Goal: Information Seeking & Learning: Compare options

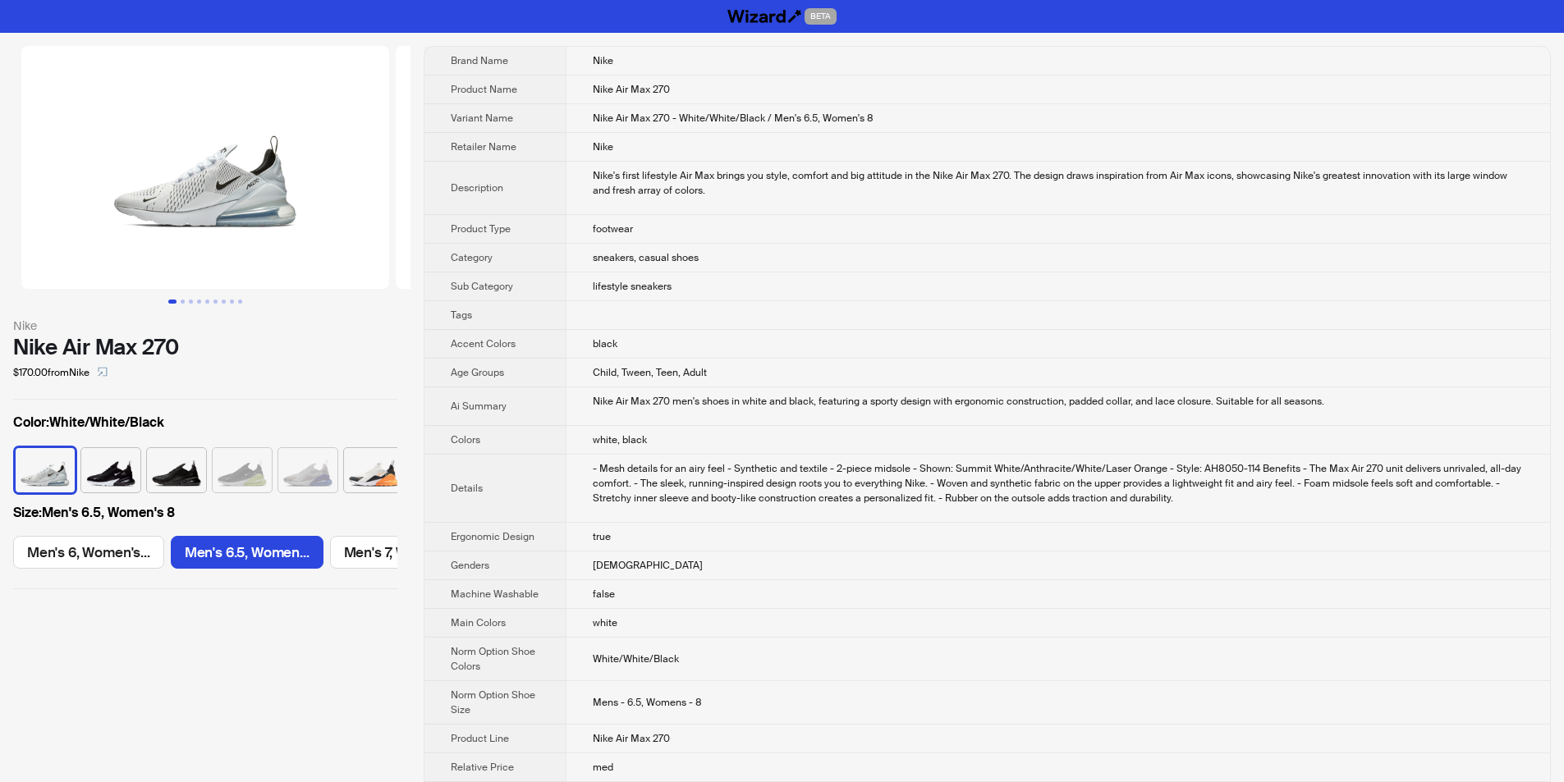
scroll to position [0, 131]
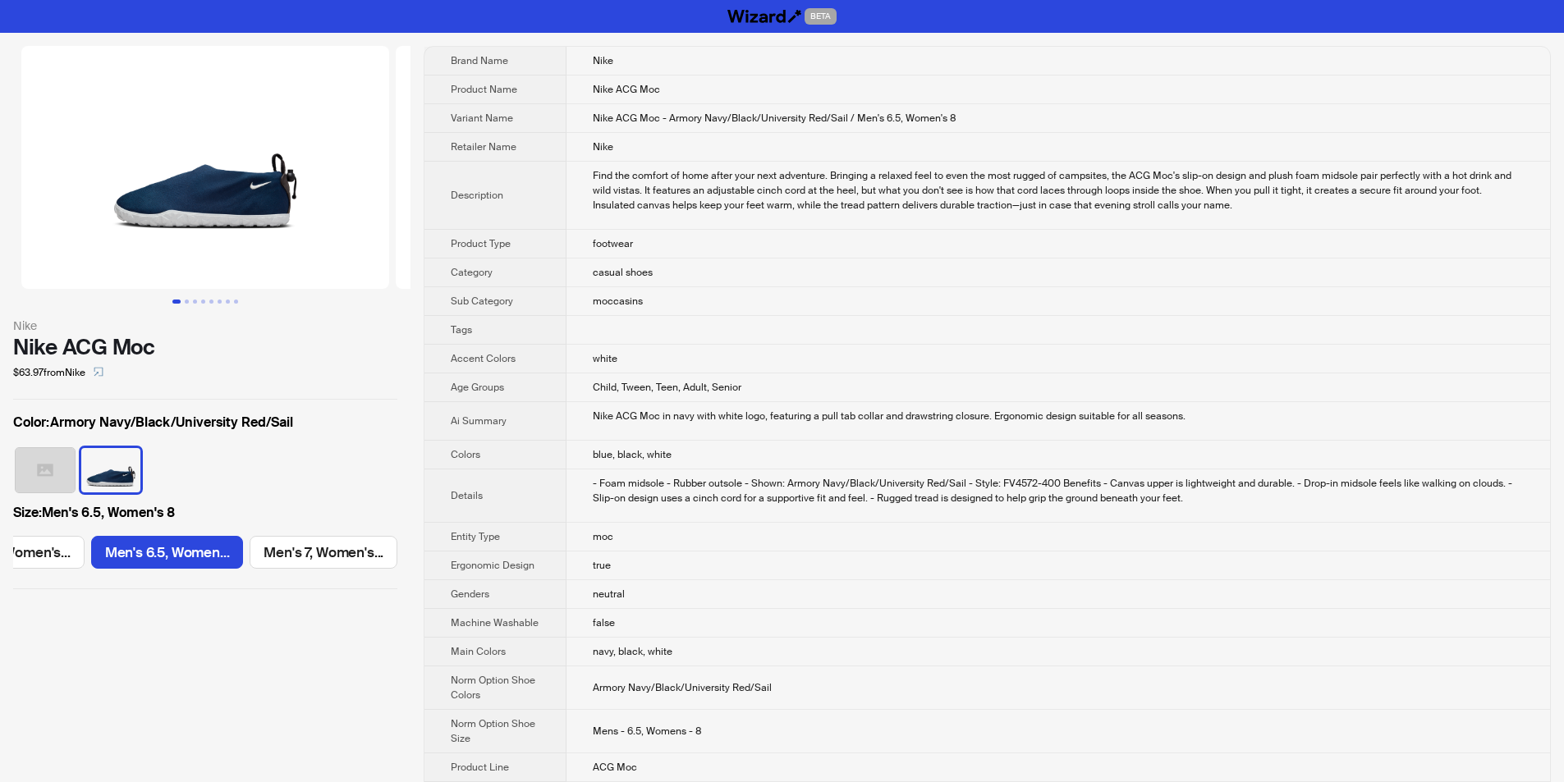
scroll to position [0, 923]
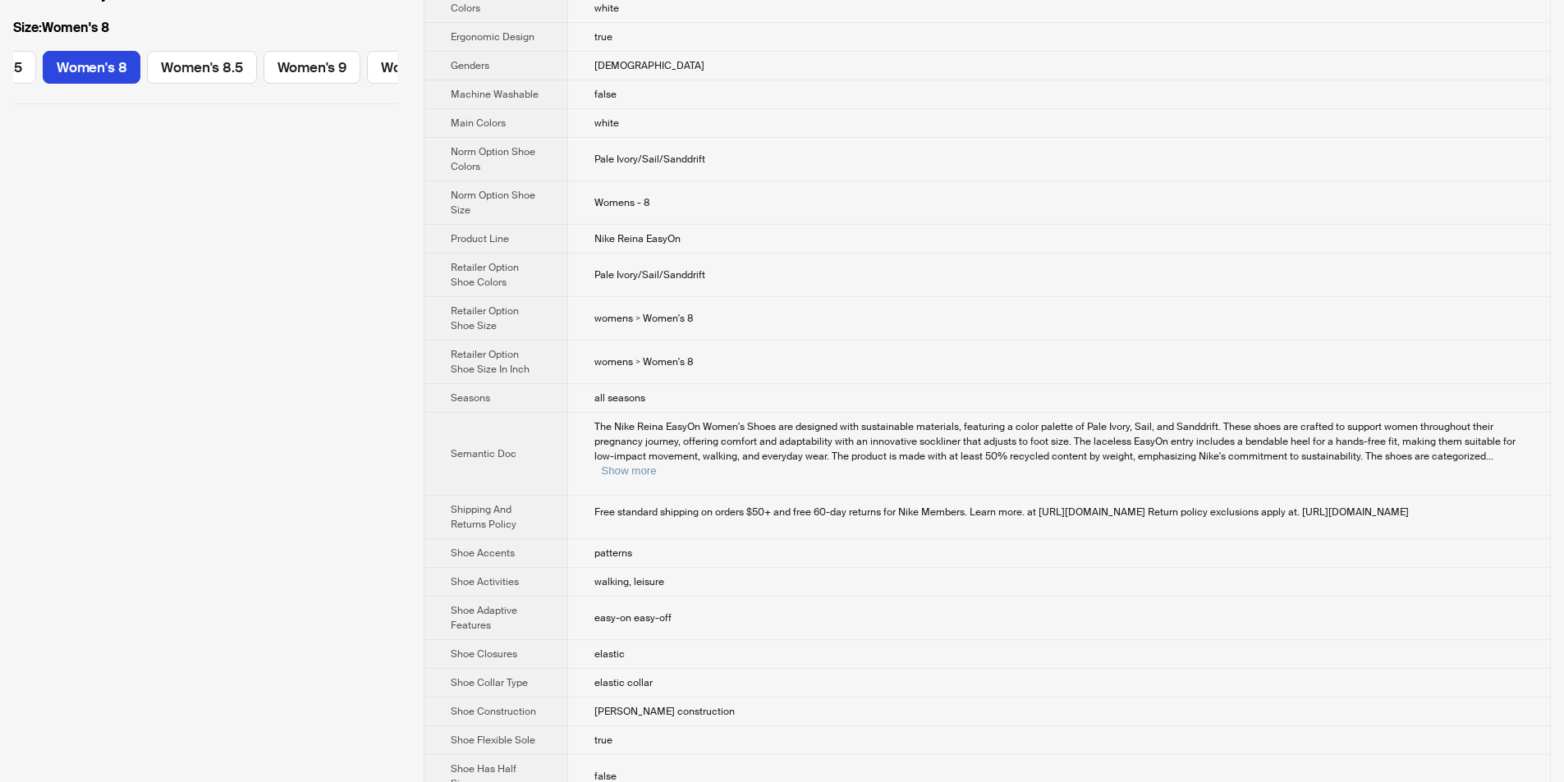
scroll to position [83, 0]
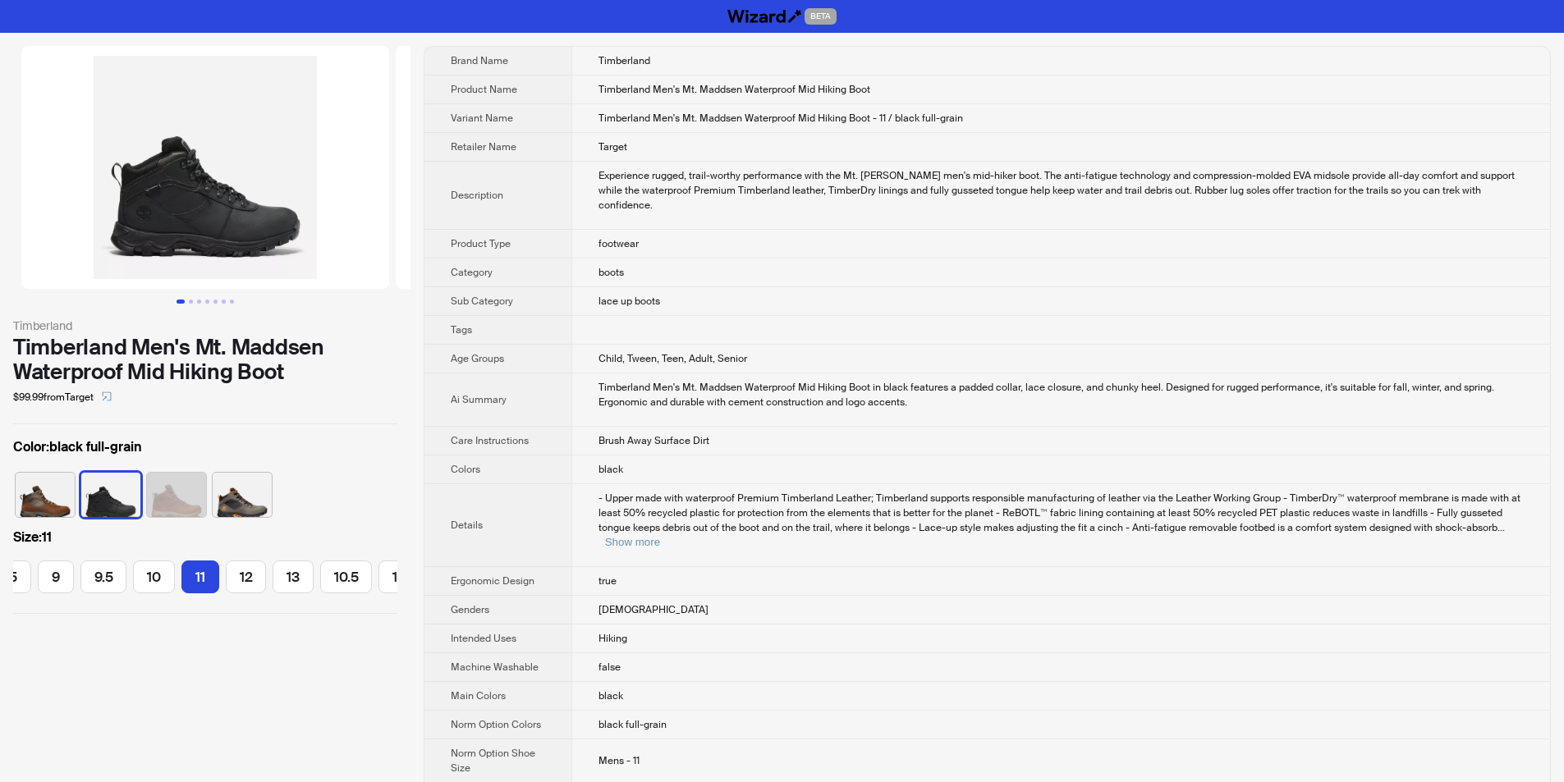
scroll to position [0, 291]
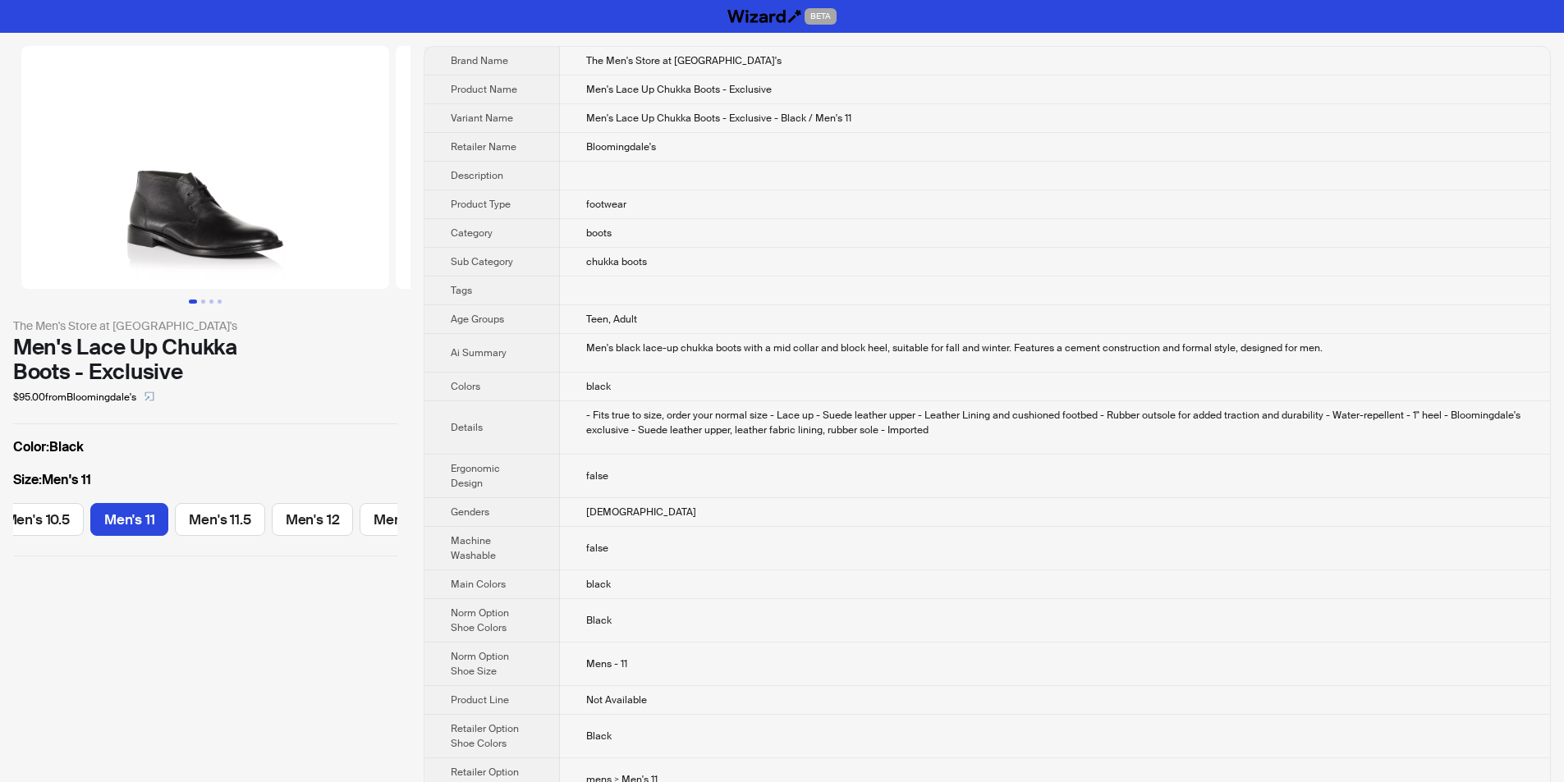
scroll to position [0, 686]
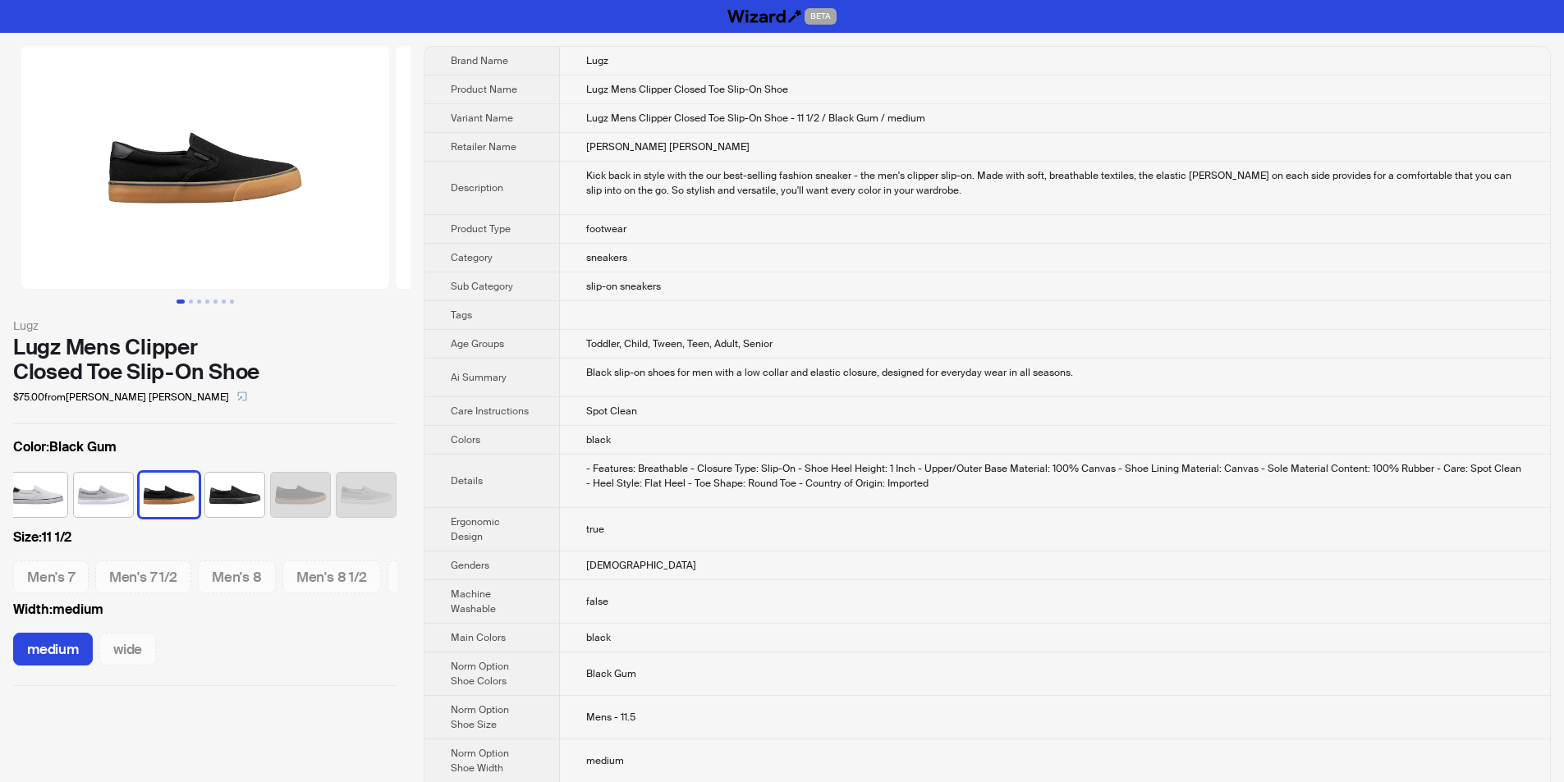
scroll to position [0, 207]
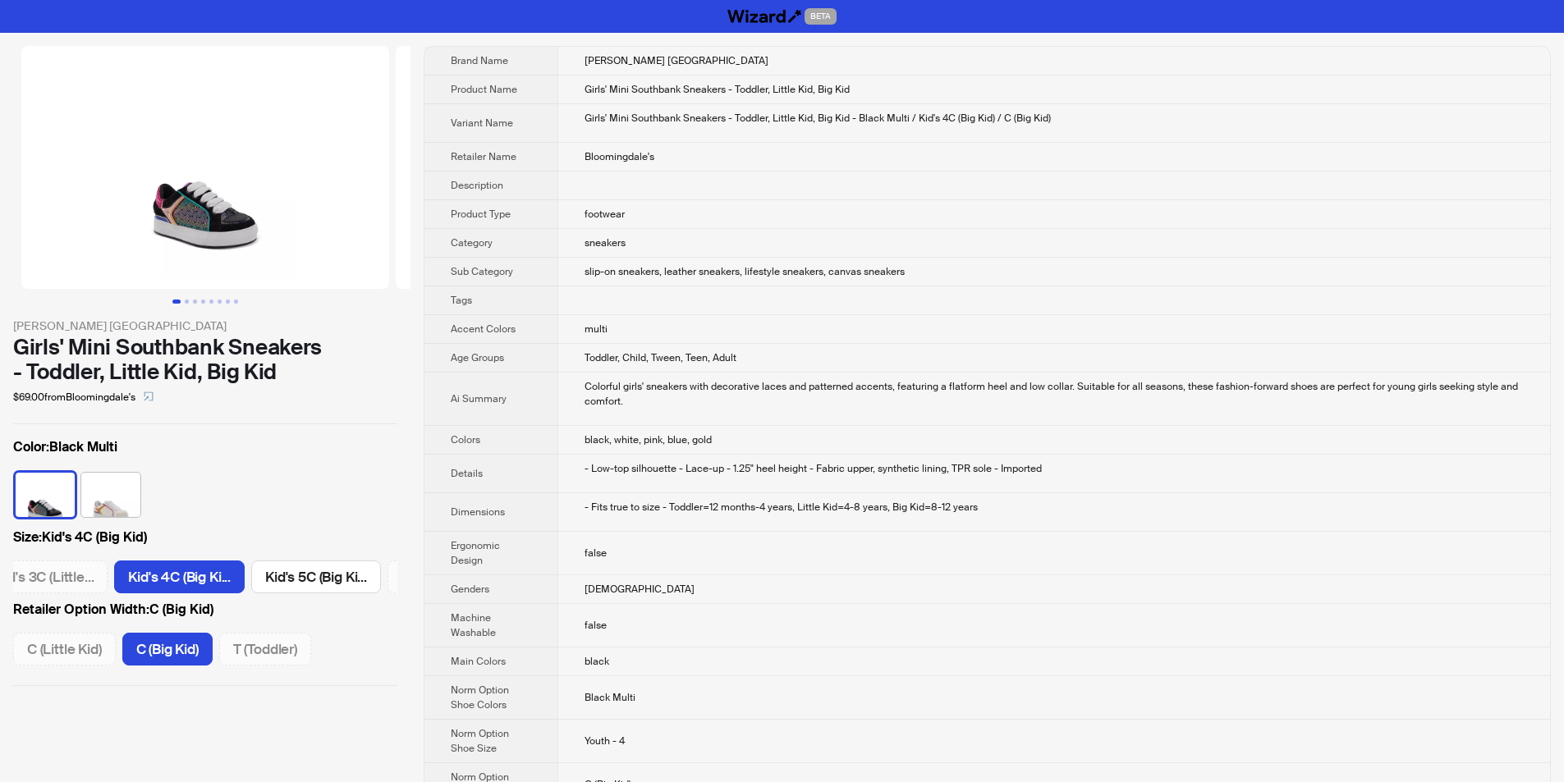
scroll to position [0, 373]
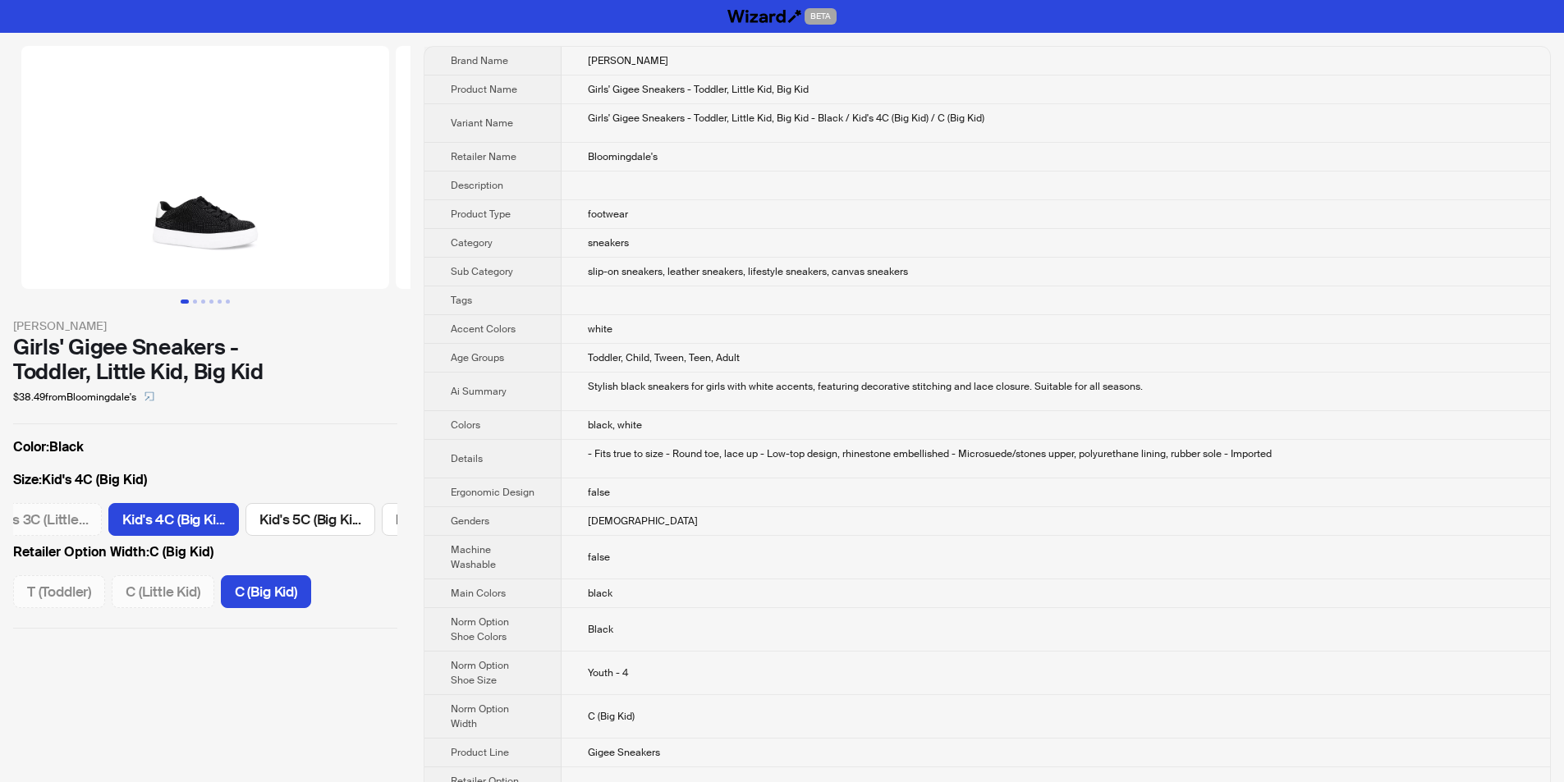
scroll to position [0, 943]
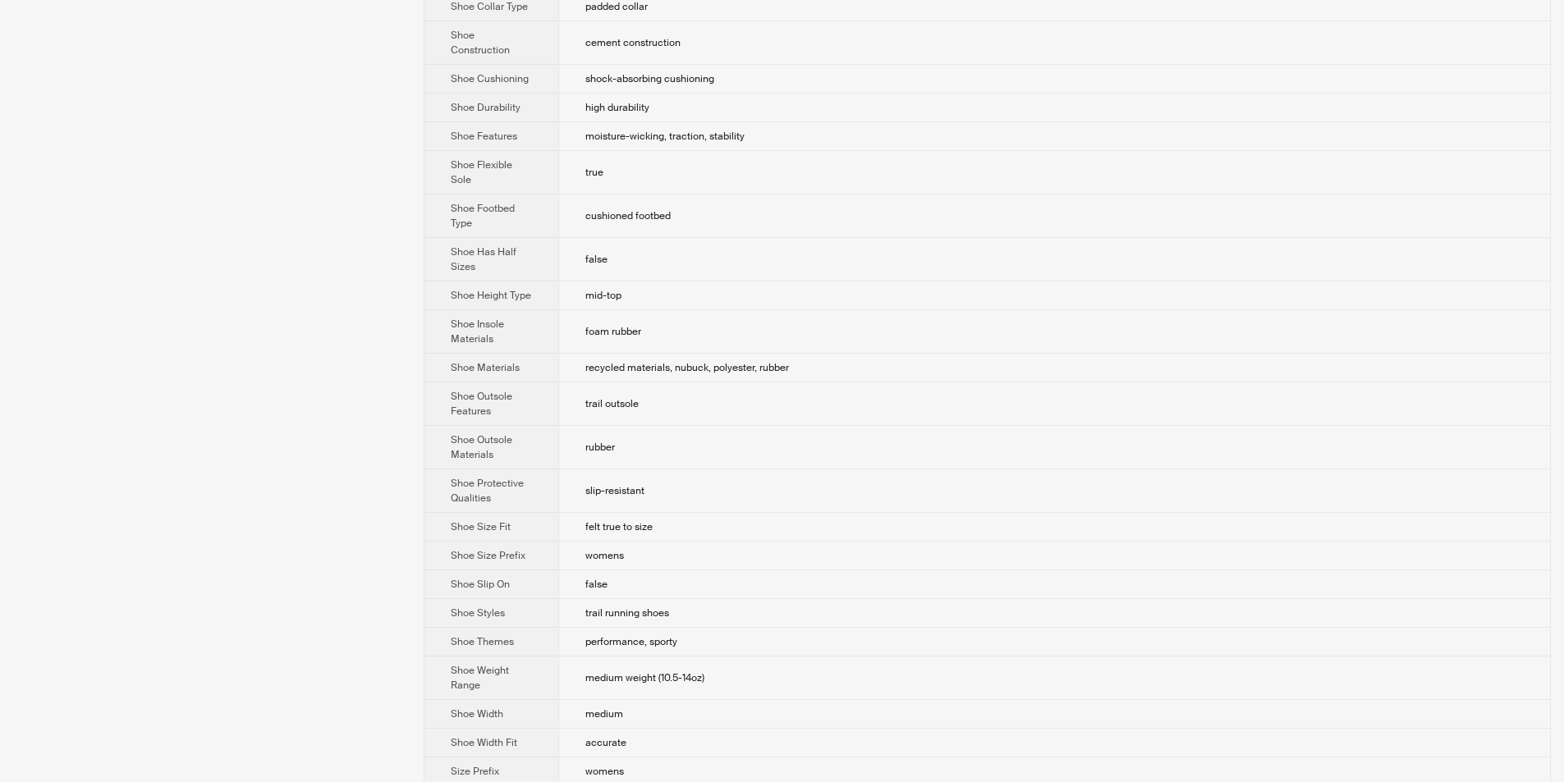
scroll to position [1324, 0]
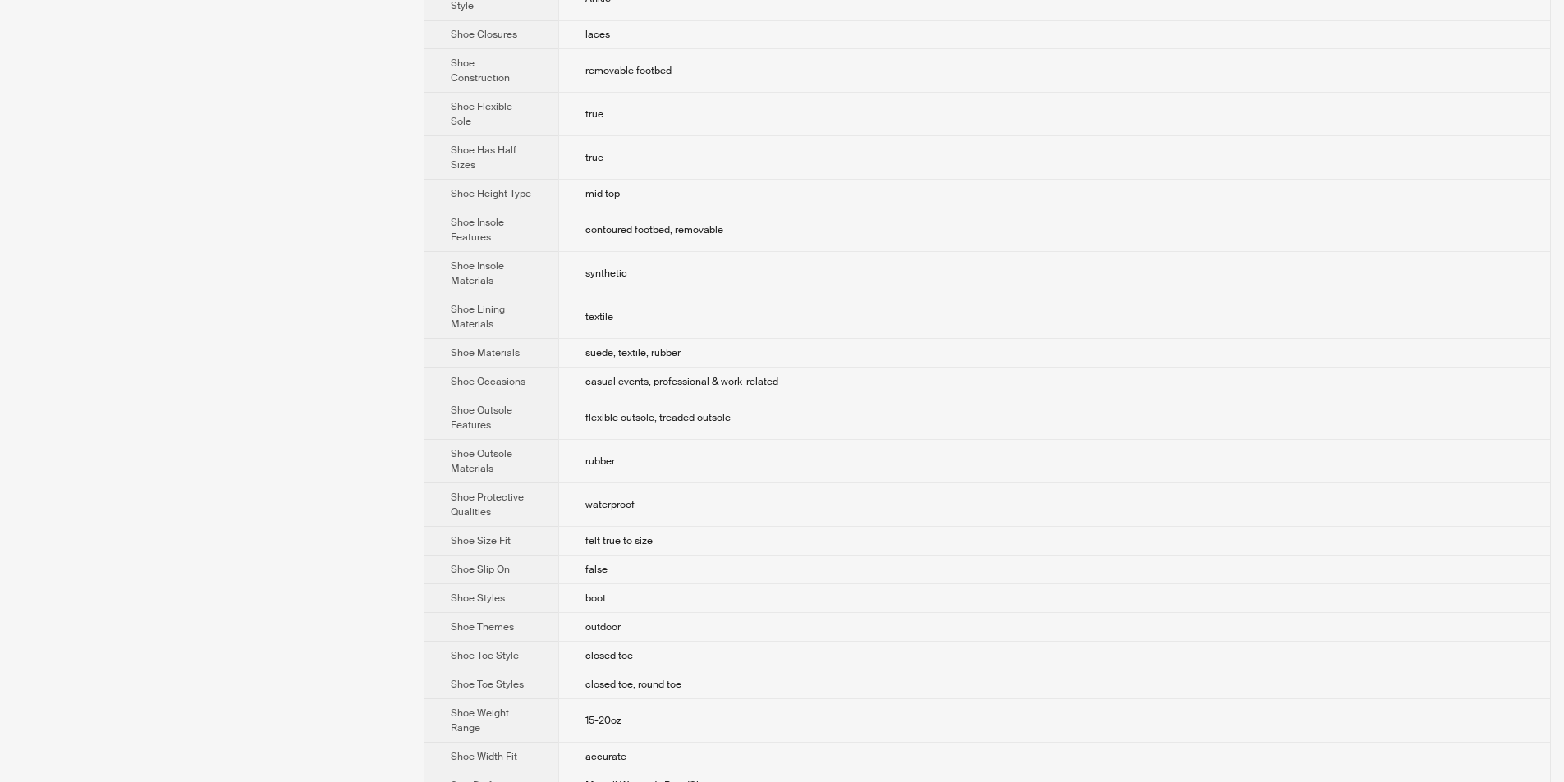
scroll to position [1069, 0]
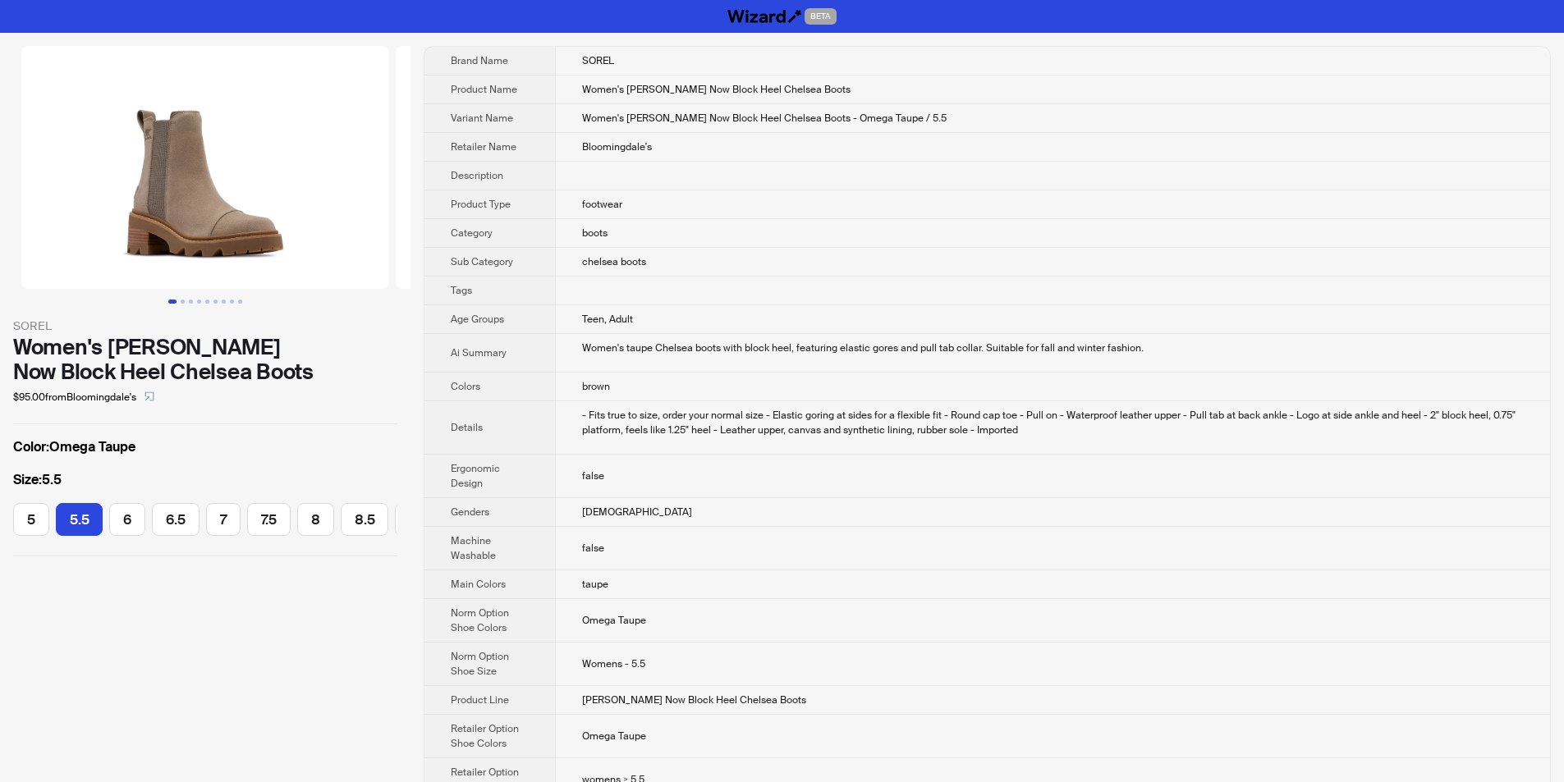
scroll to position [0, 16]
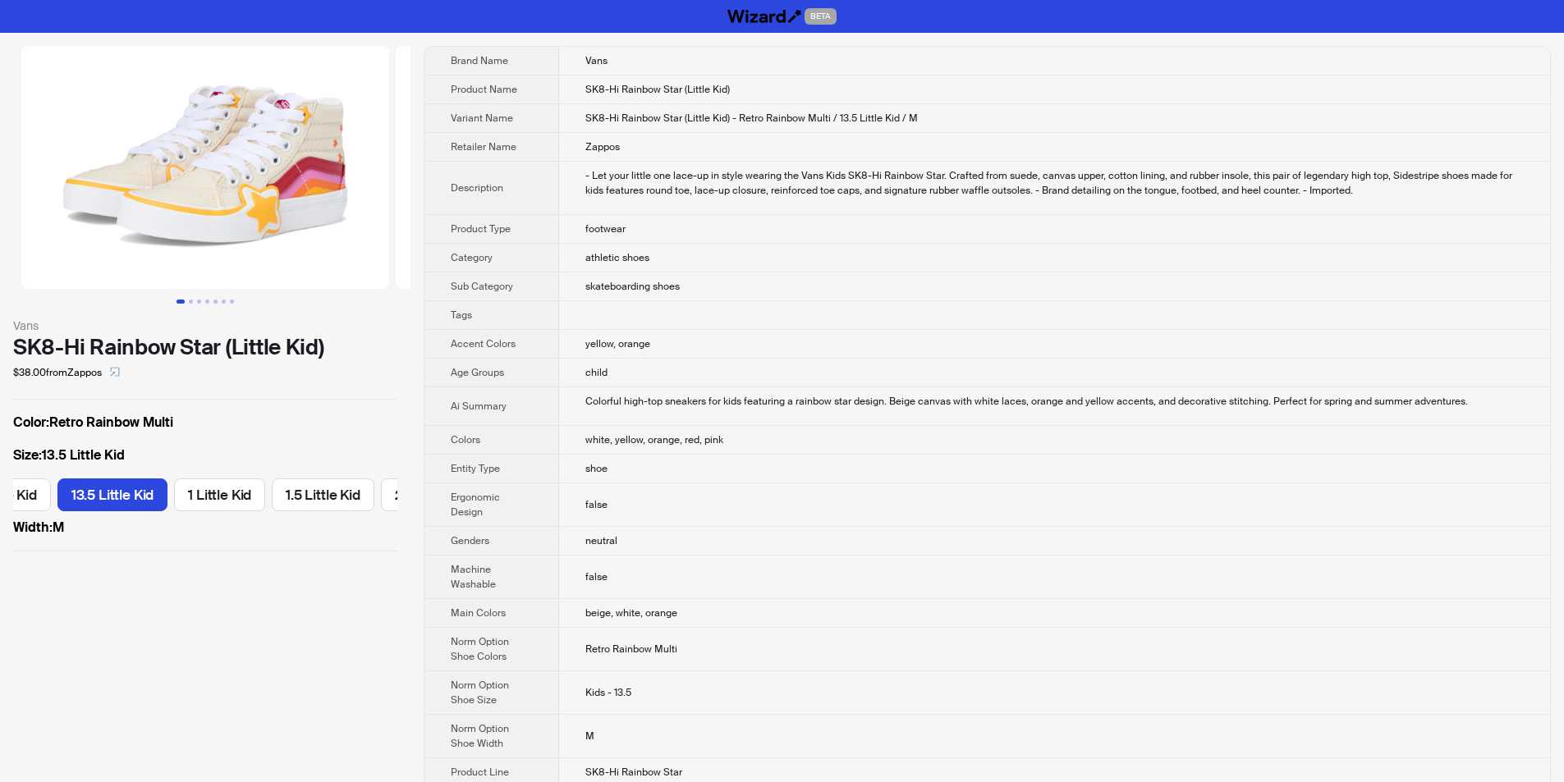
scroll to position [0, 640]
click at [705, 359] on td "child" at bounding box center [1054, 373] width 991 height 29
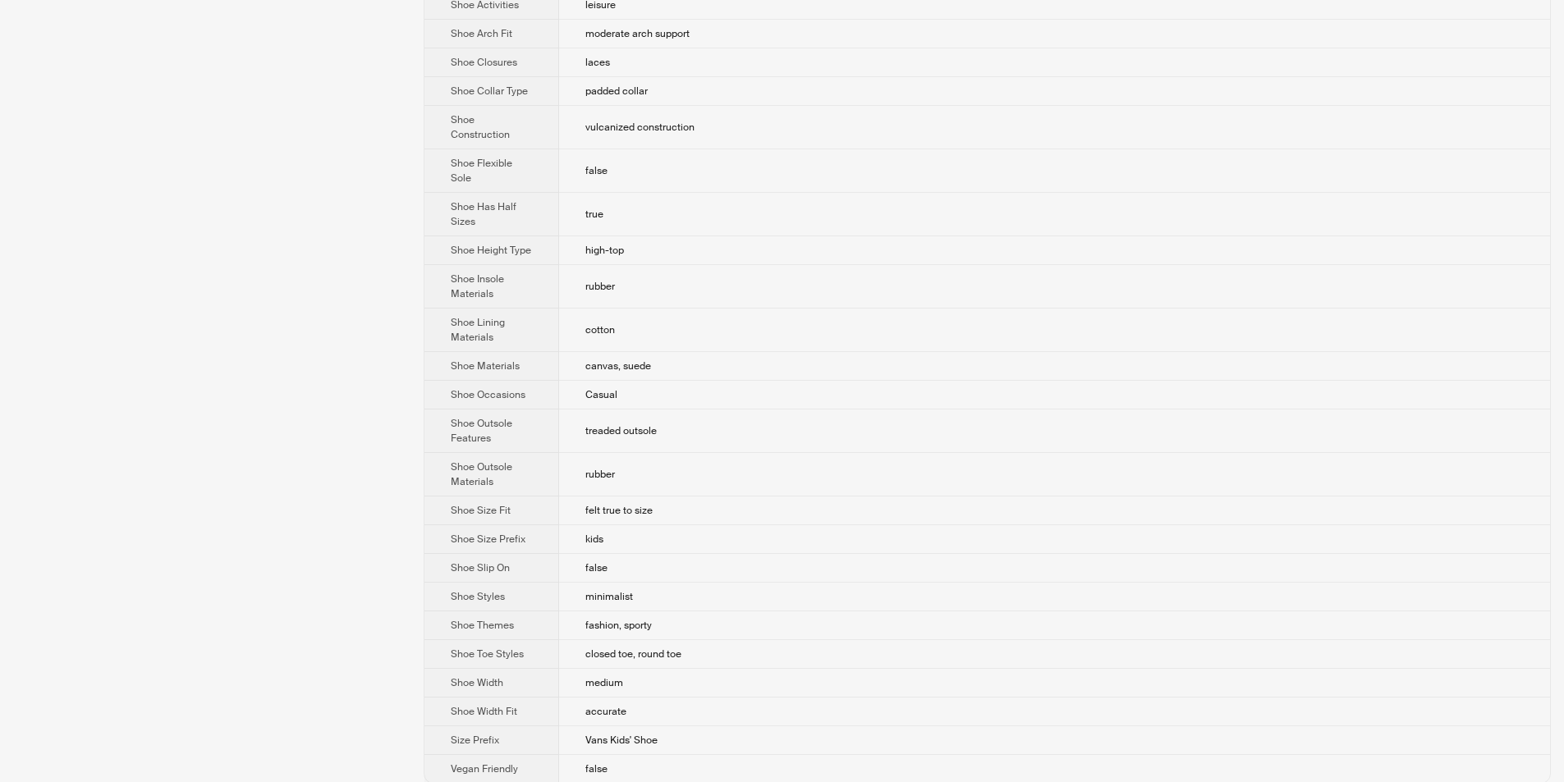
scroll to position [11, 0]
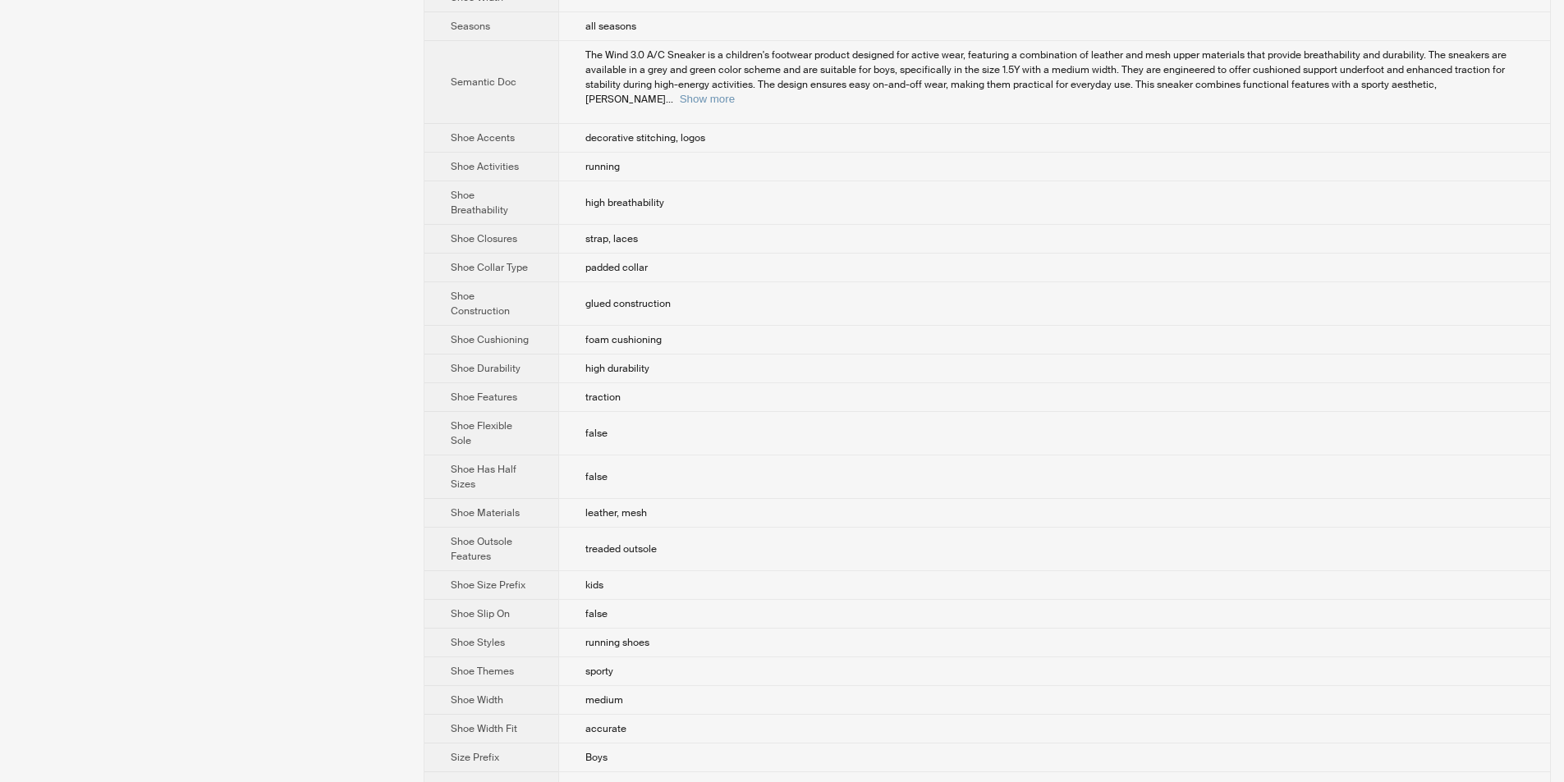
scroll to position [938, 0]
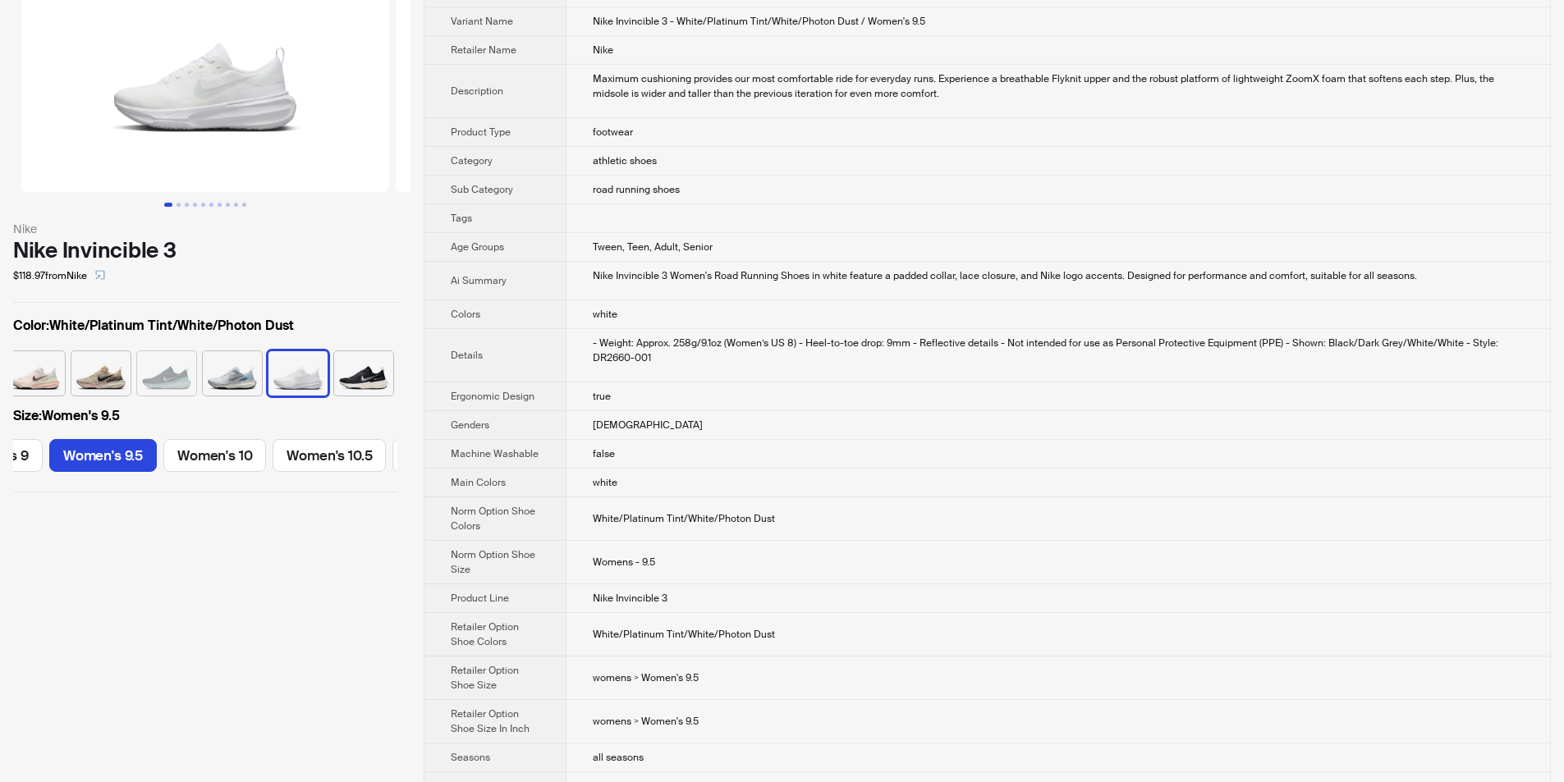
scroll to position [328, 0]
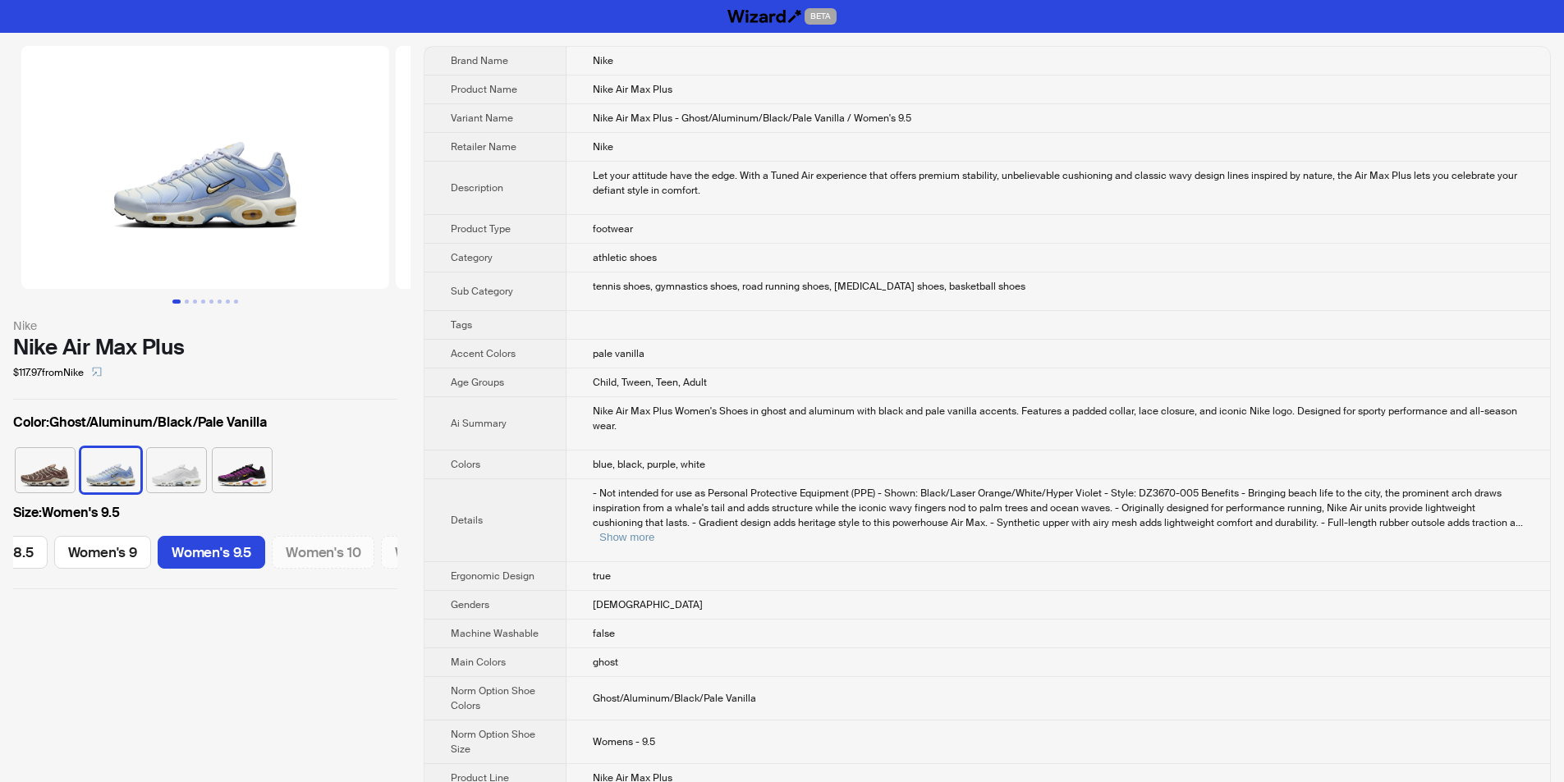
scroll to position [0, 940]
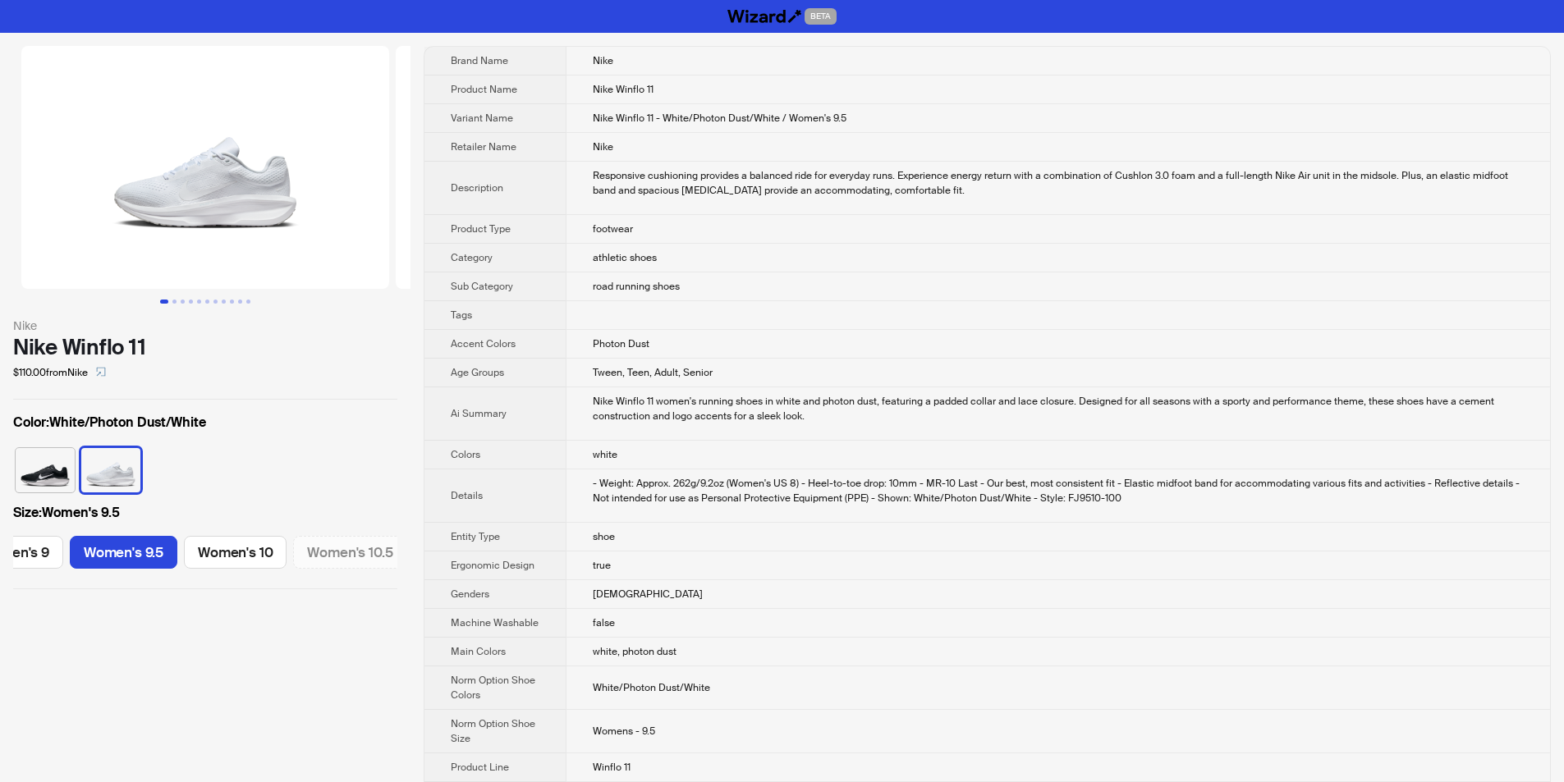
scroll to position [0, 940]
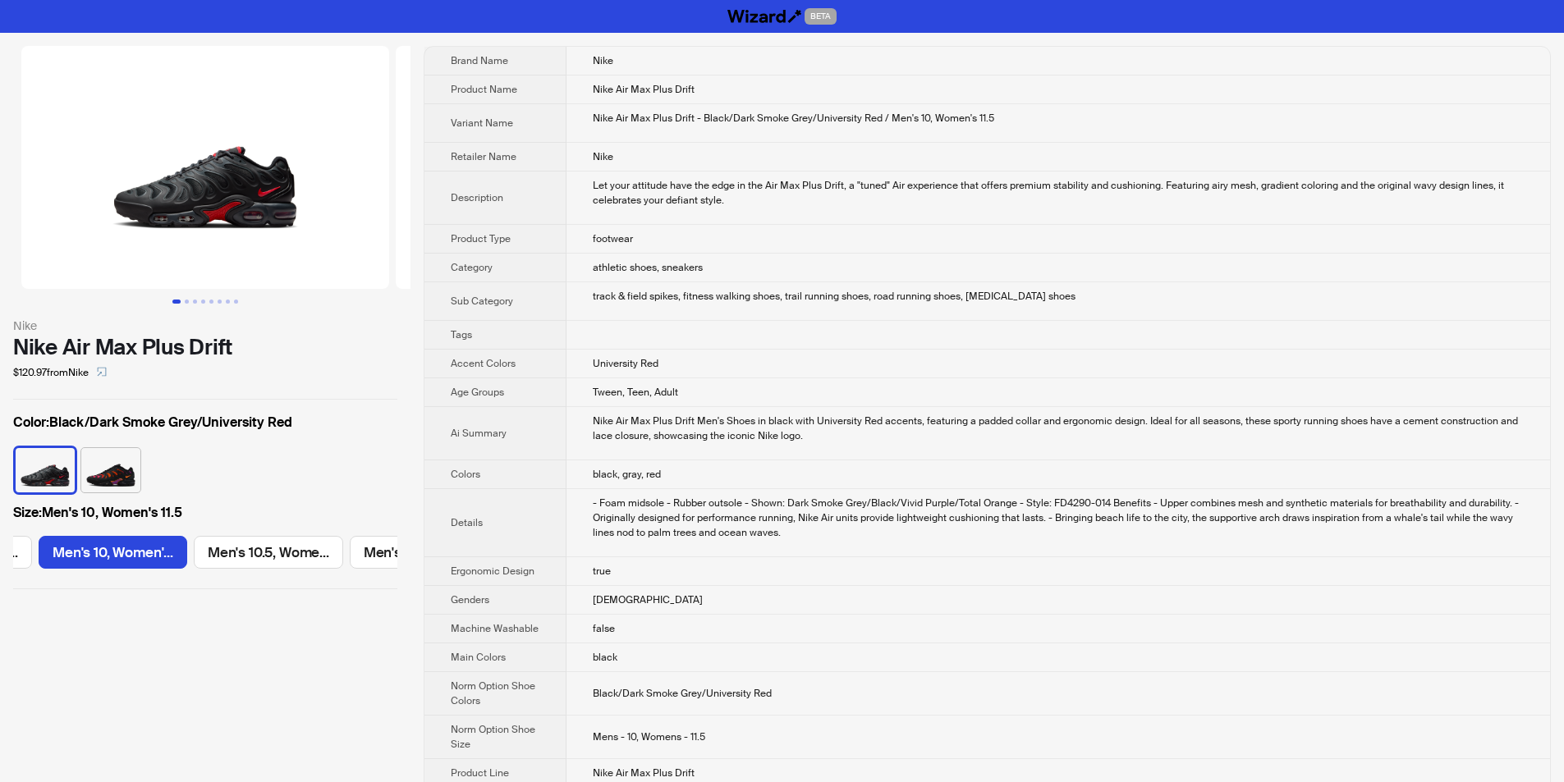
scroll to position [0, 2030]
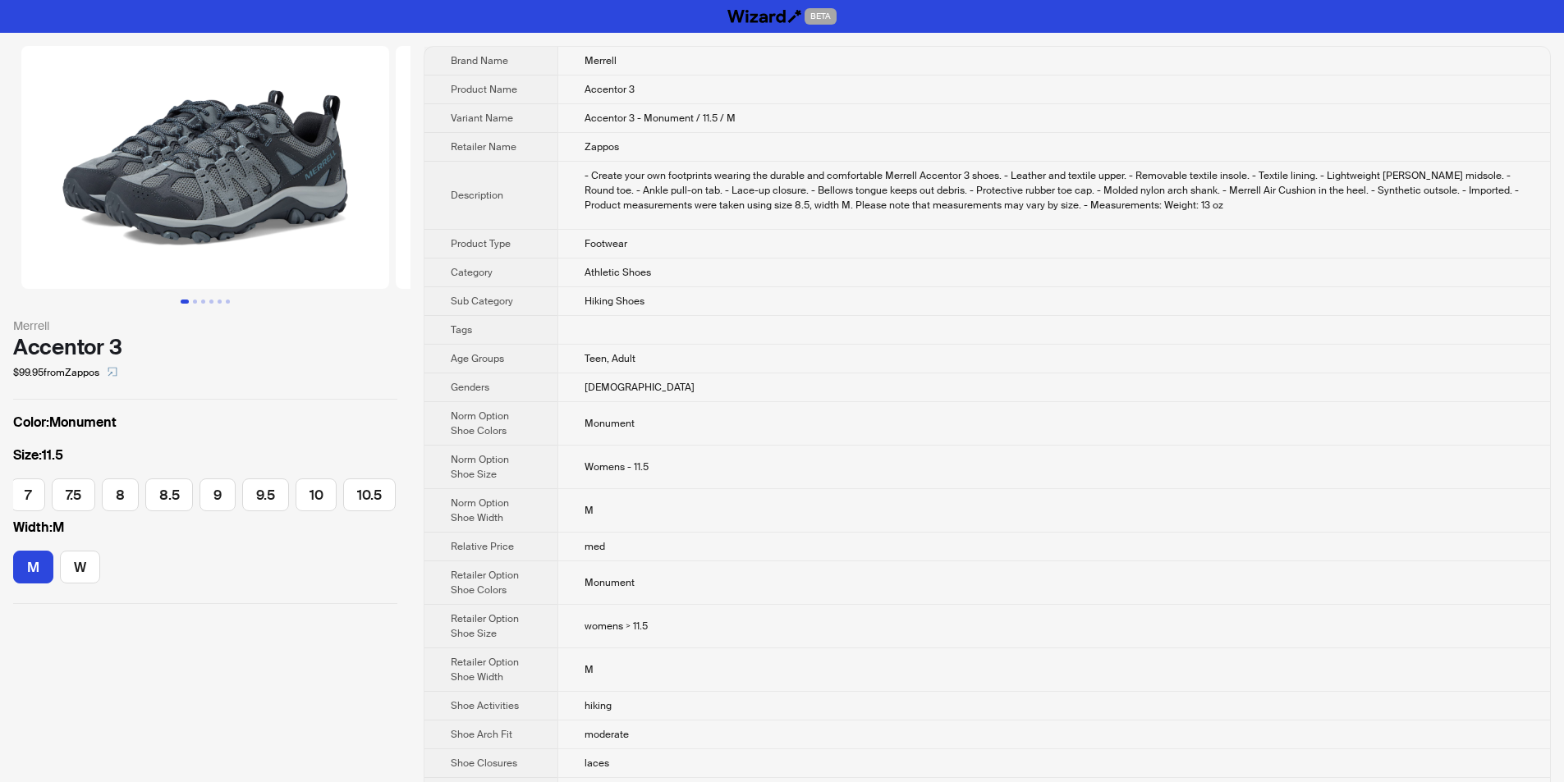
scroll to position [0, 438]
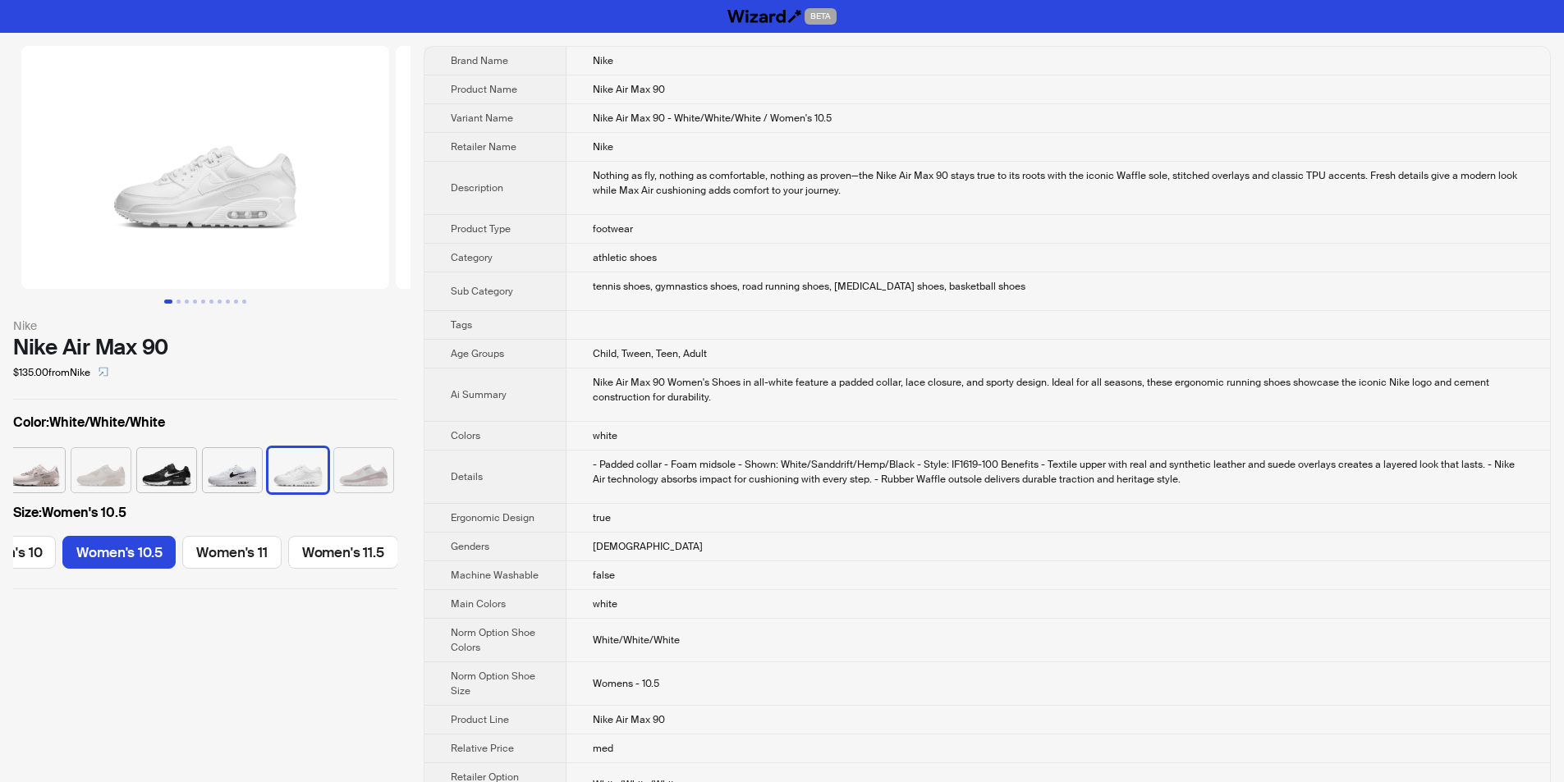
scroll to position [0, 1164]
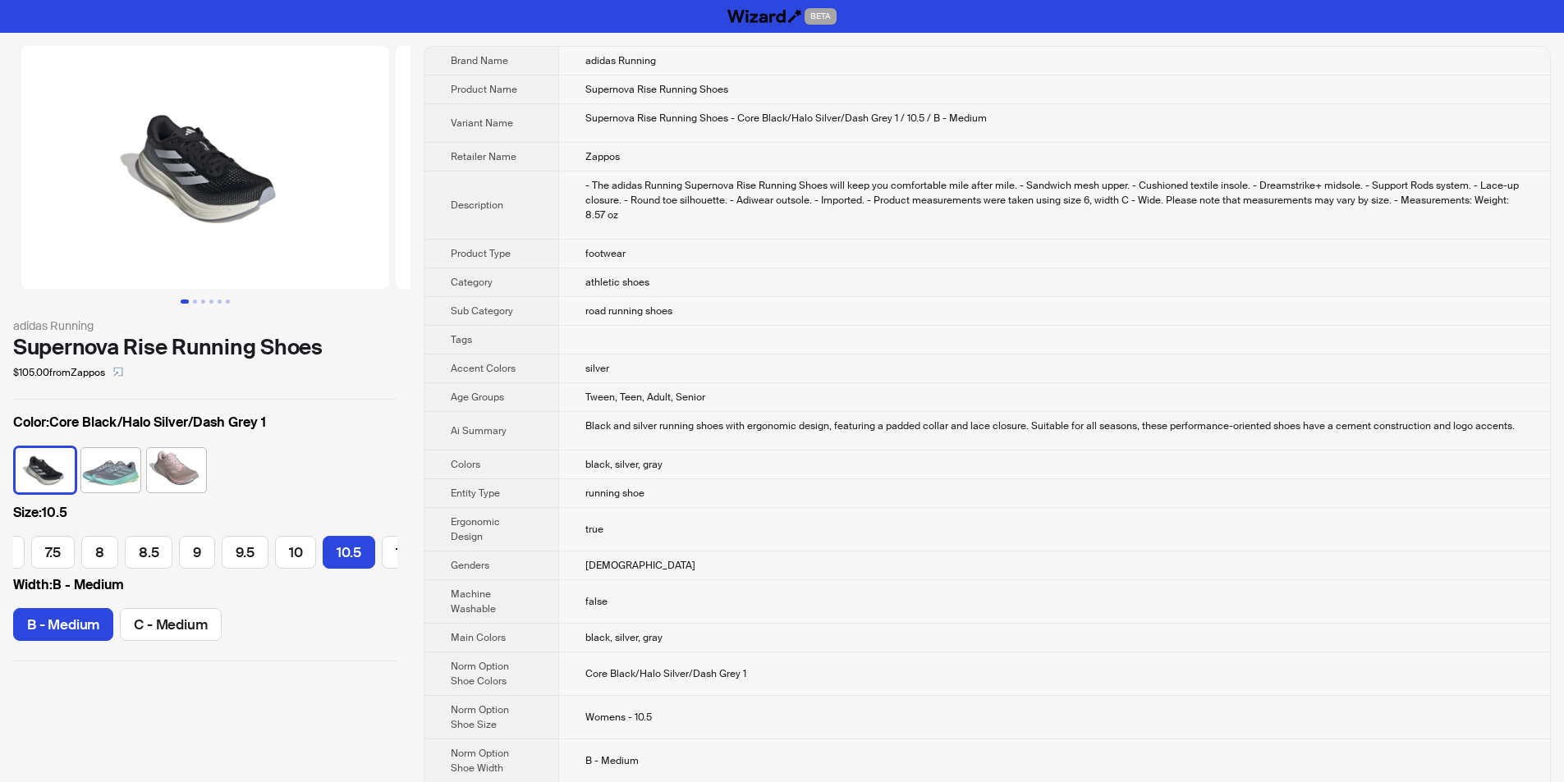
scroll to position [0, 240]
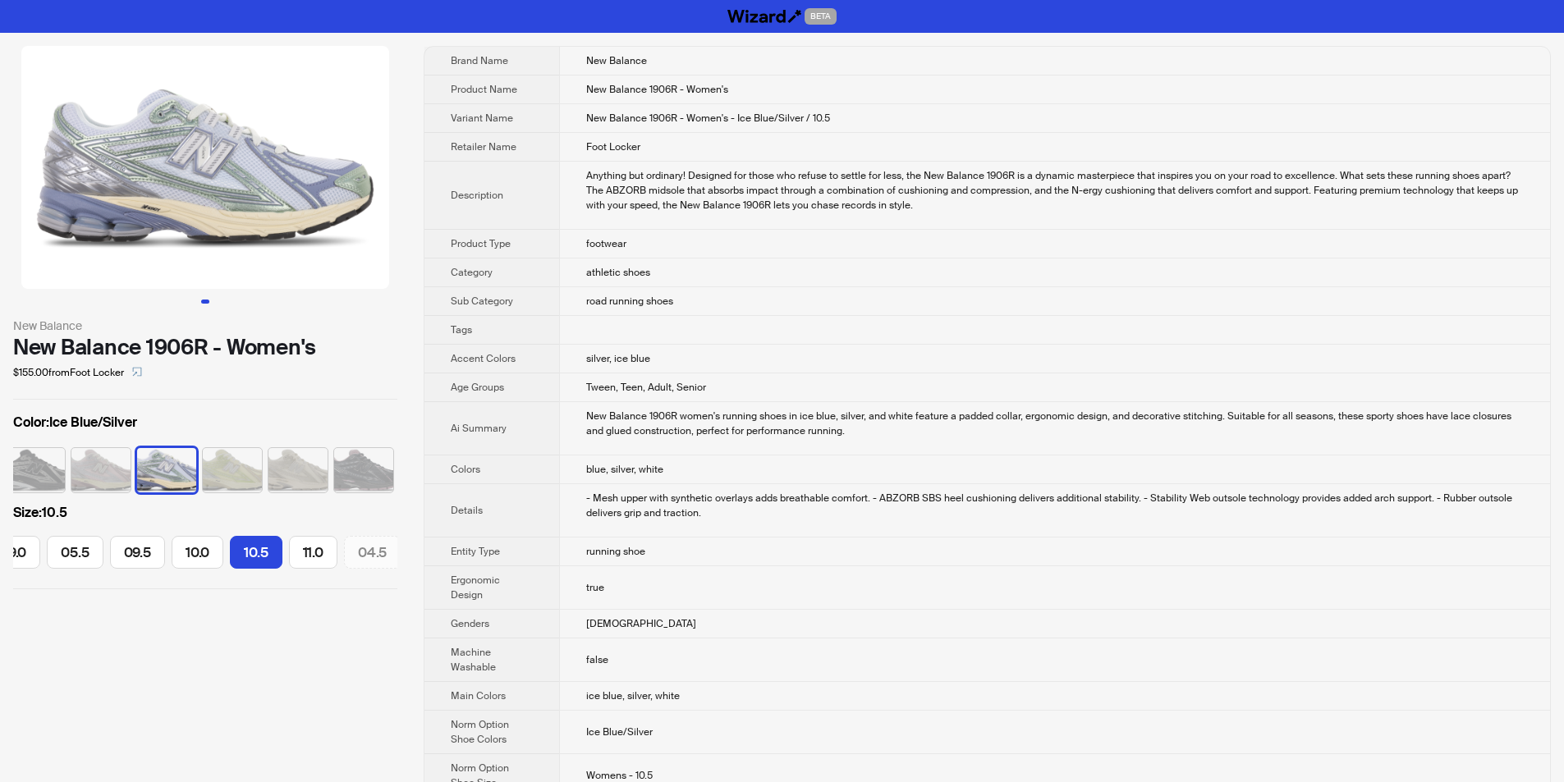
scroll to position [0, 402]
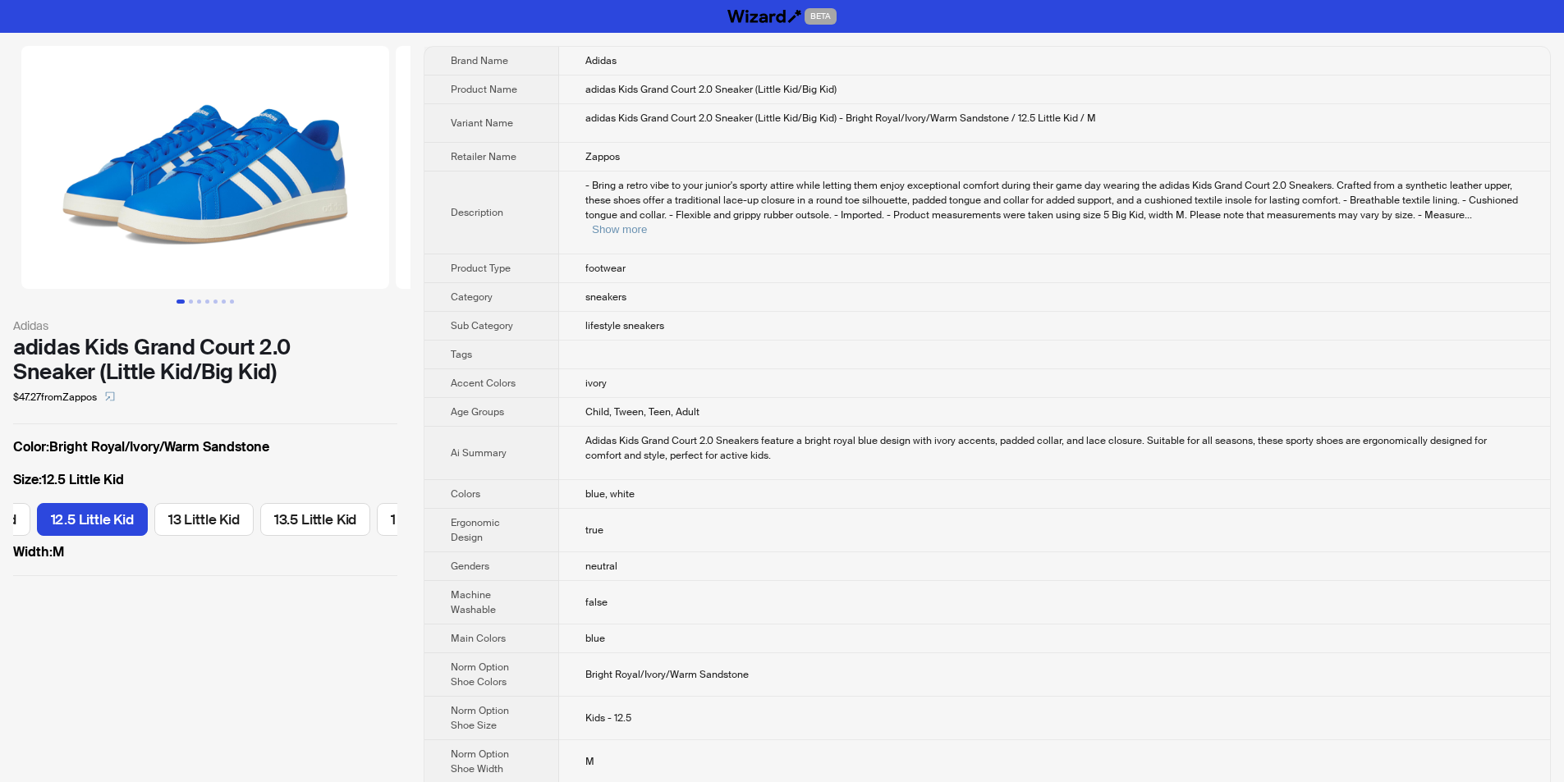
scroll to position [0, 417]
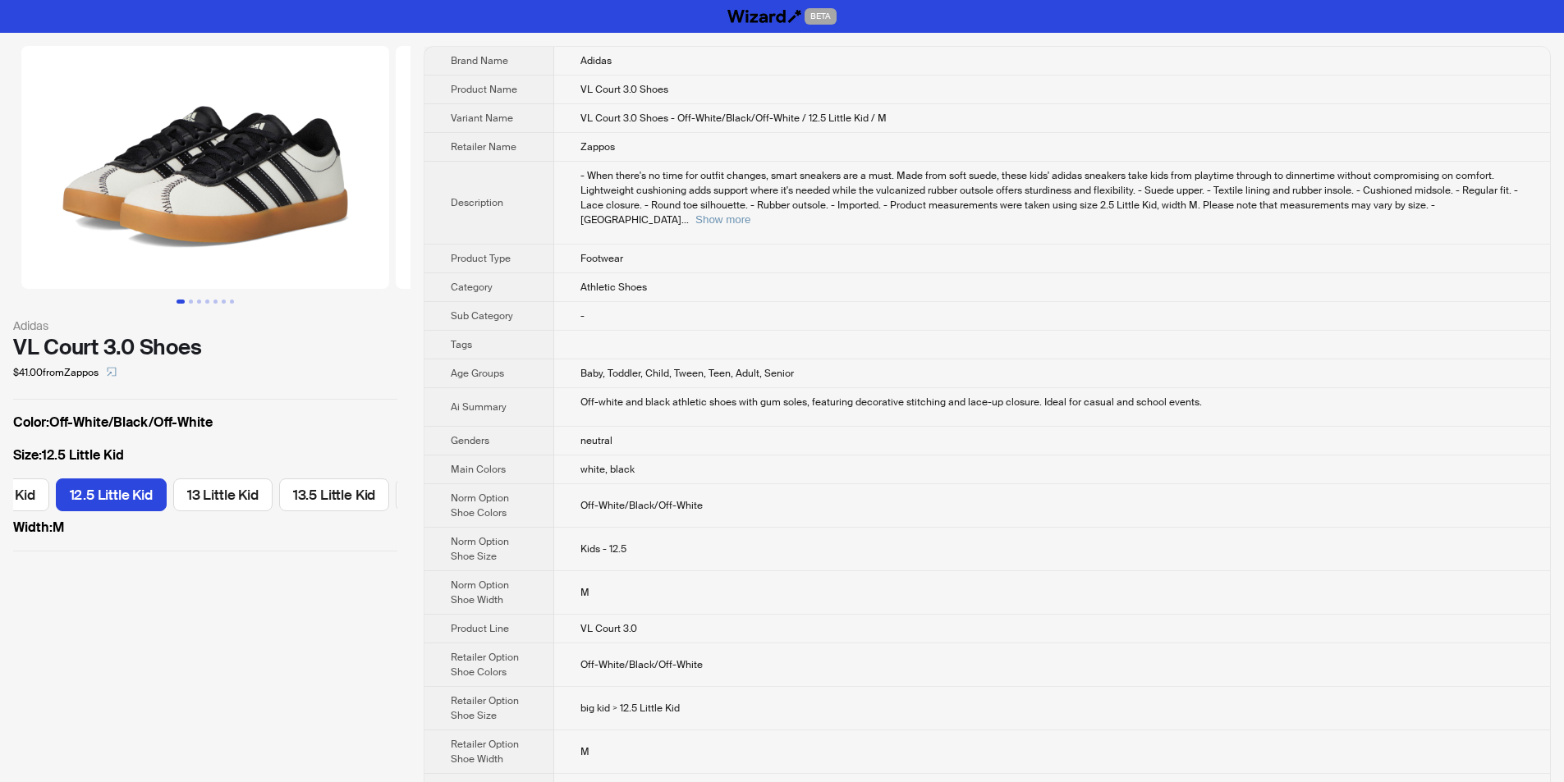
scroll to position [0, 417]
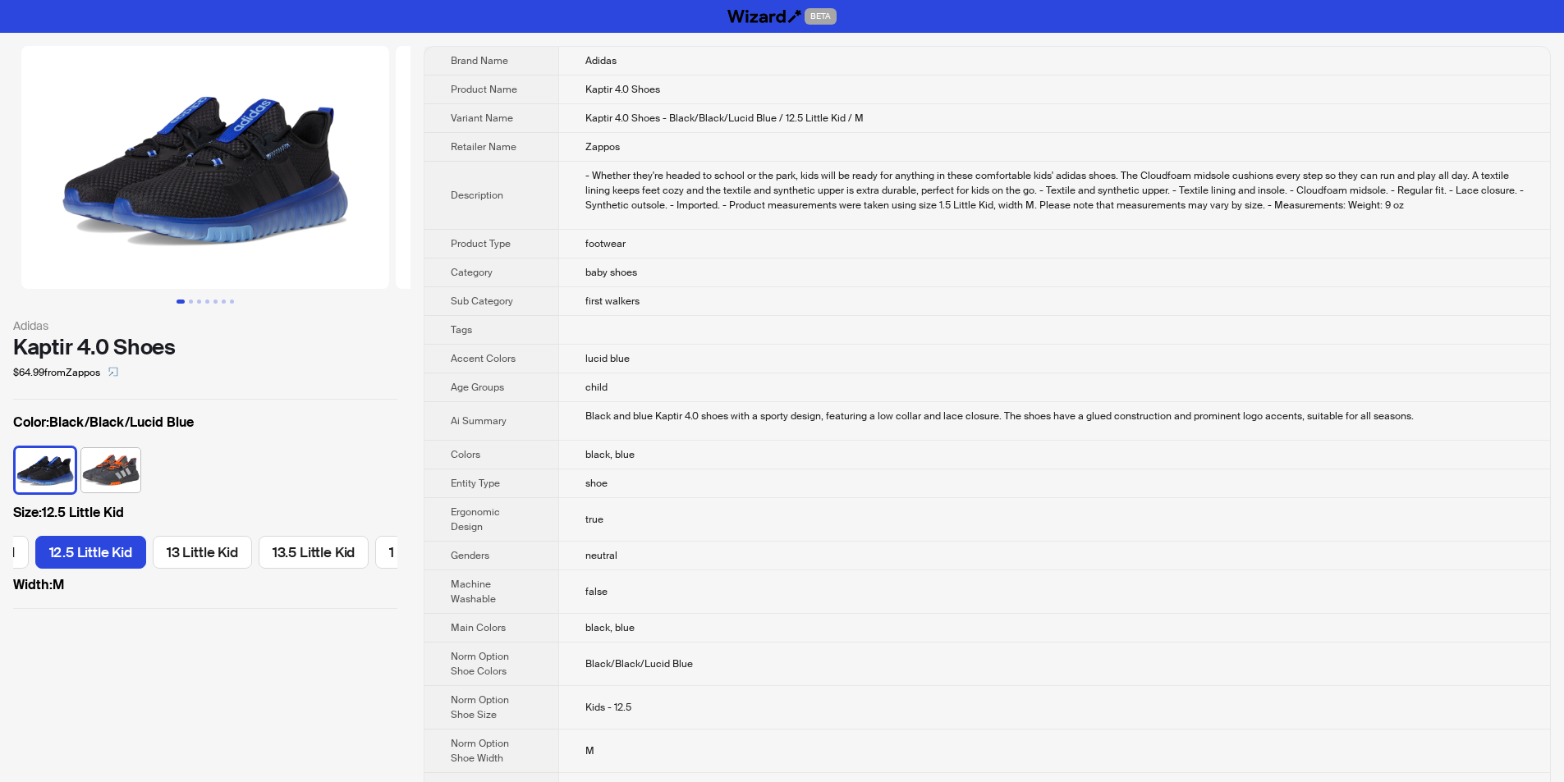
scroll to position [0, 1168]
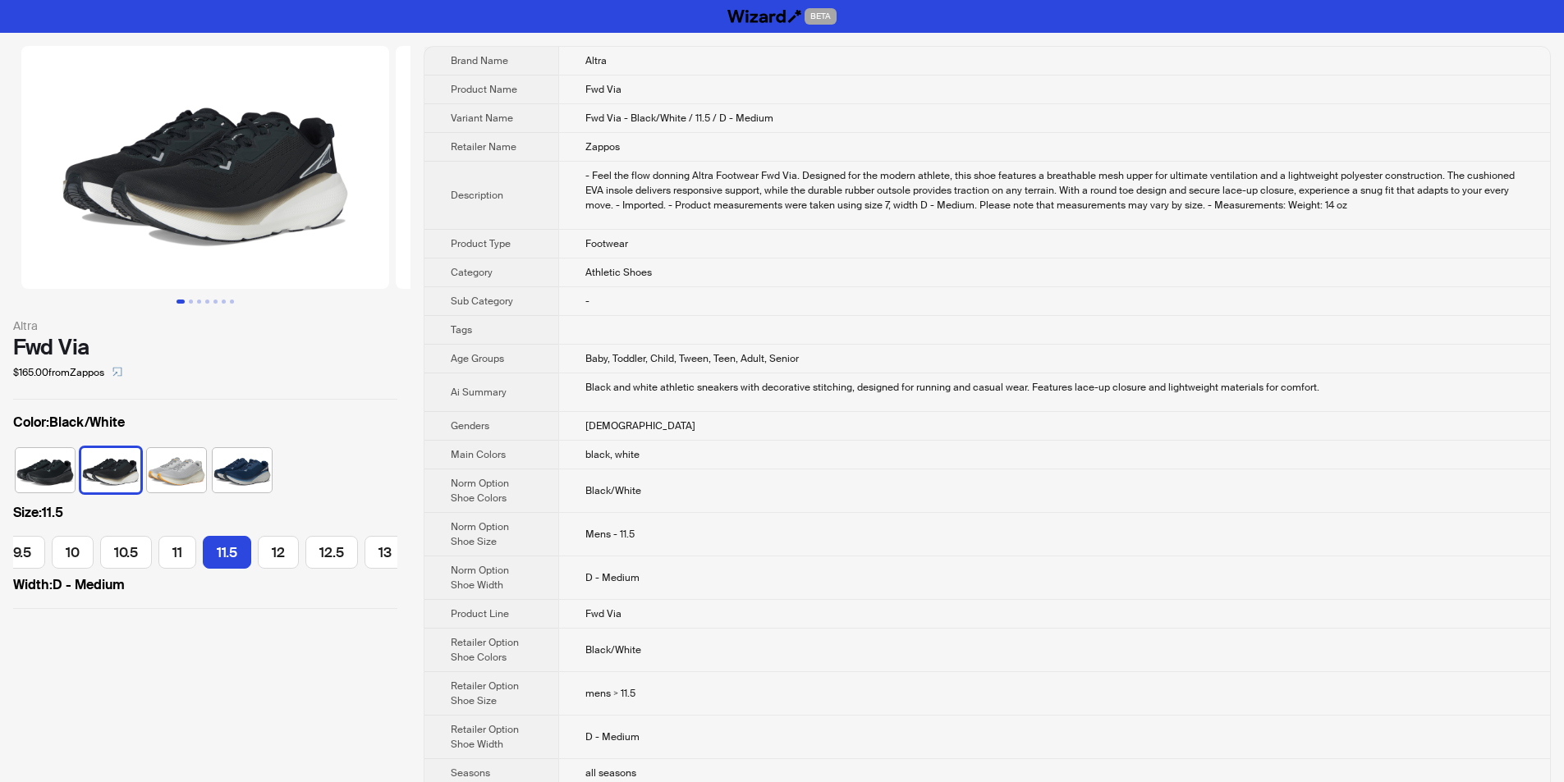
scroll to position [0, 255]
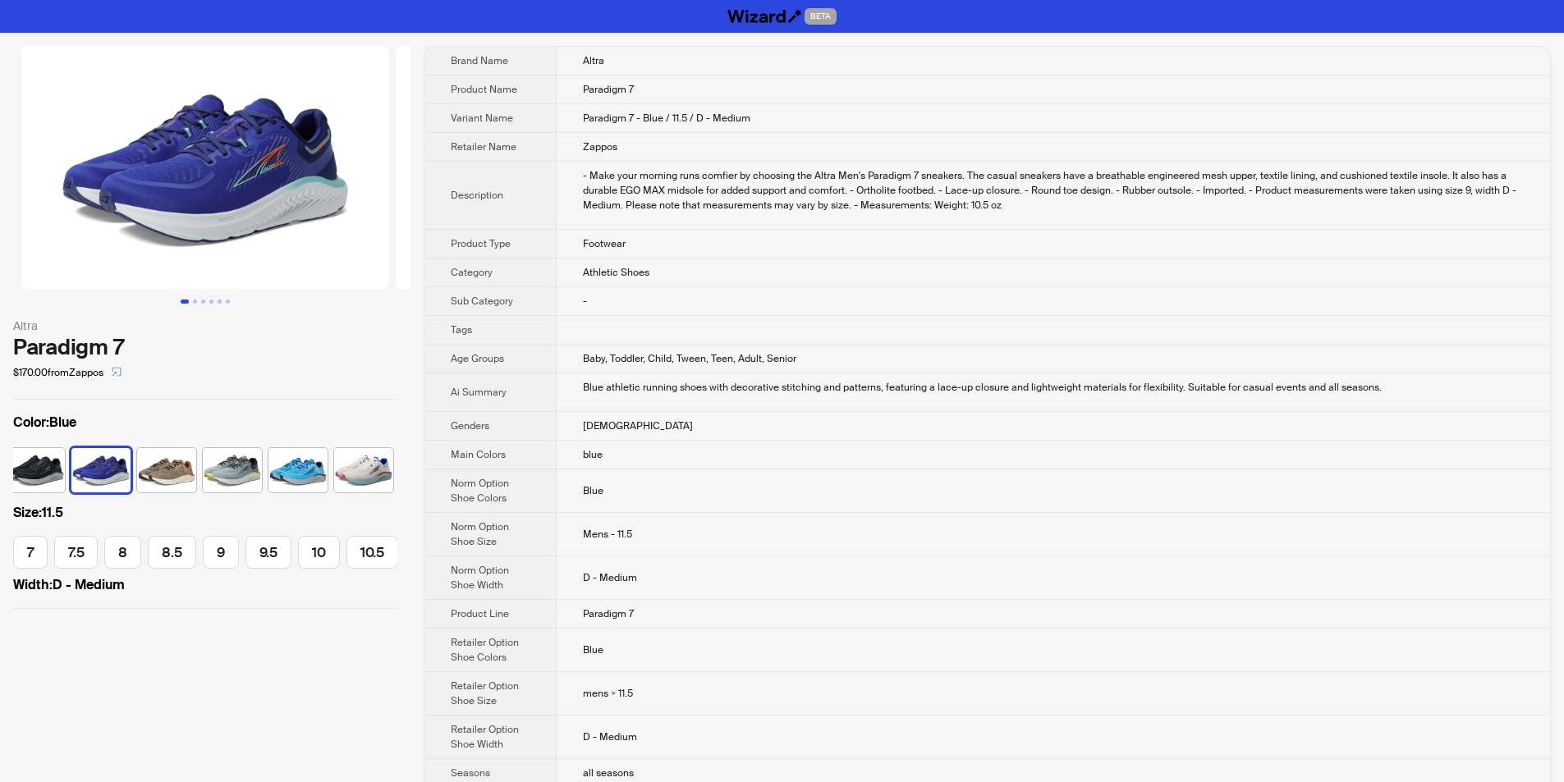
scroll to position [0, 208]
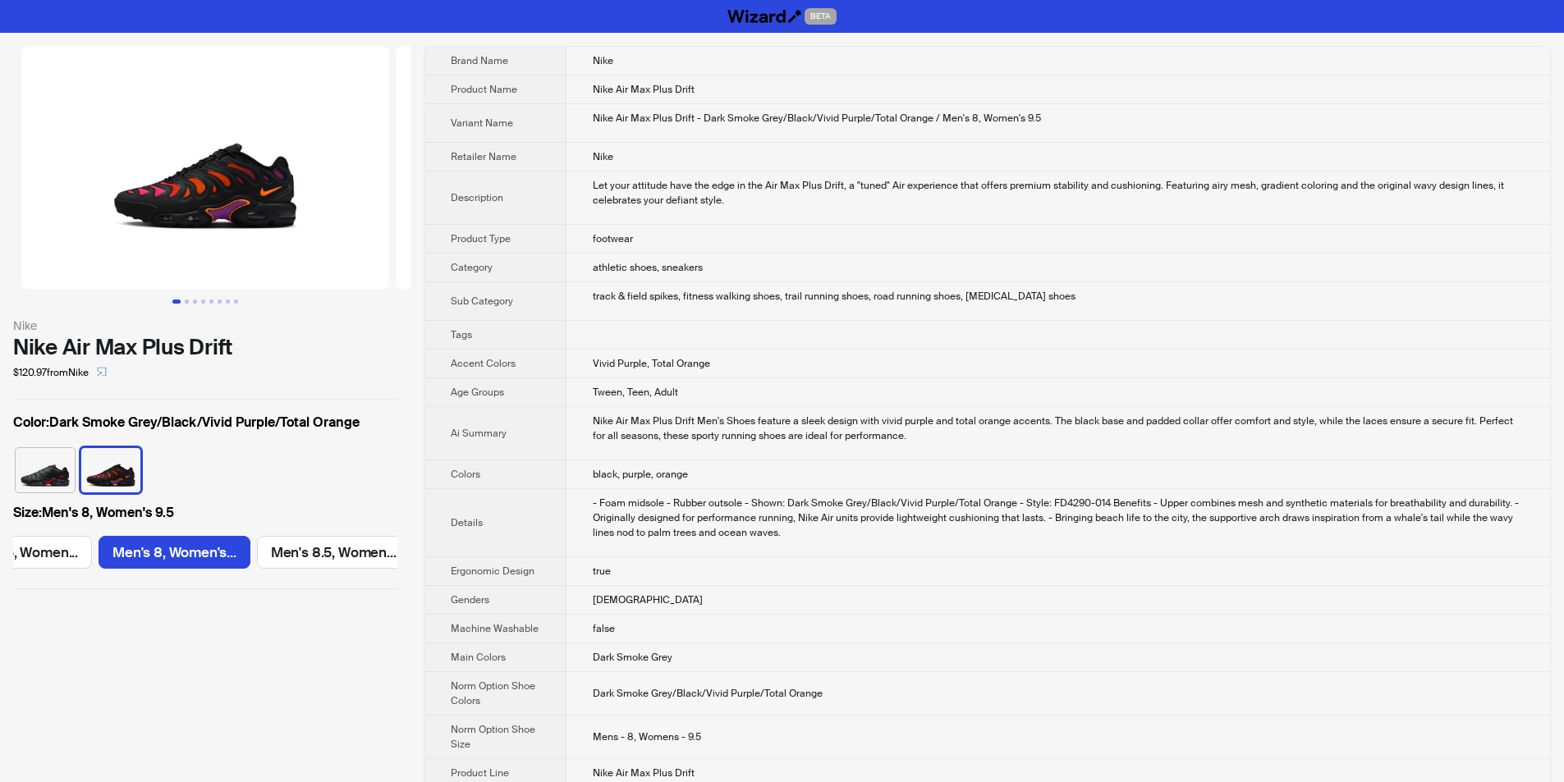
scroll to position [0, 1398]
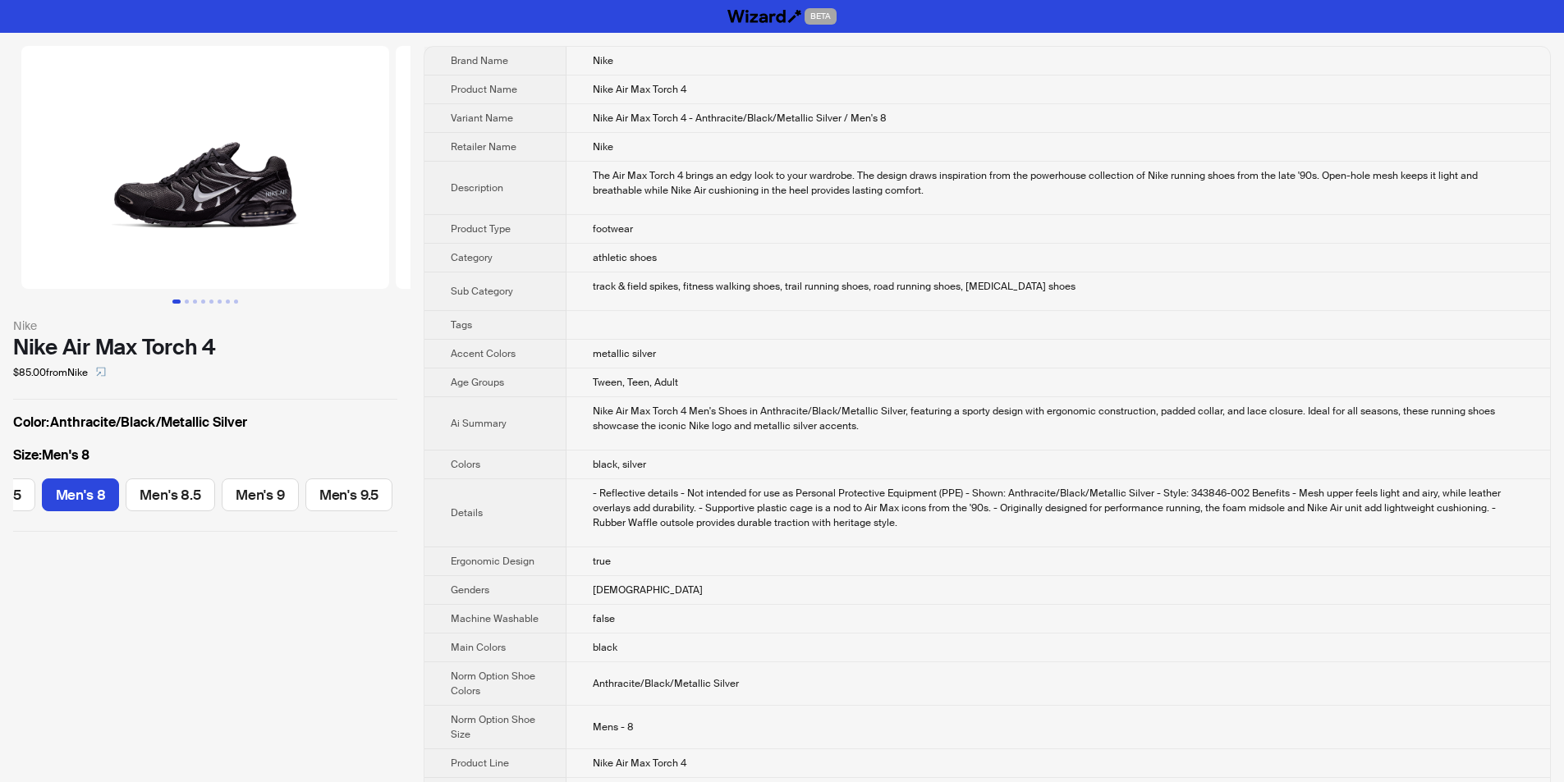
scroll to position [0, 324]
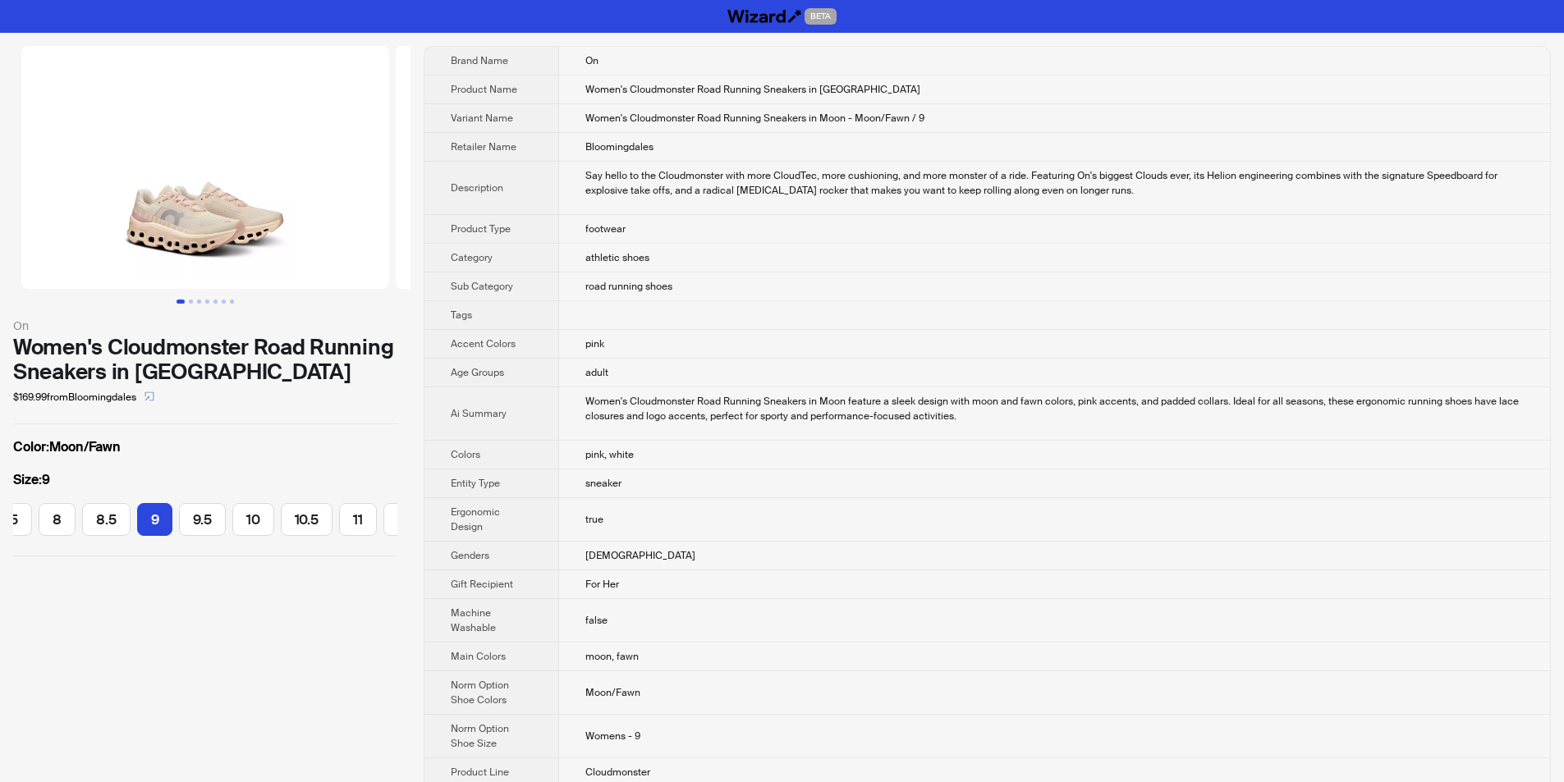
scroll to position [0, 240]
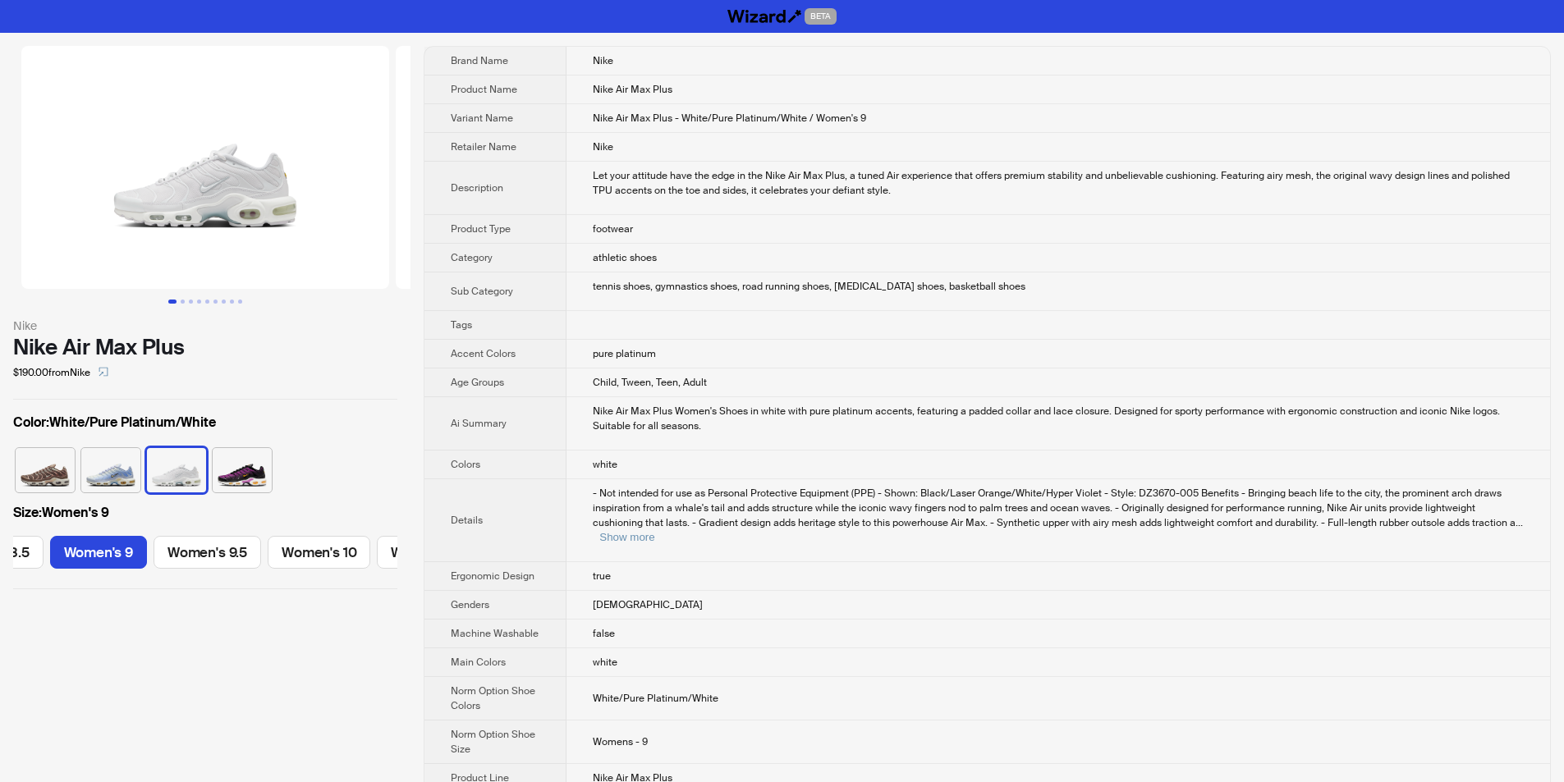
scroll to position [0, 838]
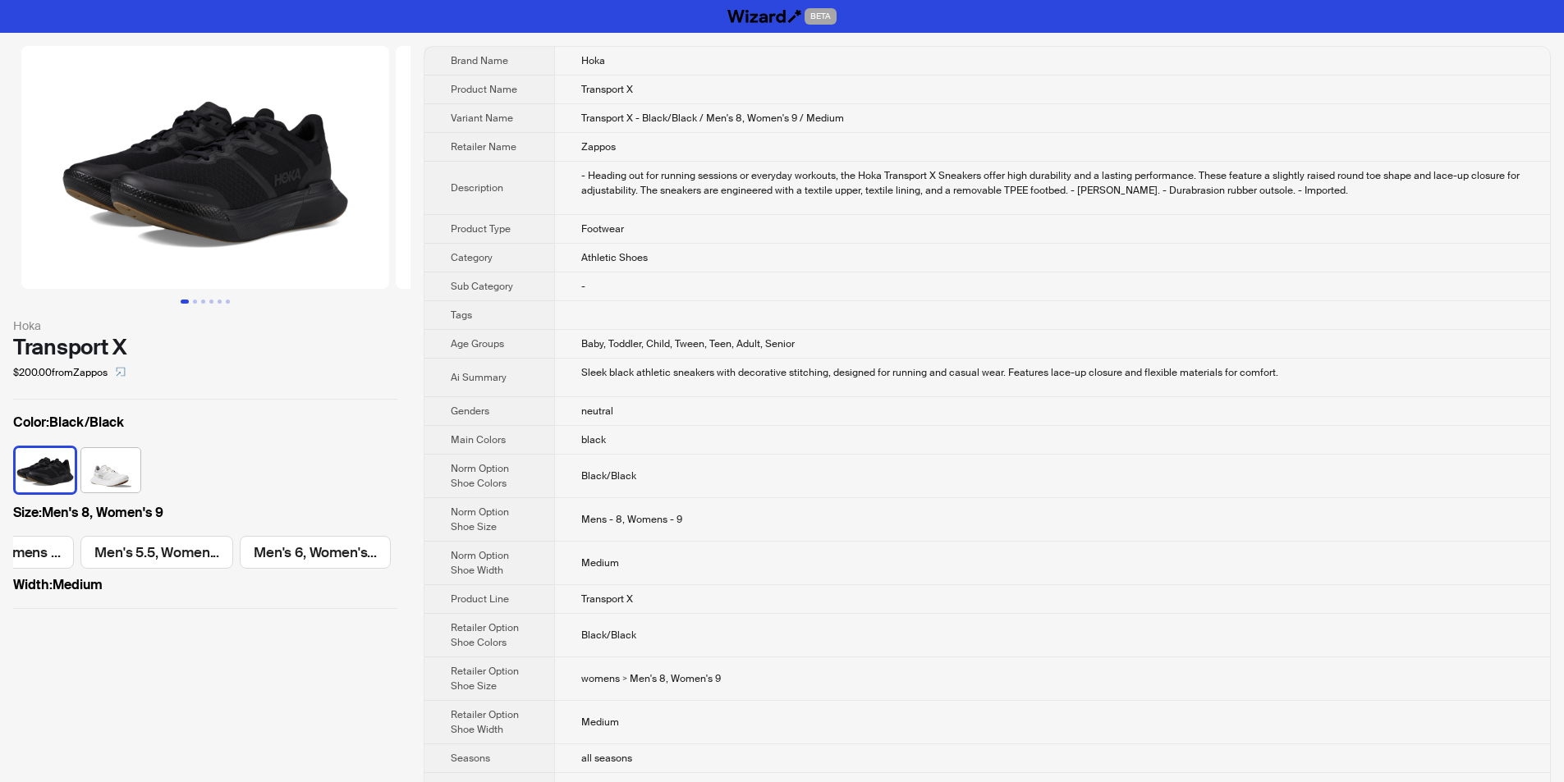
scroll to position [0, 1240]
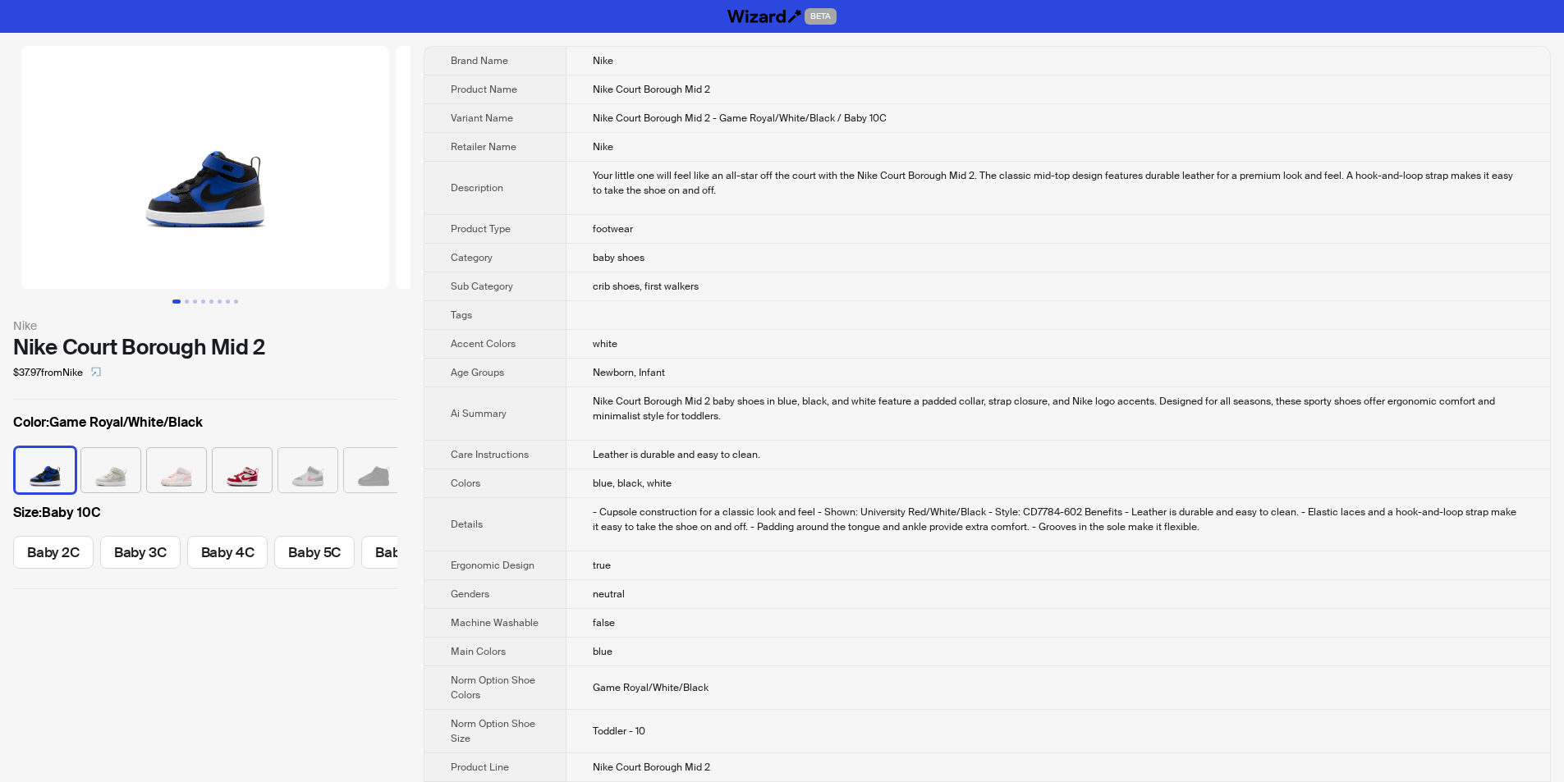
scroll to position [0, 400]
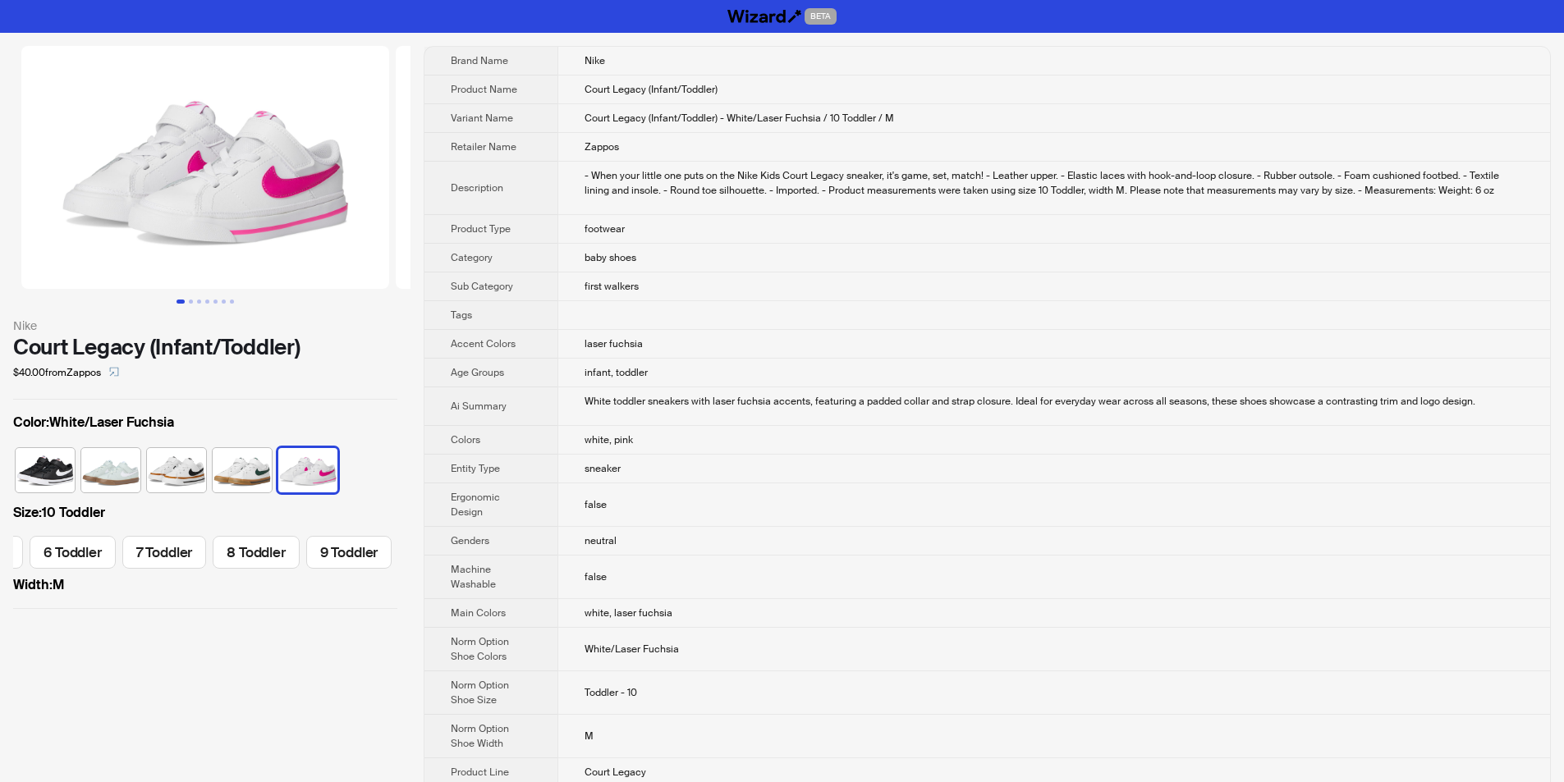
scroll to position [0, 410]
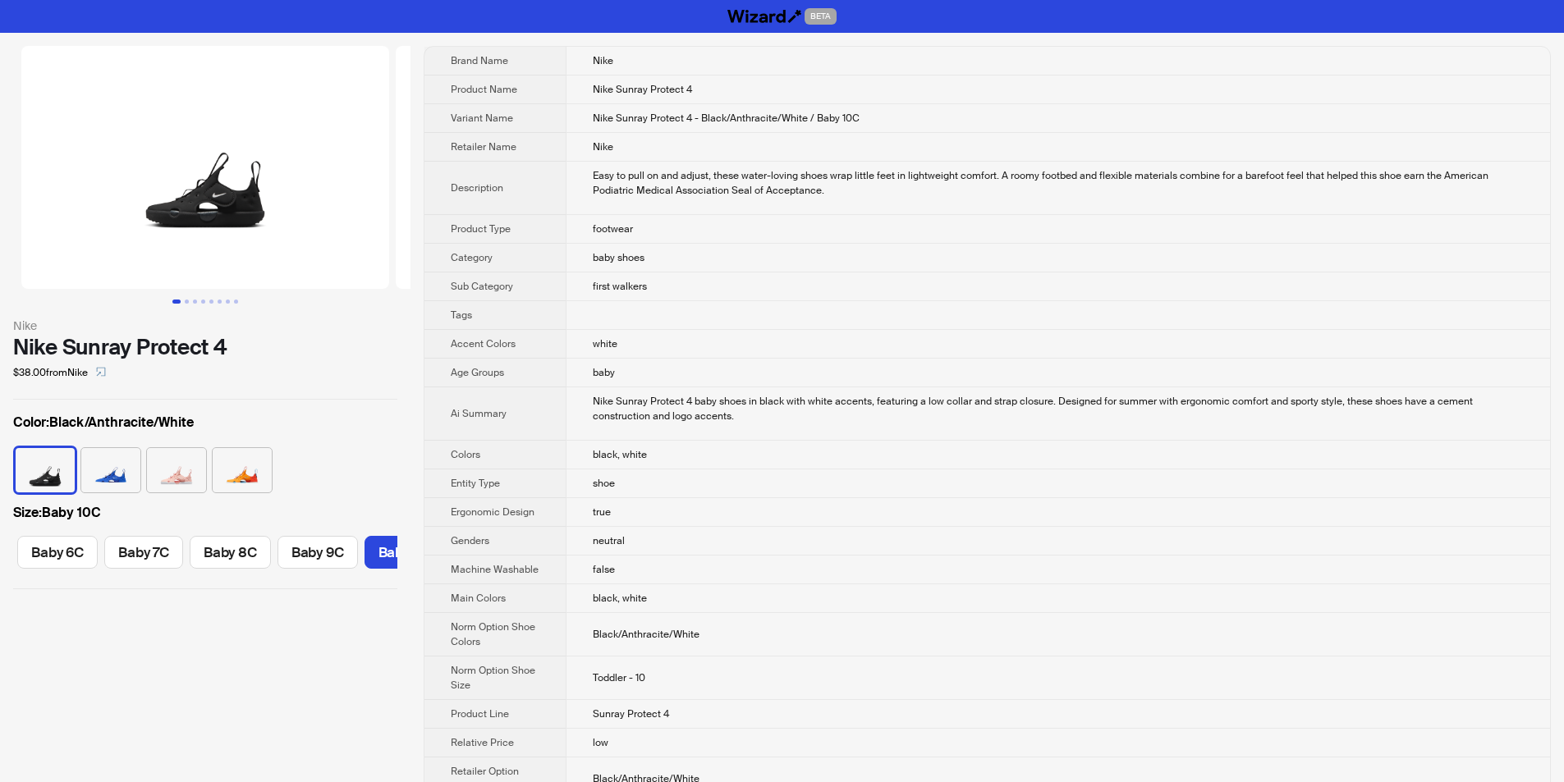
scroll to position [0, 400]
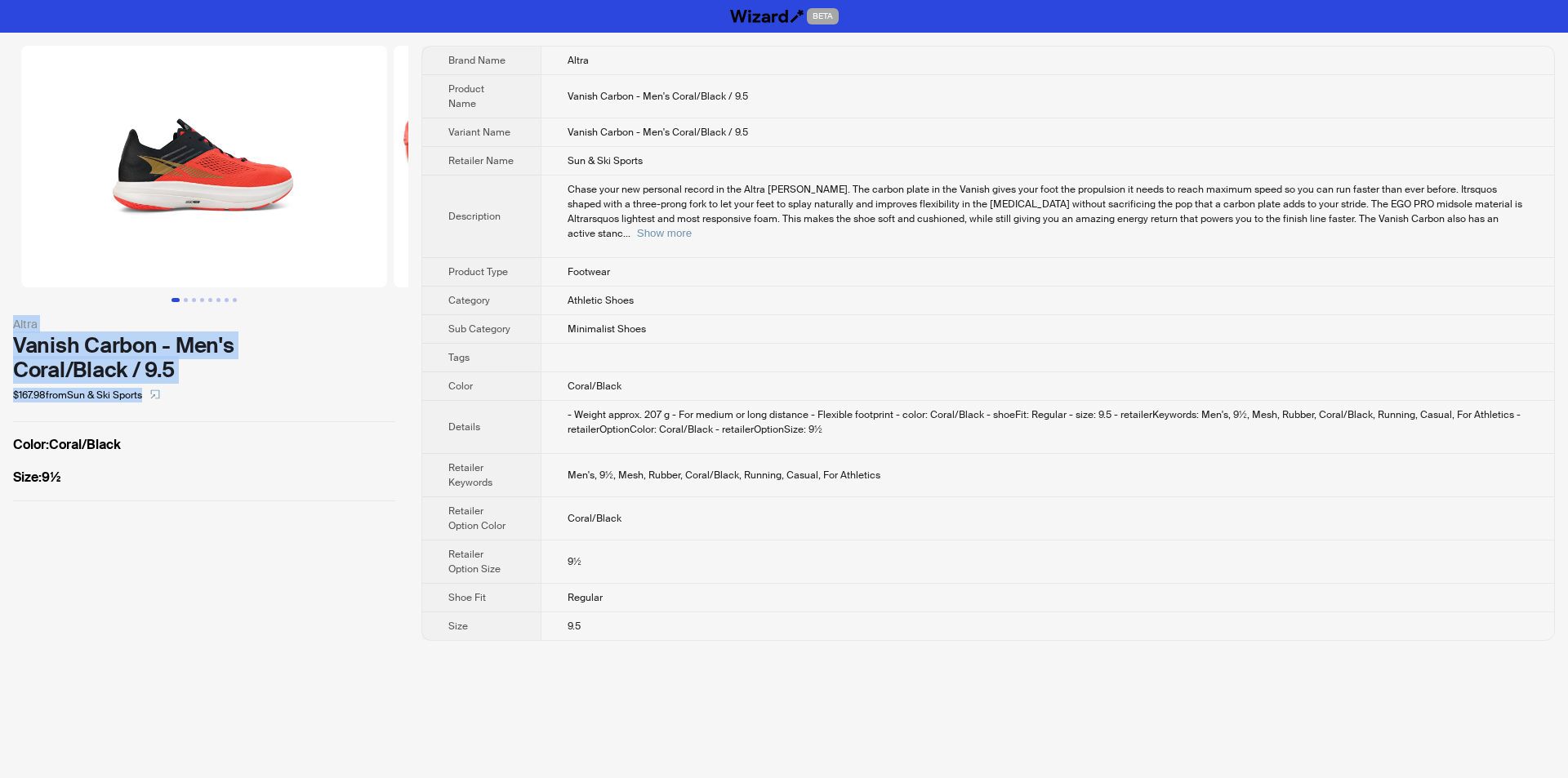
drag, startPoint x: 10, startPoint y: 308, endPoint x: 180, endPoint y: 378, distance: 183.8
click at [189, 386] on div "Altra Vanish Carbon - Men's Coral/Black / 9.5 $167.98 from Sun & Ski Sports Col…" at bounding box center [204, 274] width 409 height 482
copy div "Altra Vanish Carbon - Men's Coral/Black / 9.5 $167.98 from Sun & Ski Sports"
click at [238, 385] on div "$167.98 from Sun & Ski Sports" at bounding box center [204, 395] width 382 height 26
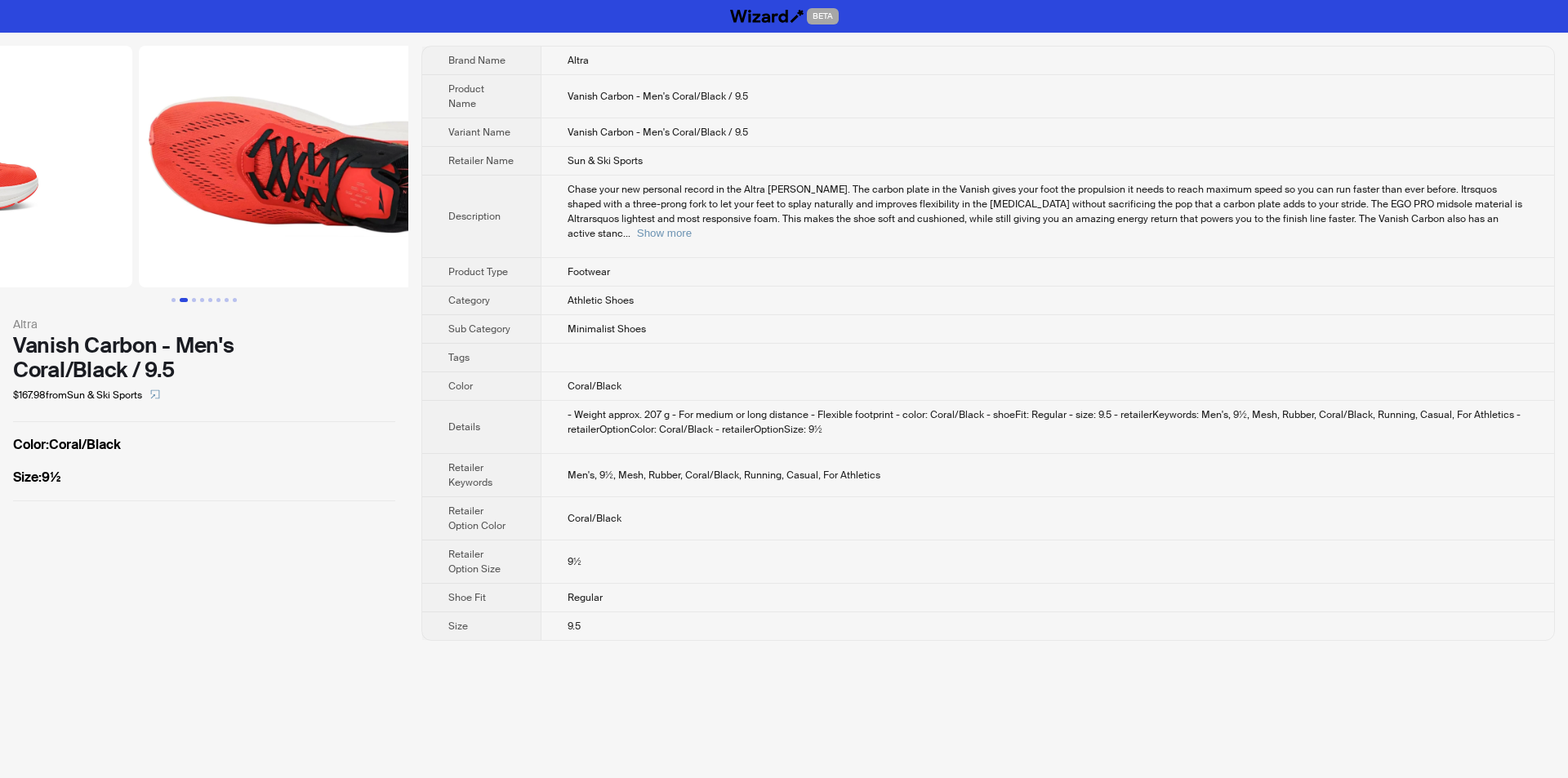
drag, startPoint x: 306, startPoint y: 256, endPoint x: 162, endPoint y: 214, distance: 150.0
click at [122, 235] on ul at bounding box center [204, 166] width 409 height 242
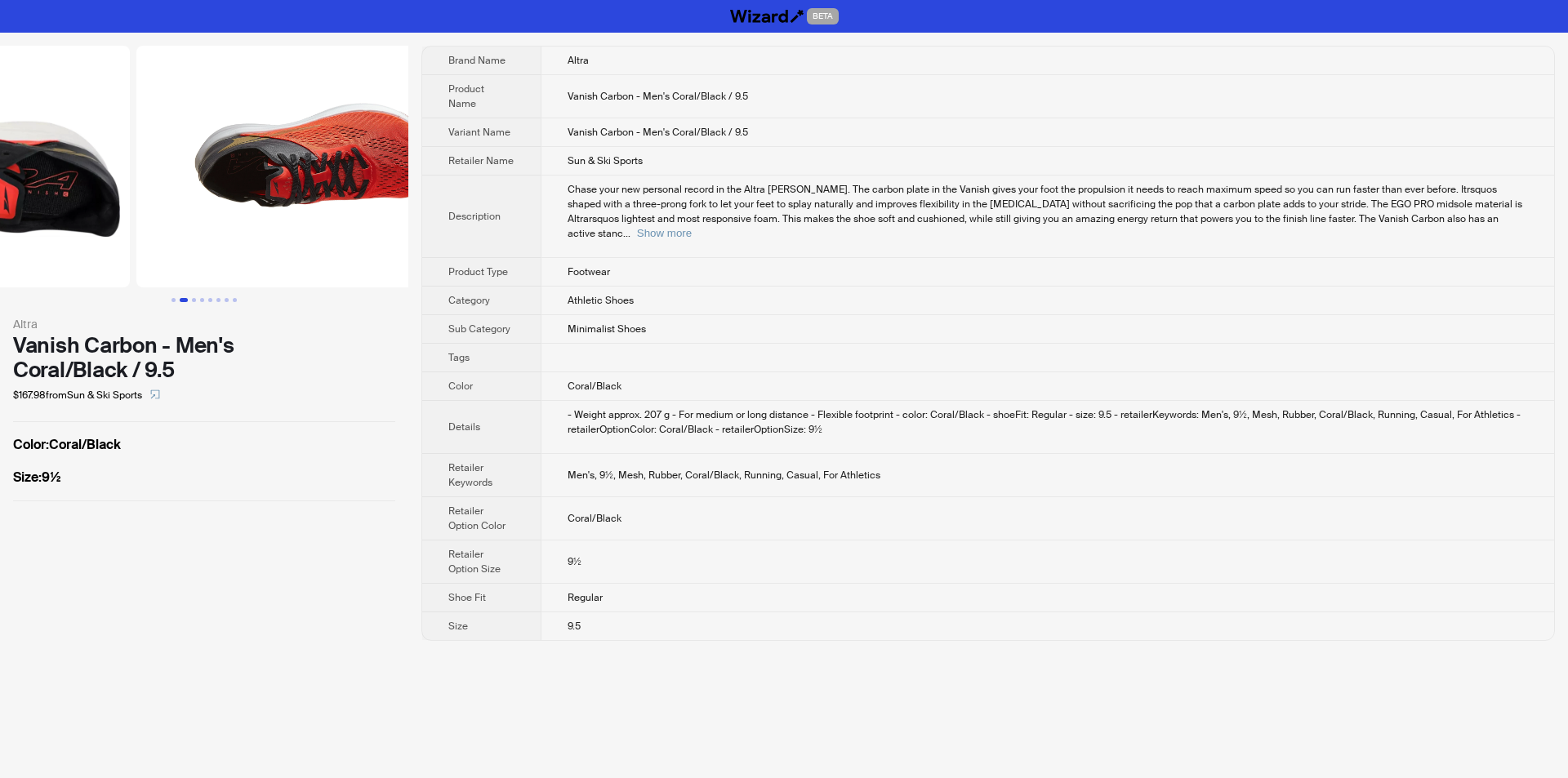
drag, startPoint x: 335, startPoint y: 213, endPoint x: 162, endPoint y: 217, distance: 173.0
click at [162, 217] on ul at bounding box center [204, 166] width 409 height 242
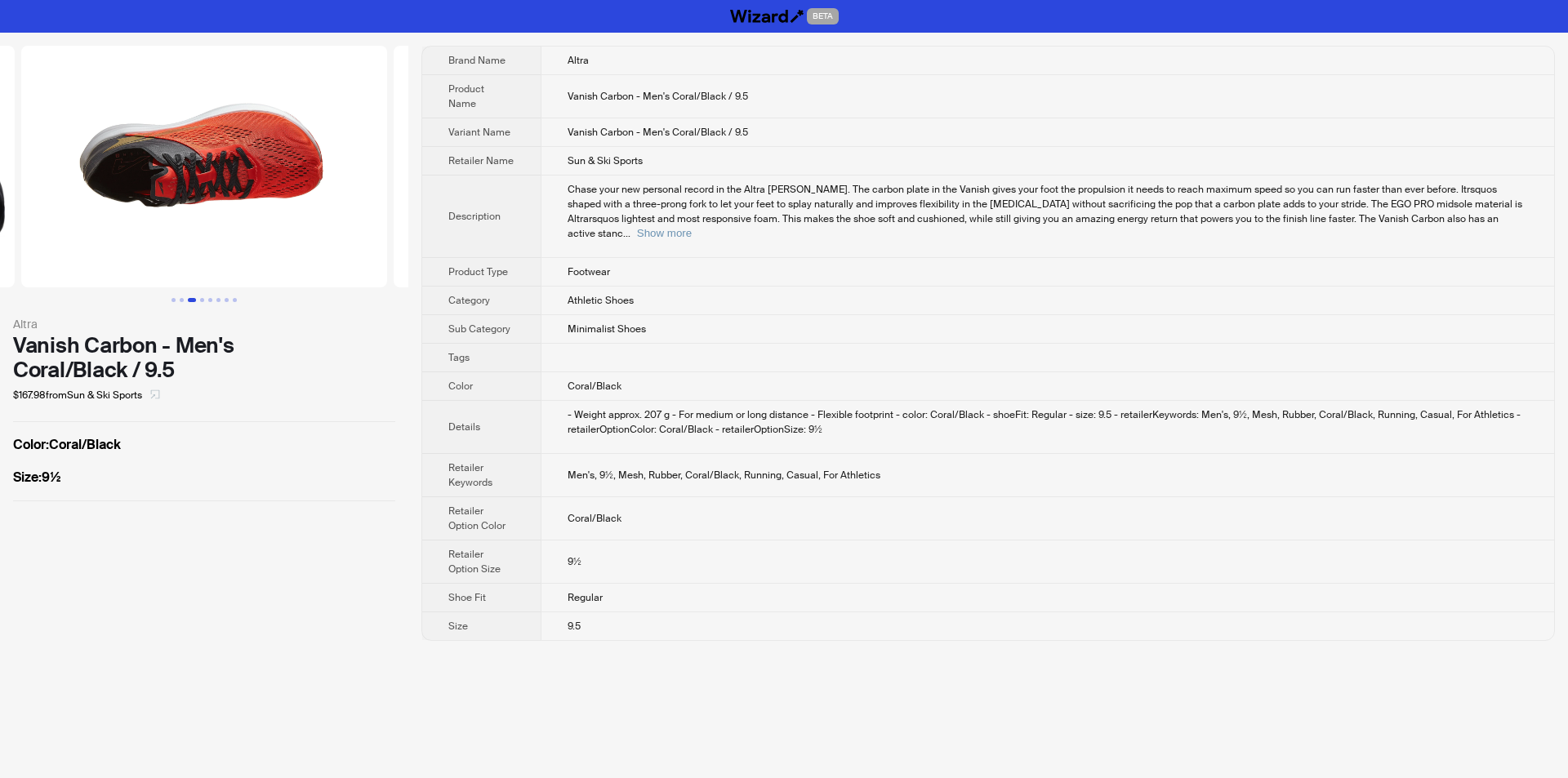
click at [151, 389] on button "button" at bounding box center [155, 395] width 26 height 26
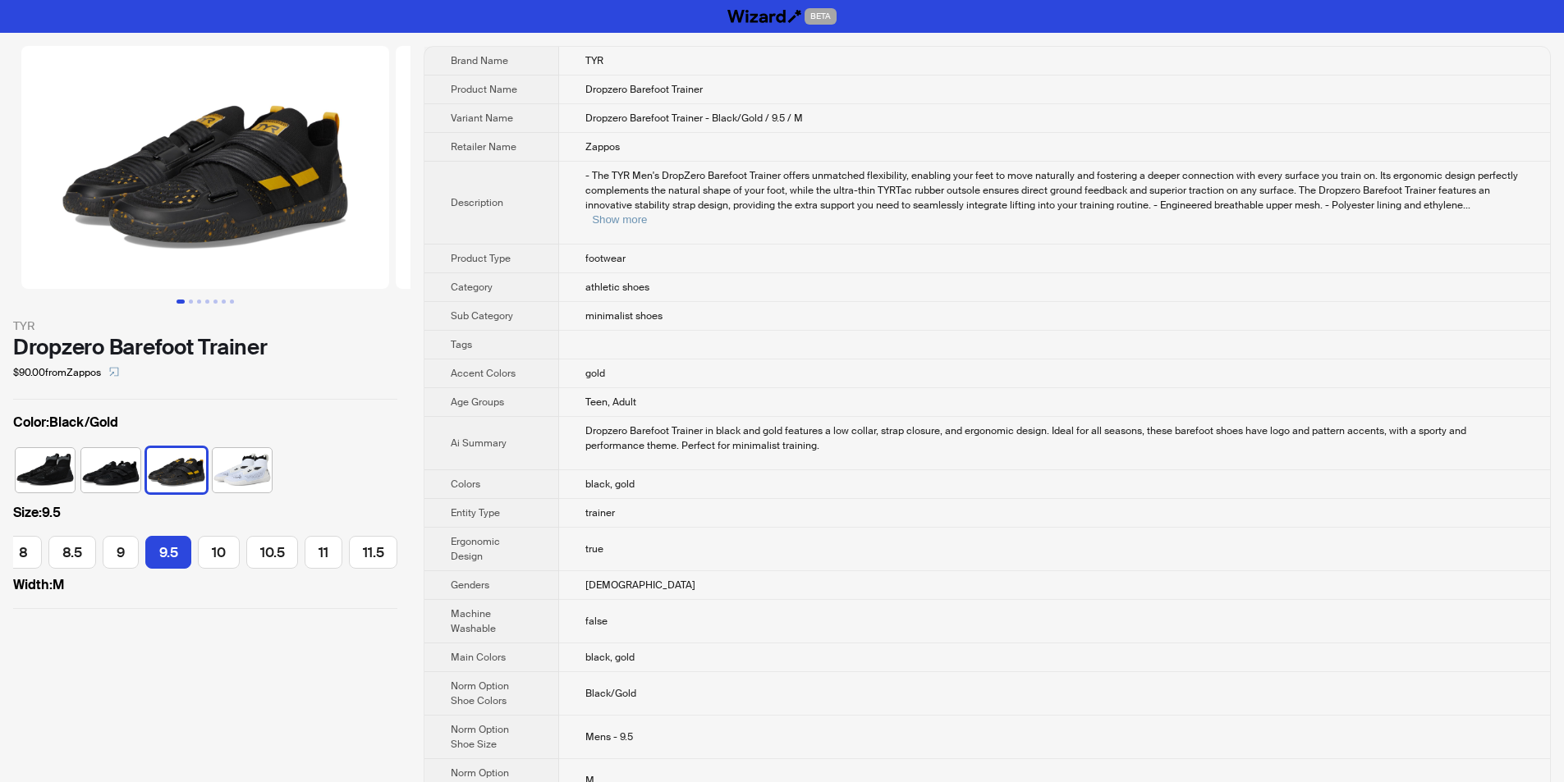
scroll to position [732, 0]
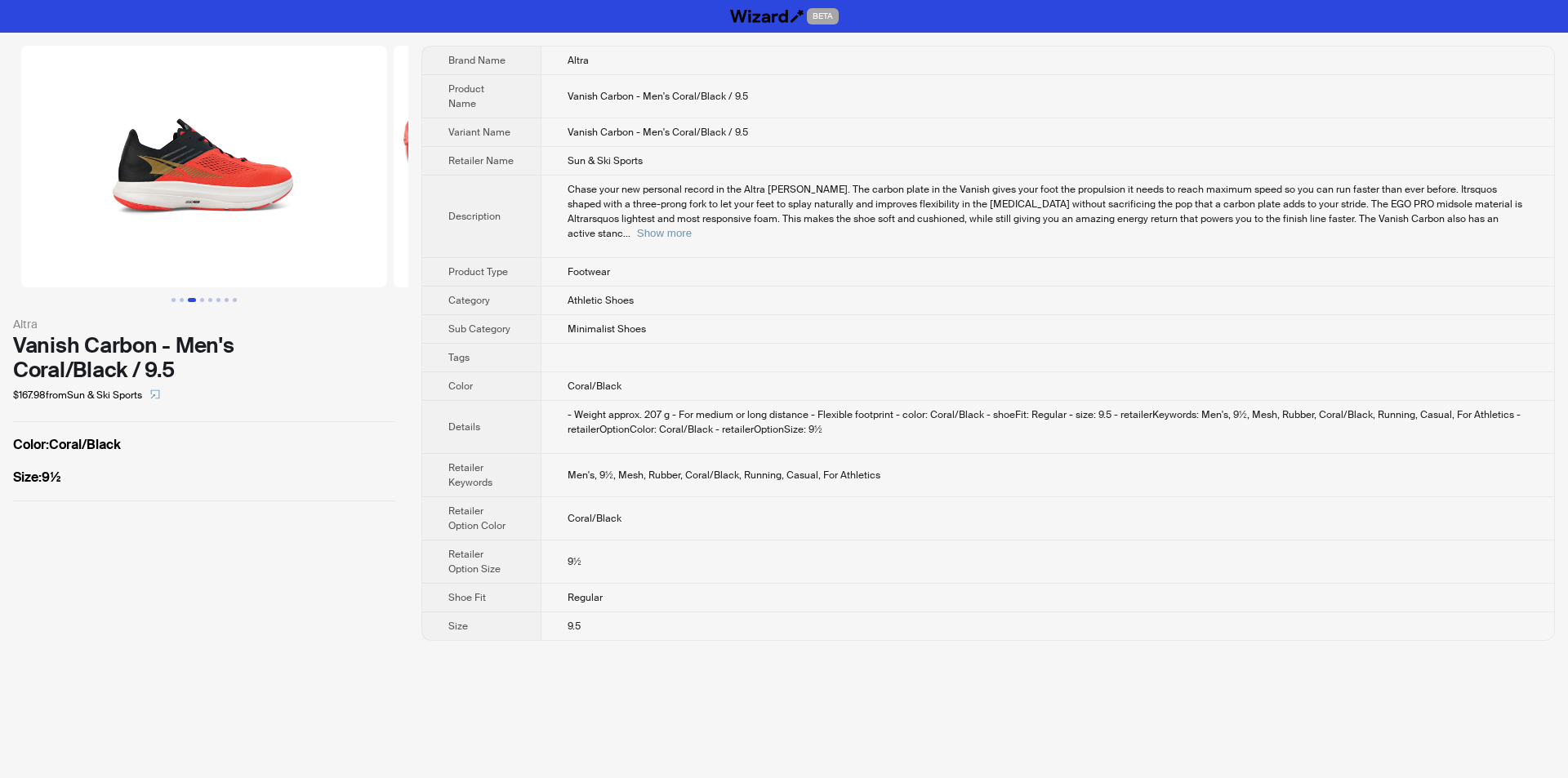
scroll to position [0, 745]
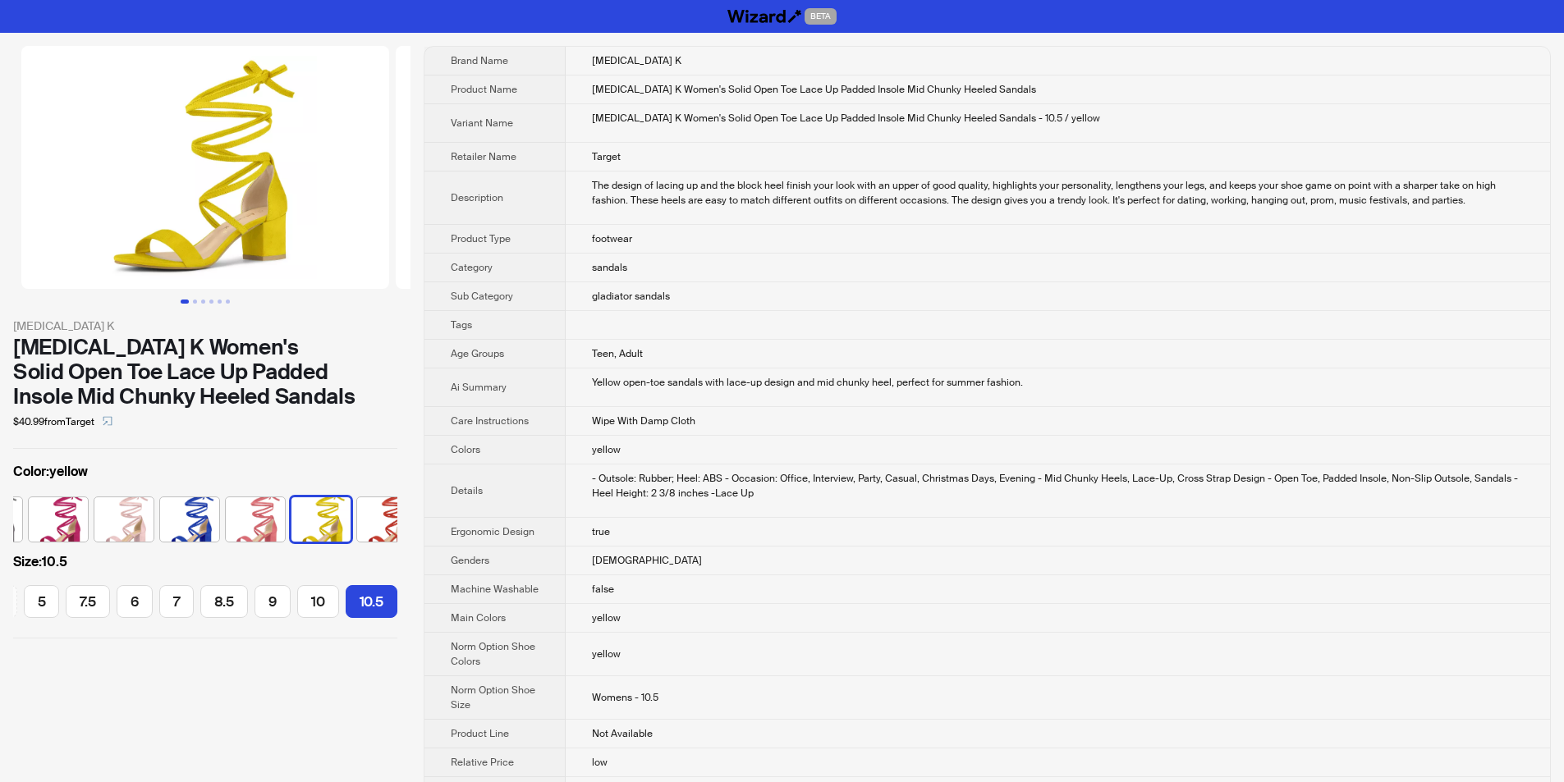
scroll to position [0, 601]
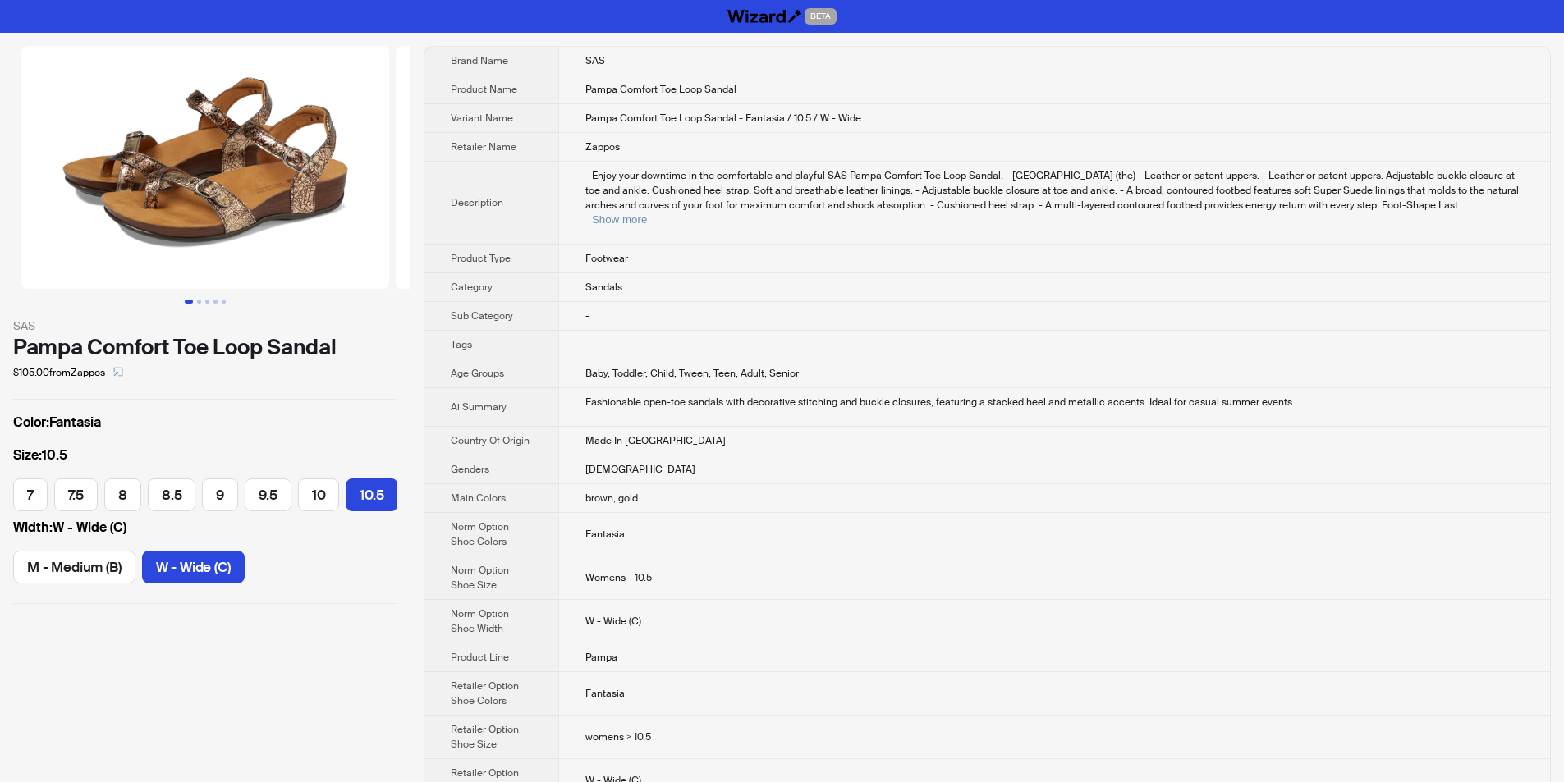
scroll to position [0, 342]
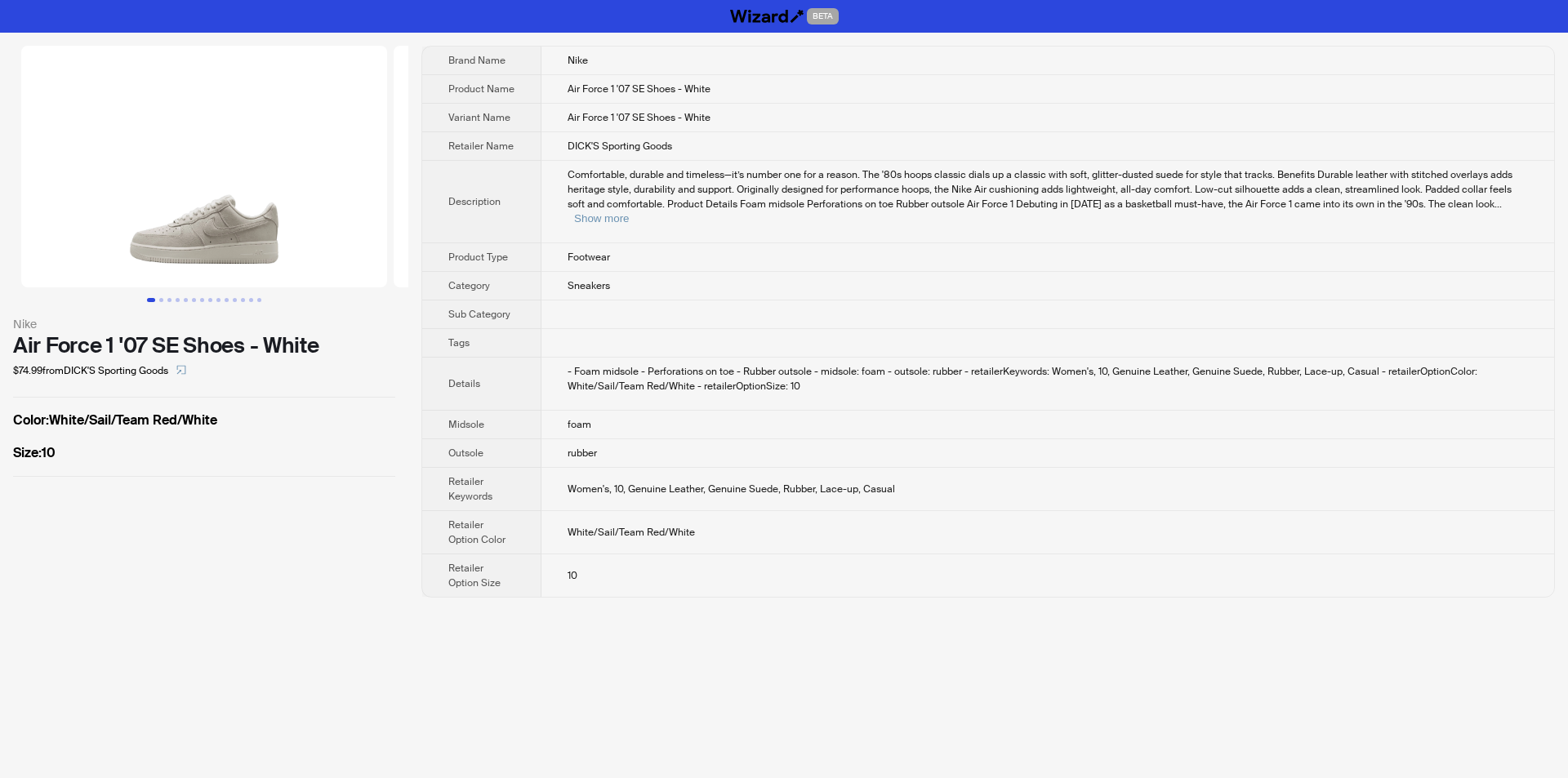
click at [728, 440] on td "rubber" at bounding box center [1048, 454] width 1013 height 29
click at [728, 329] on td at bounding box center [1048, 343] width 1013 height 29
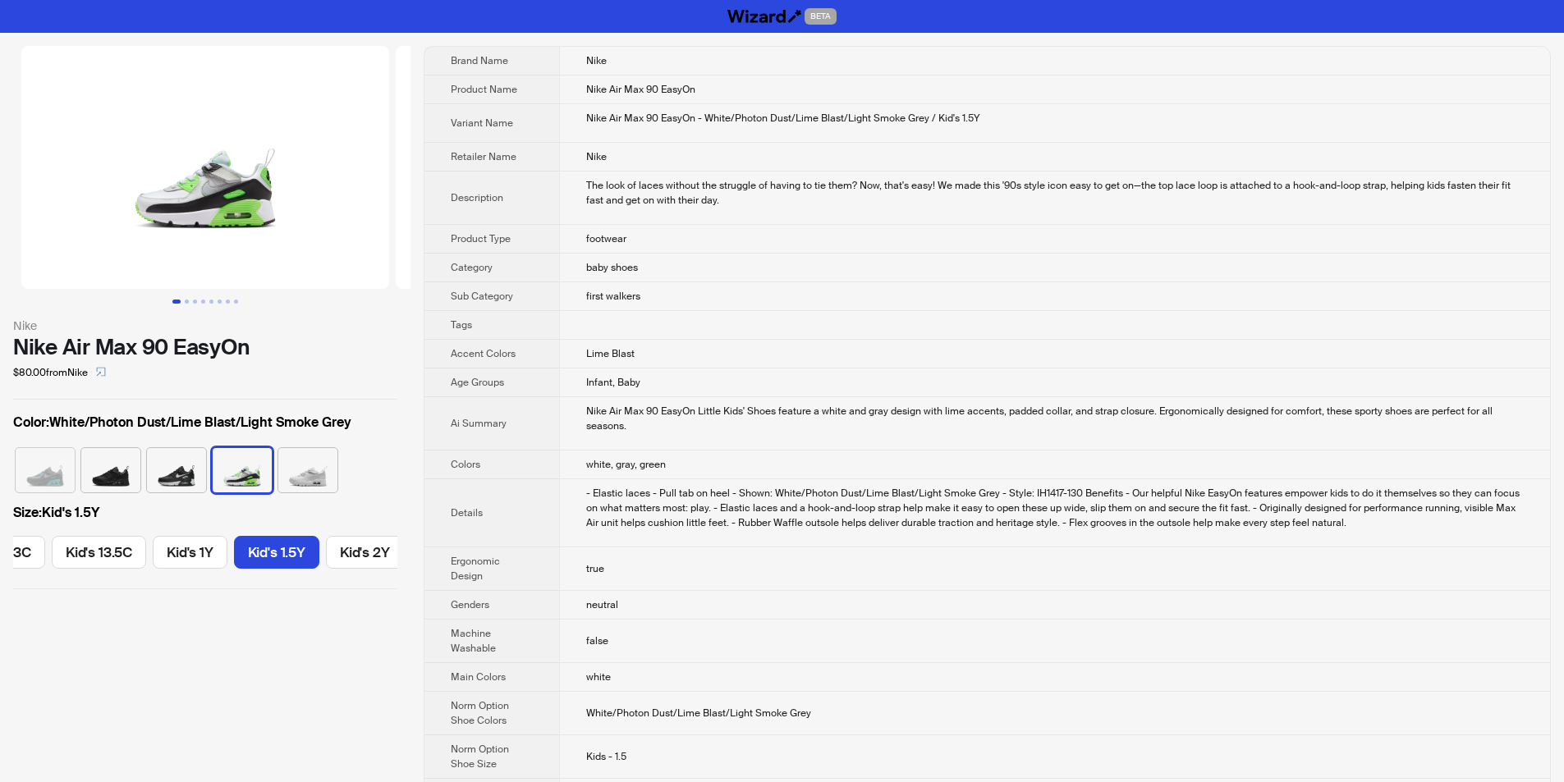
scroll to position [0, 724]
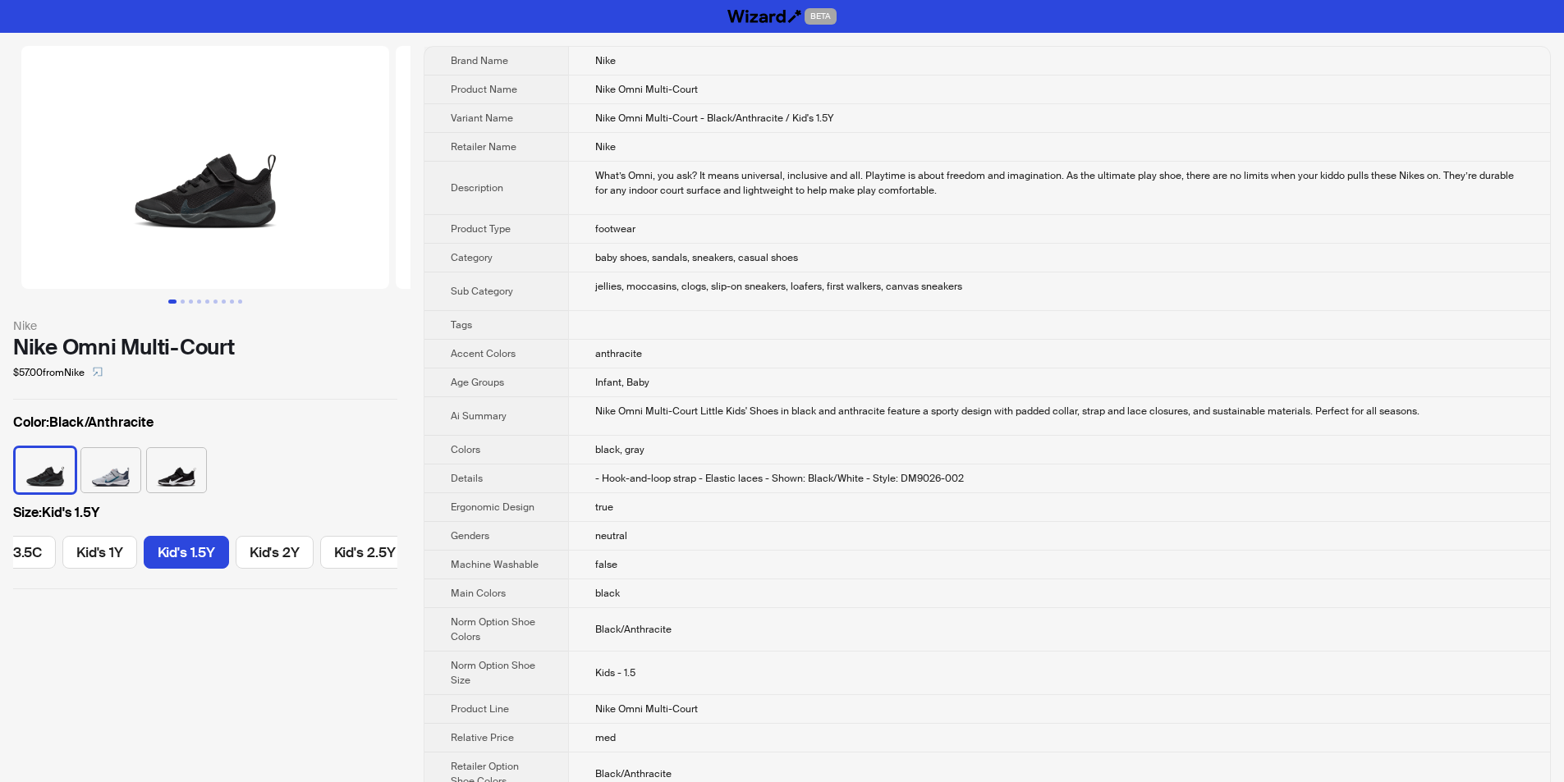
scroll to position [0, 724]
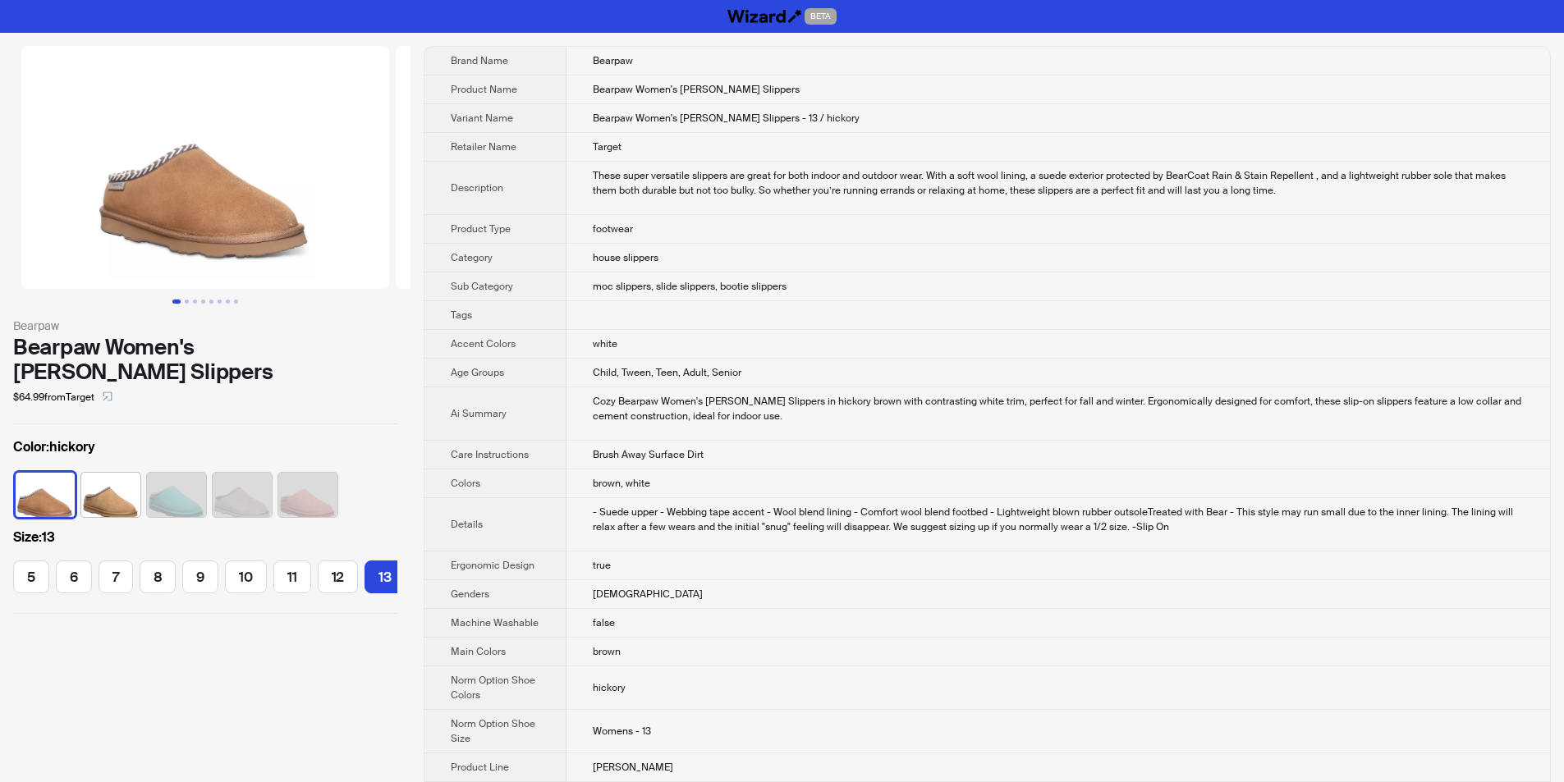
scroll to position [0, 10]
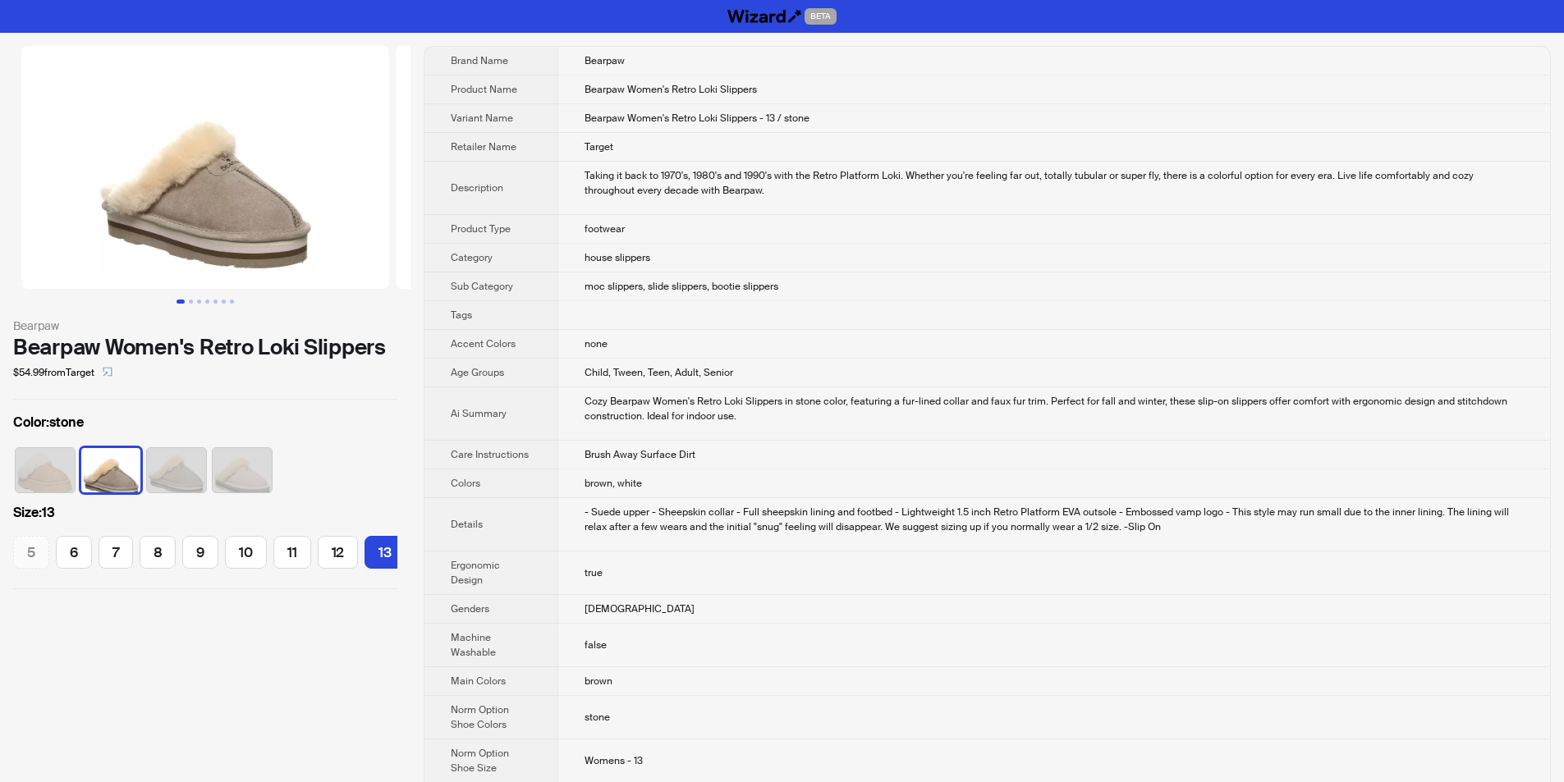
scroll to position [0, 10]
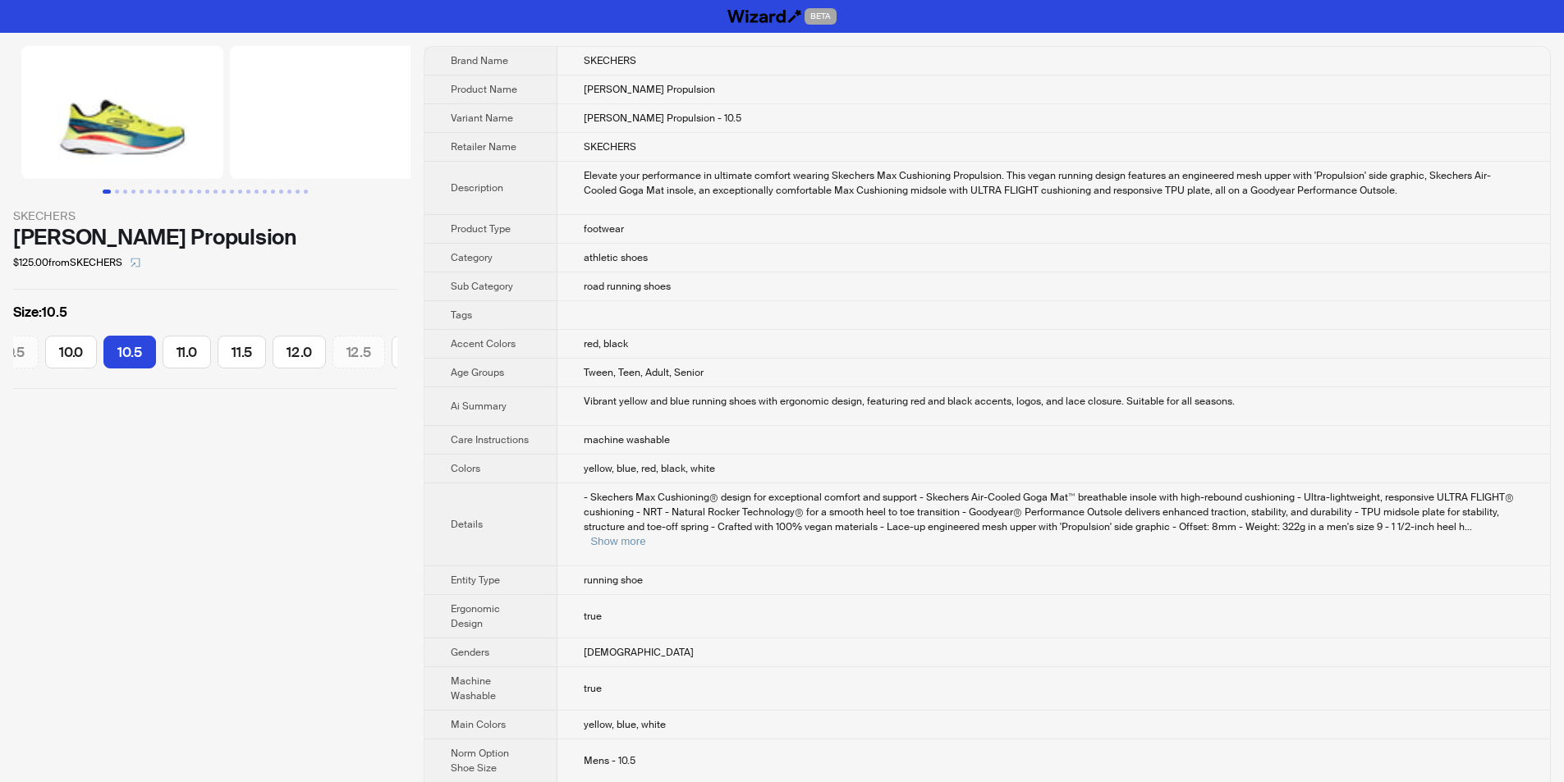
scroll to position [0, 356]
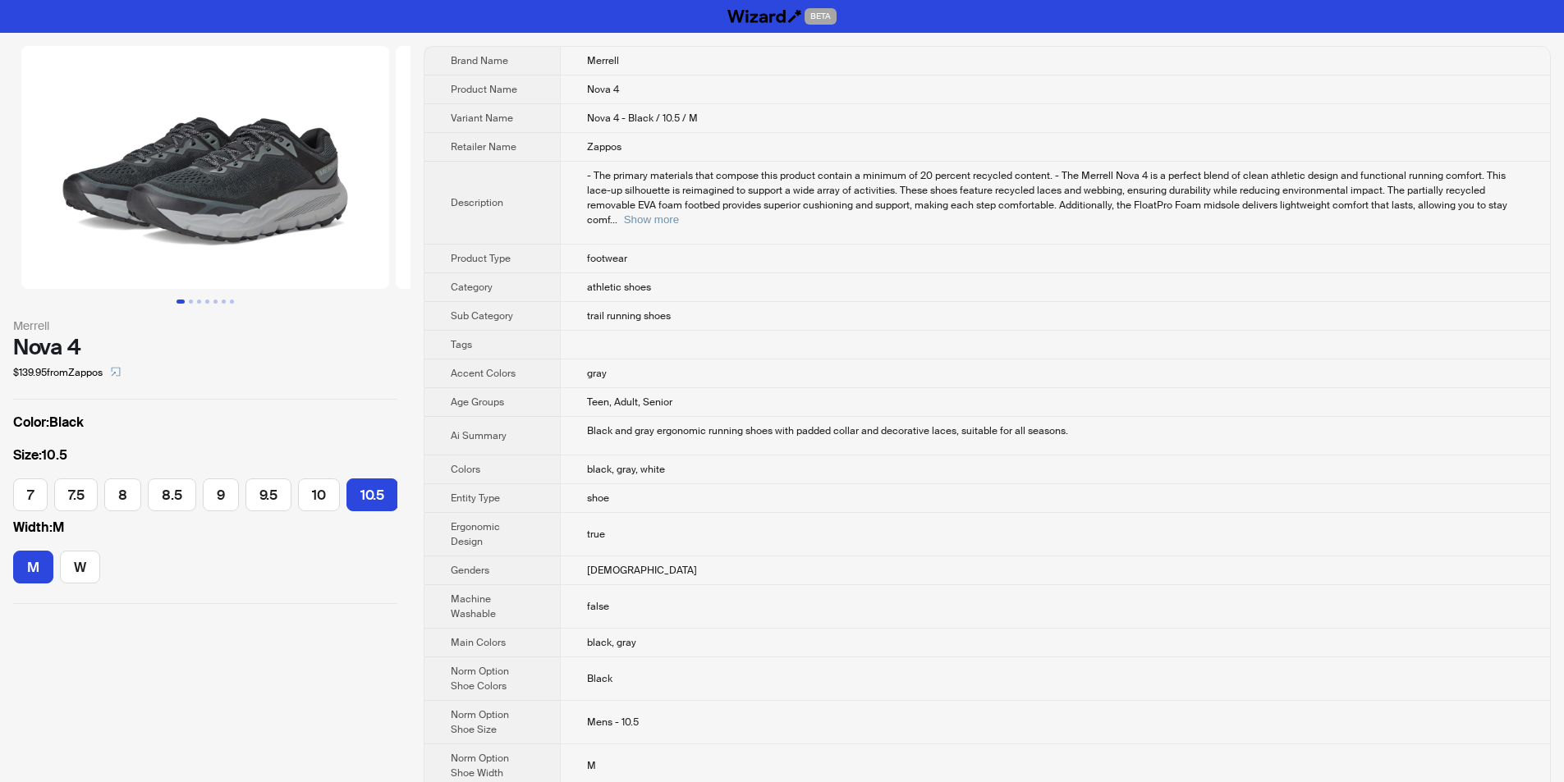
scroll to position [0, 244]
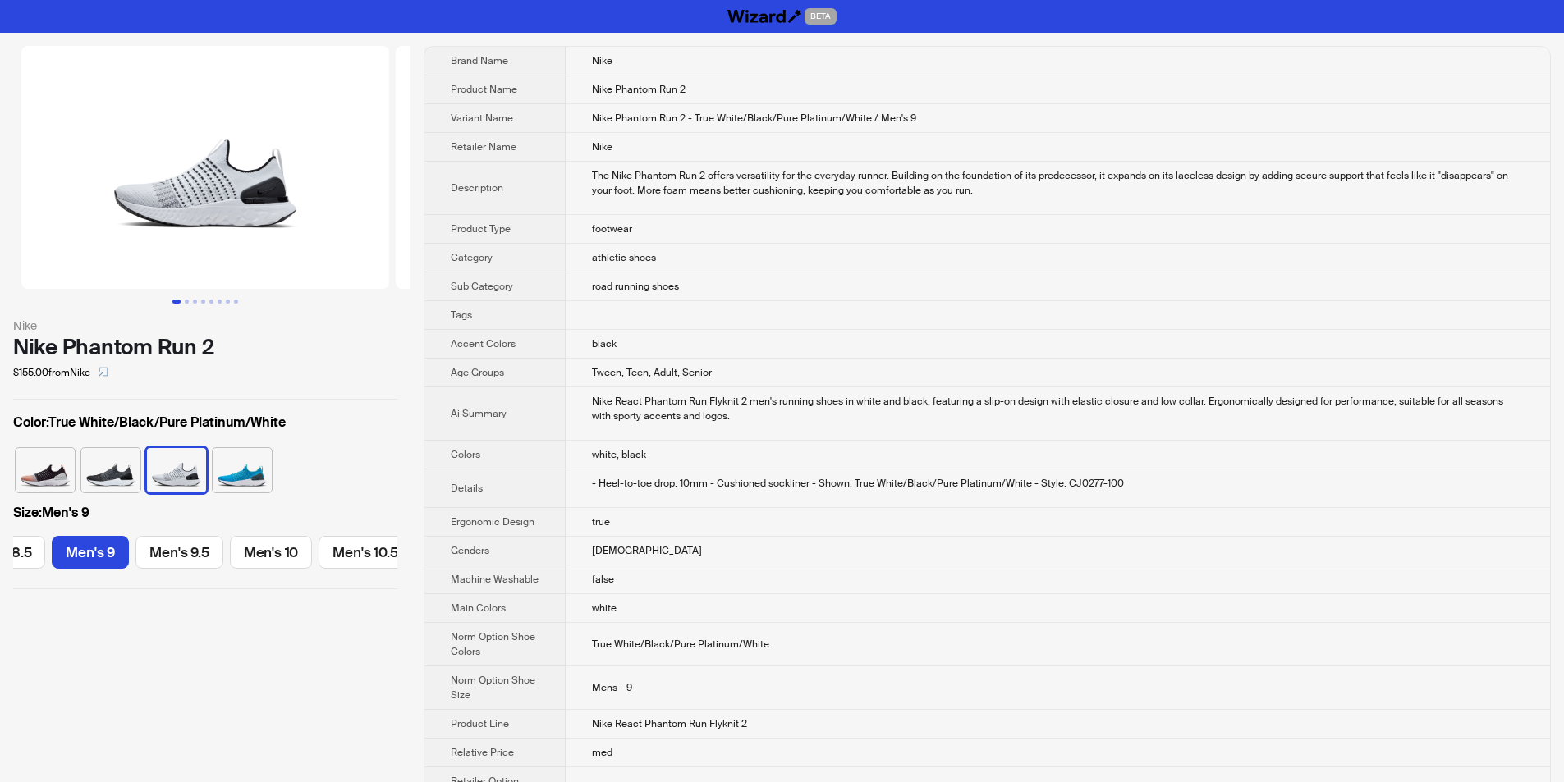
scroll to position [0, 593]
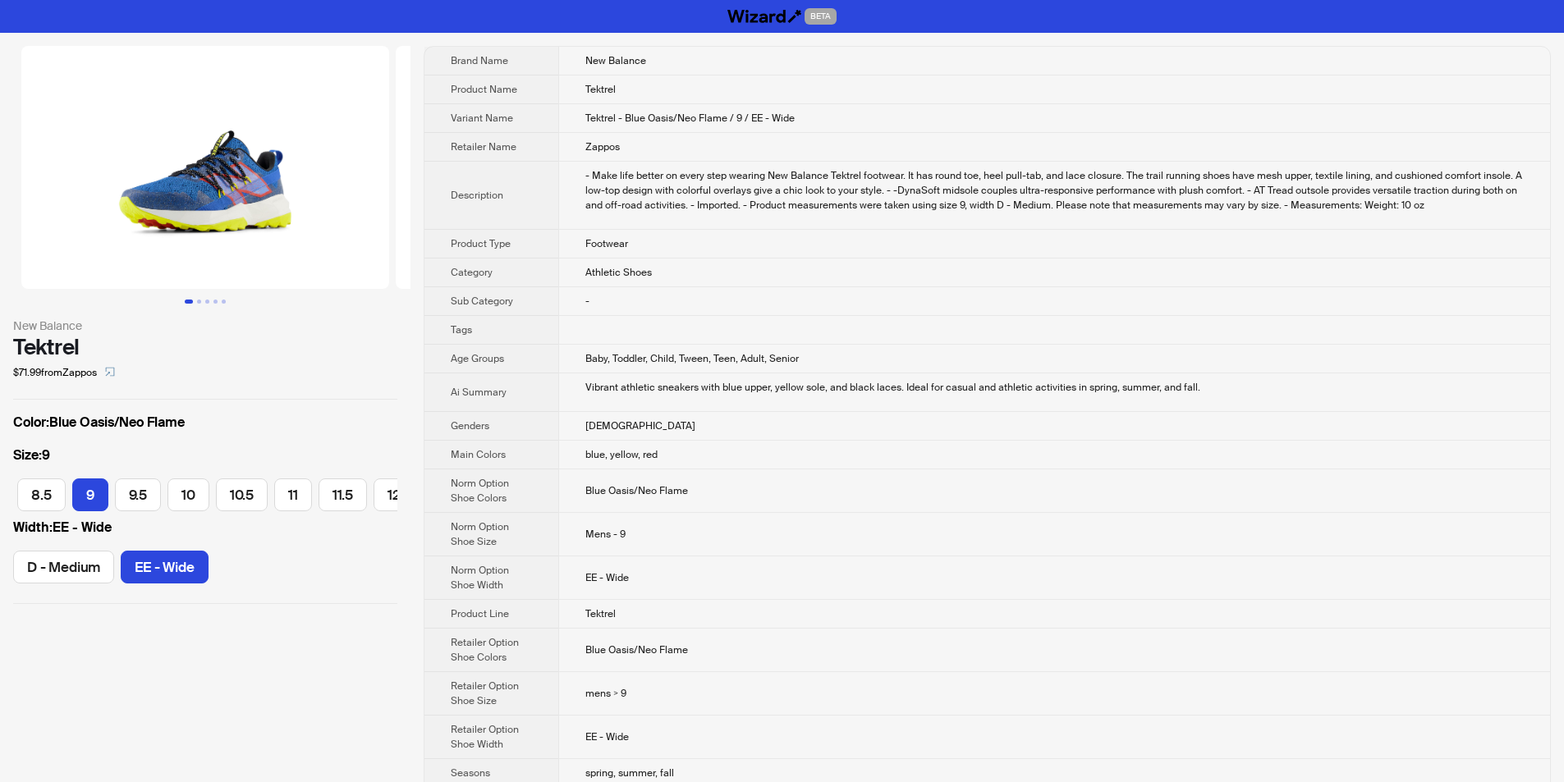
scroll to position [0, 165]
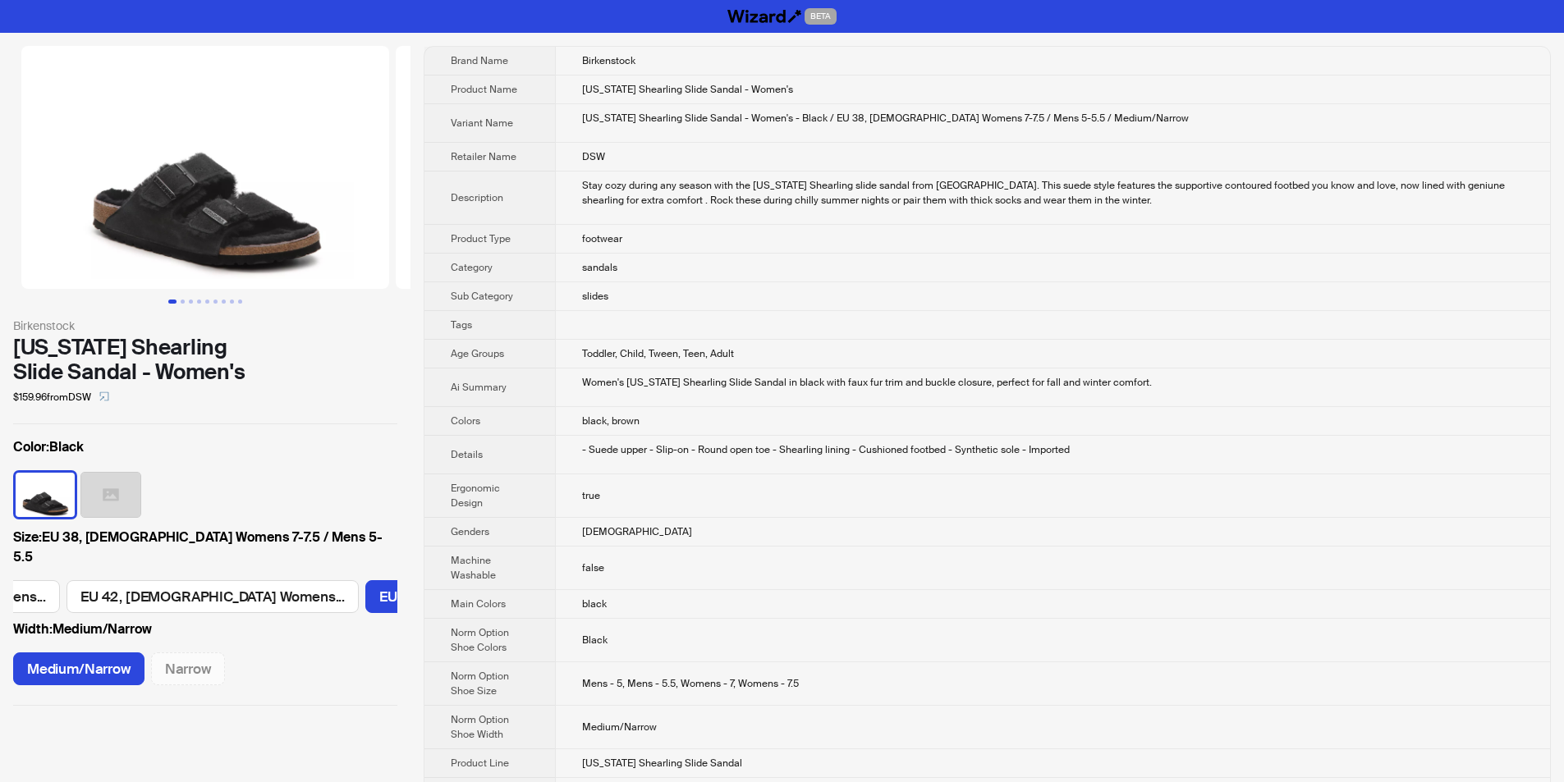
scroll to position [0, 310]
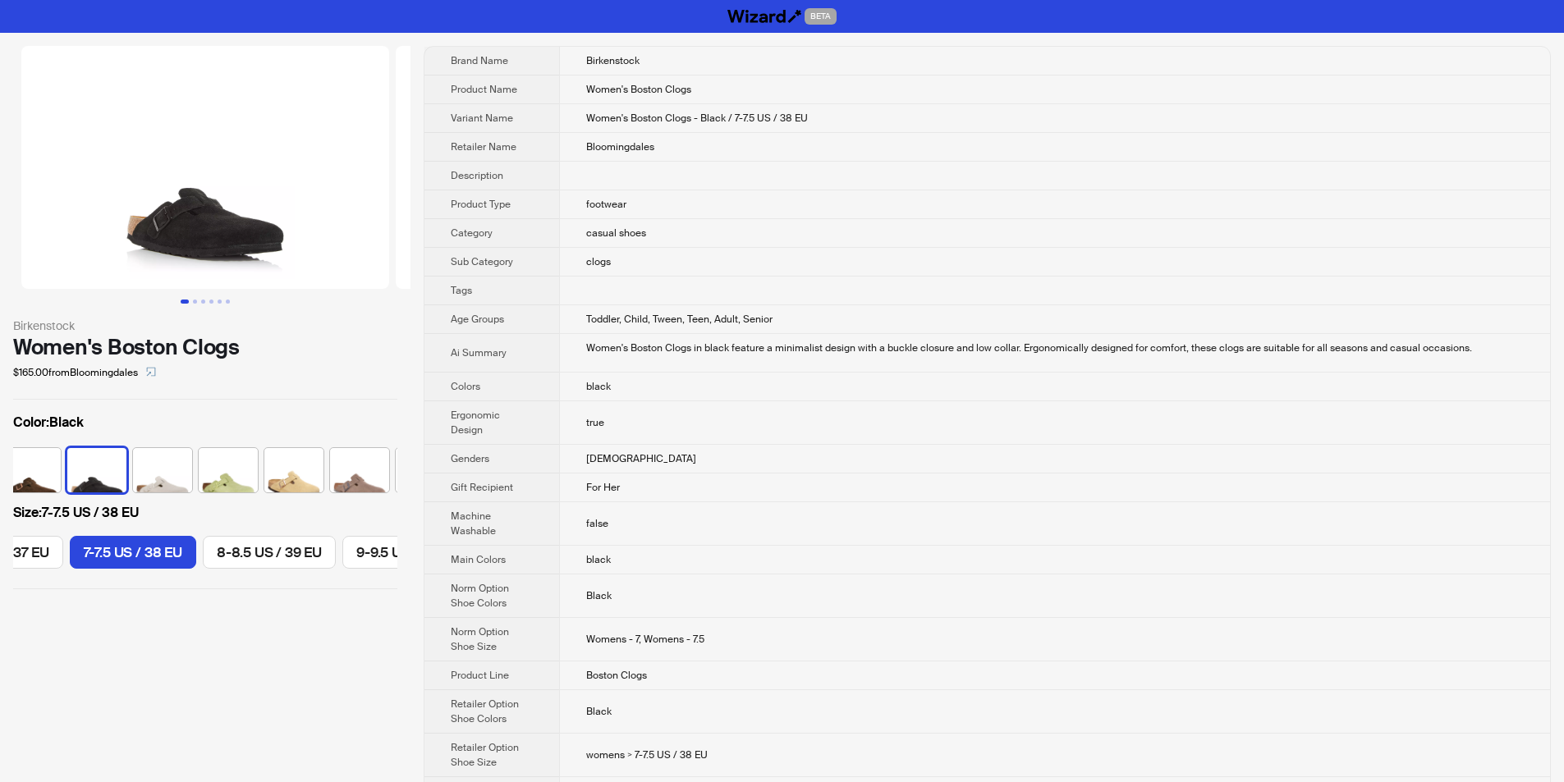
scroll to position [0, 250]
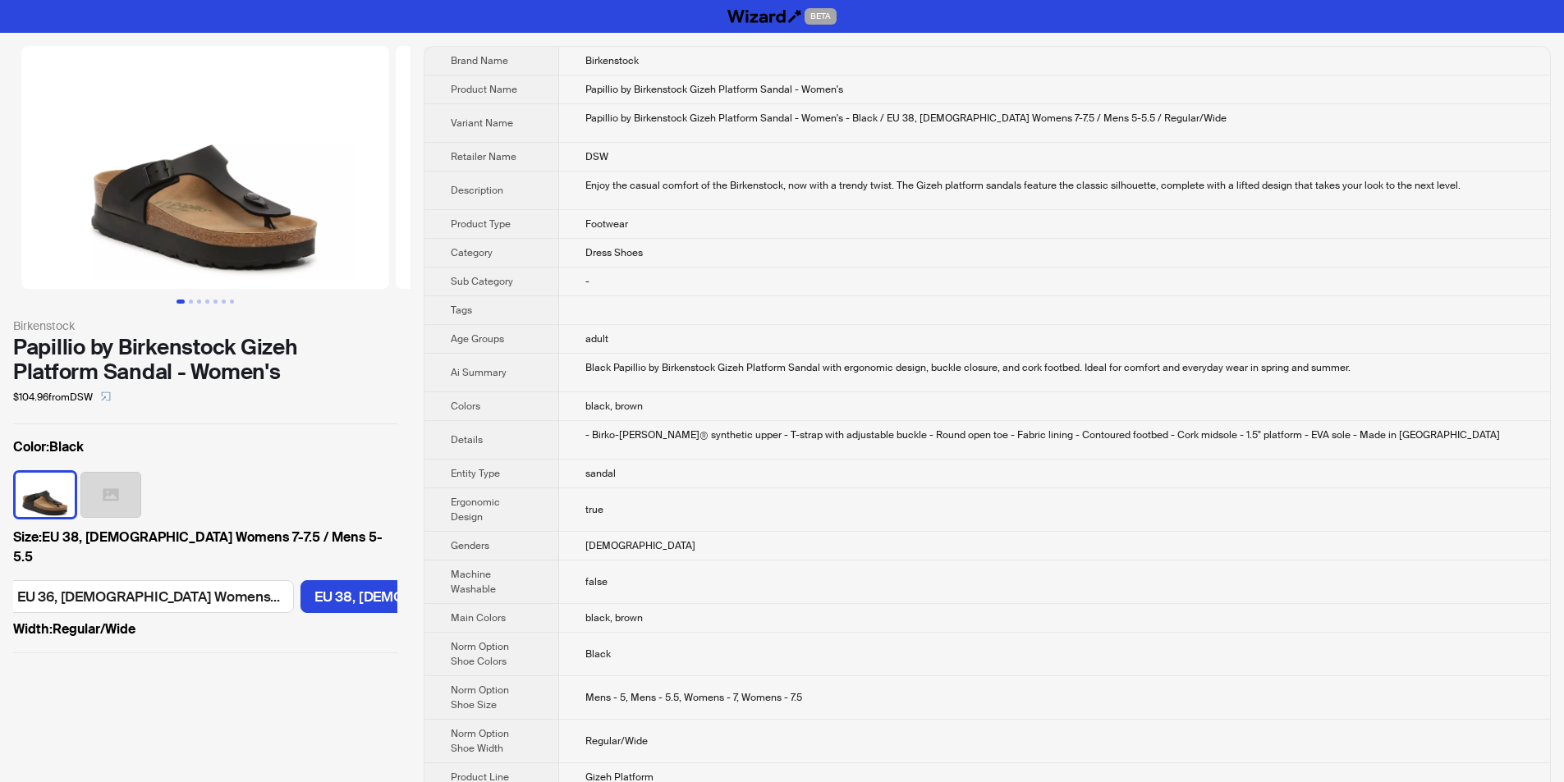
scroll to position [0, 471]
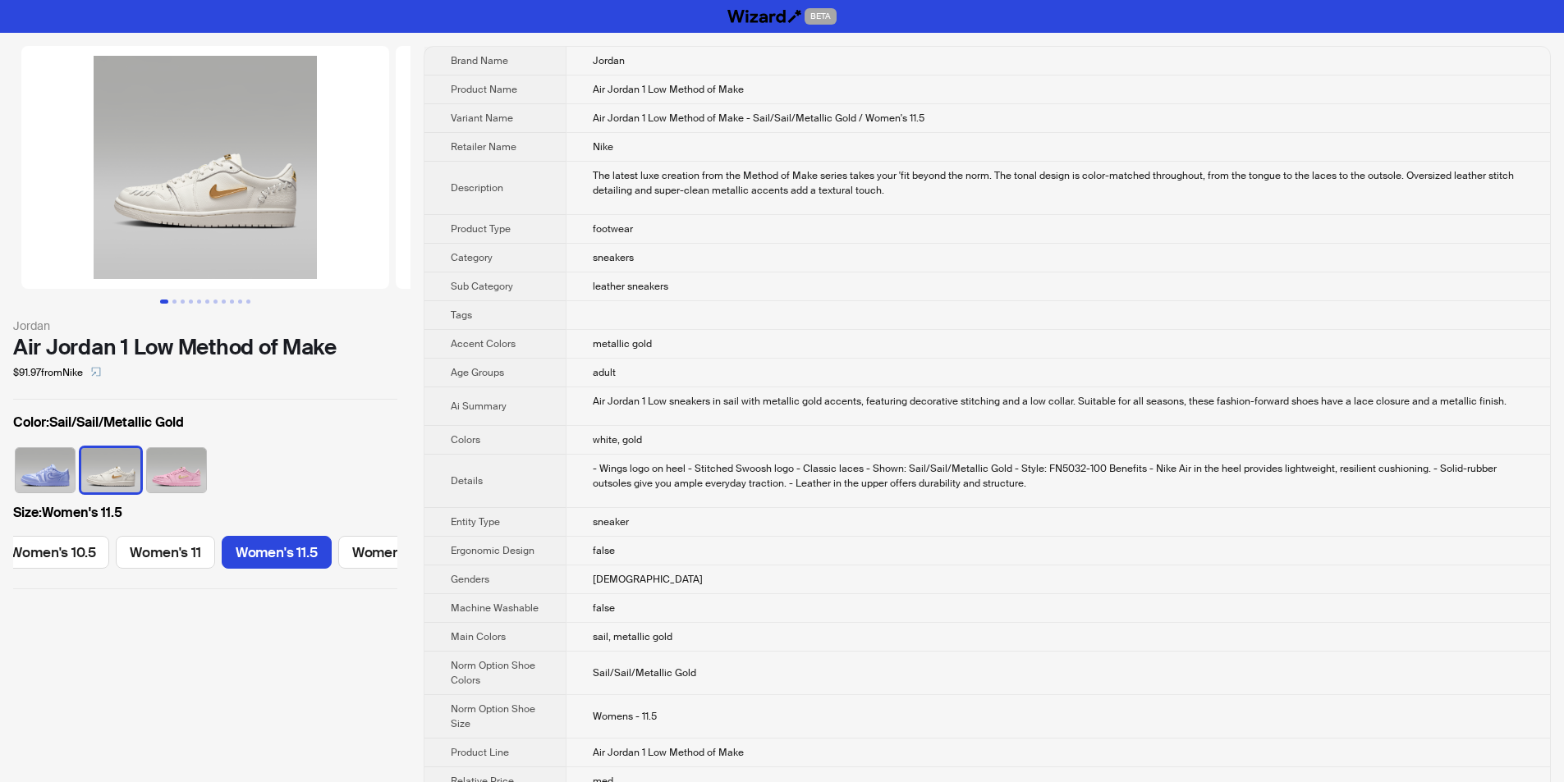
scroll to position [0, 1260]
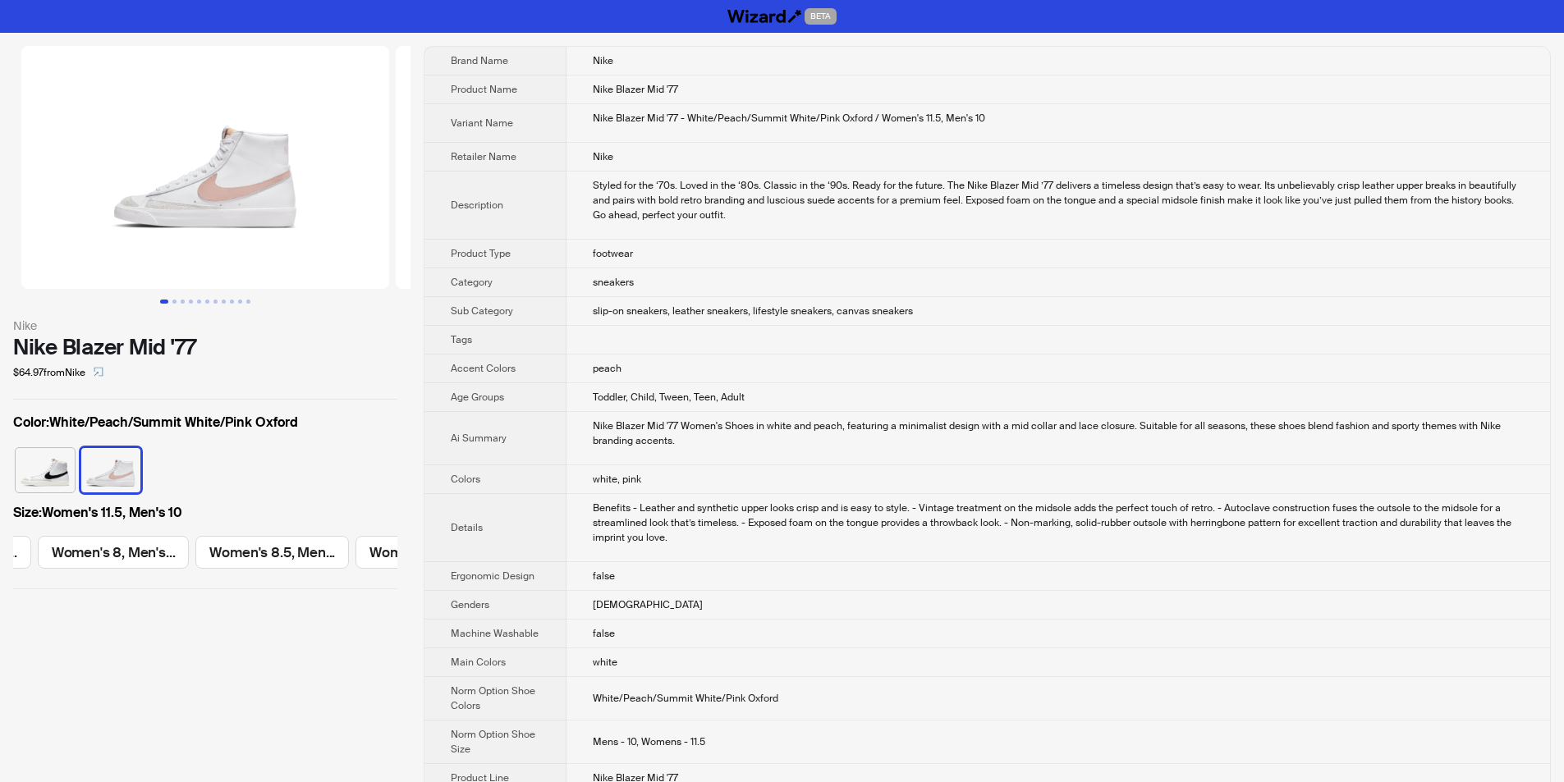
scroll to position [0, 1956]
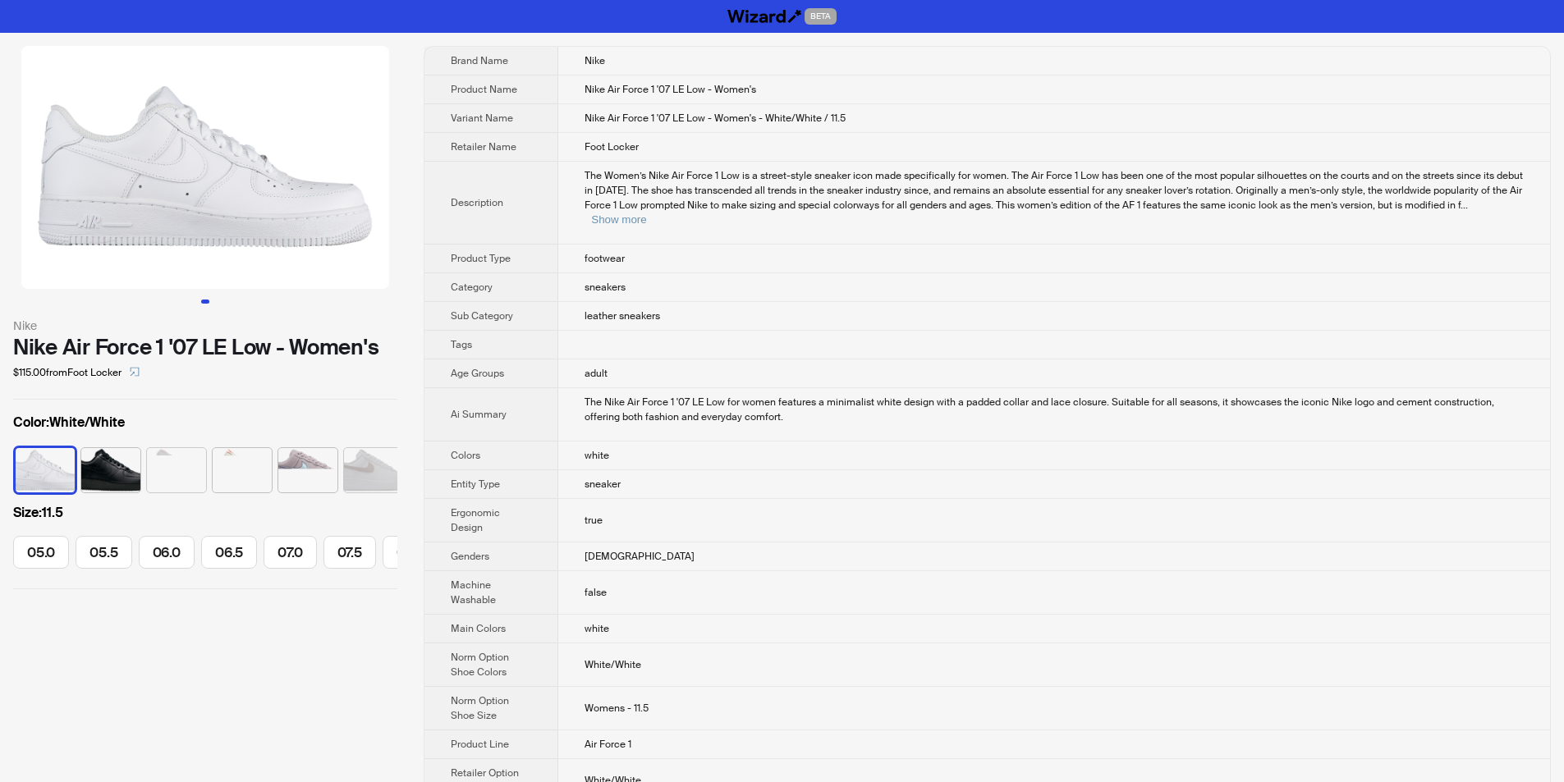
scroll to position [0, 578]
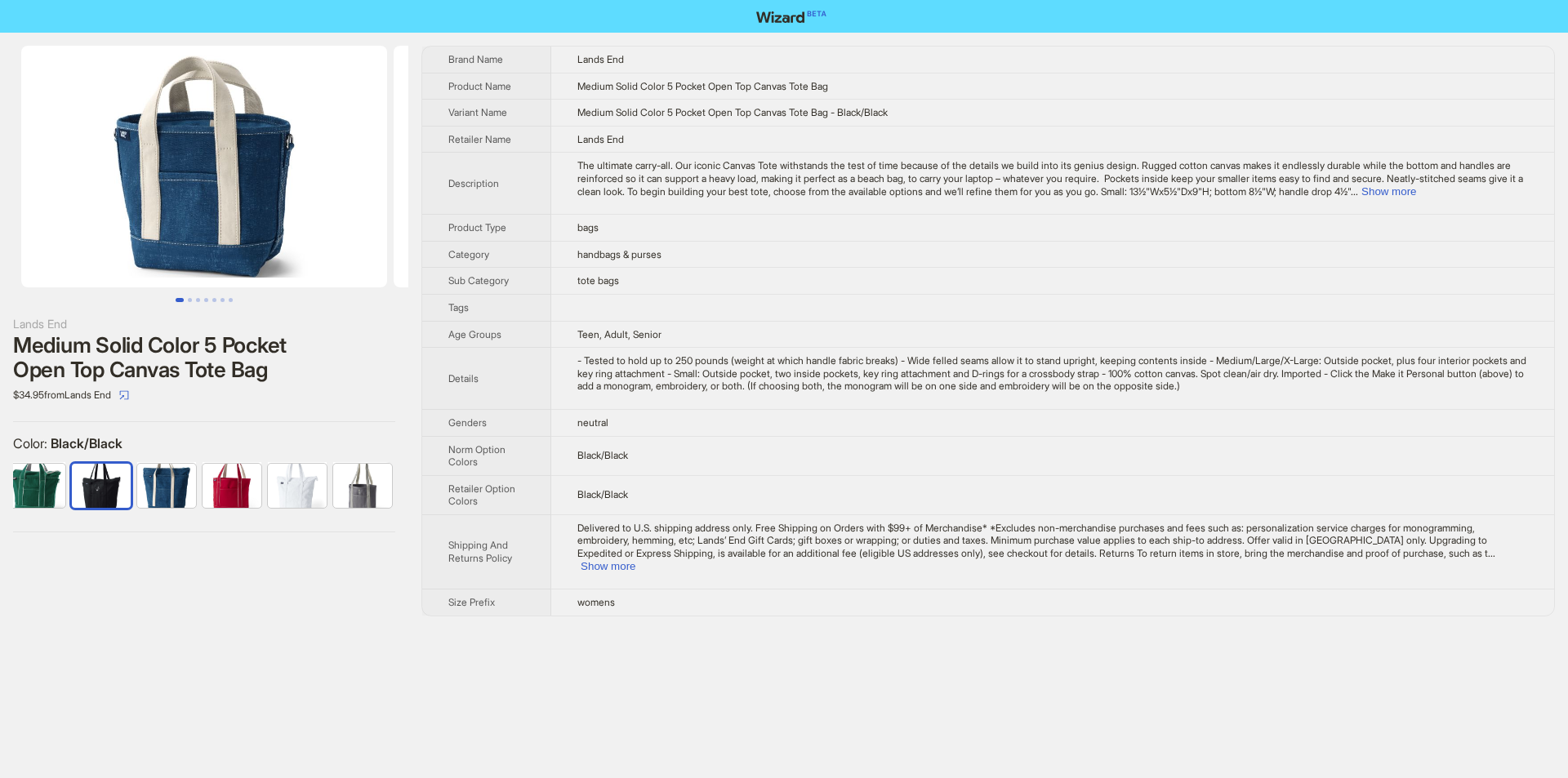
scroll to position [0, 76]
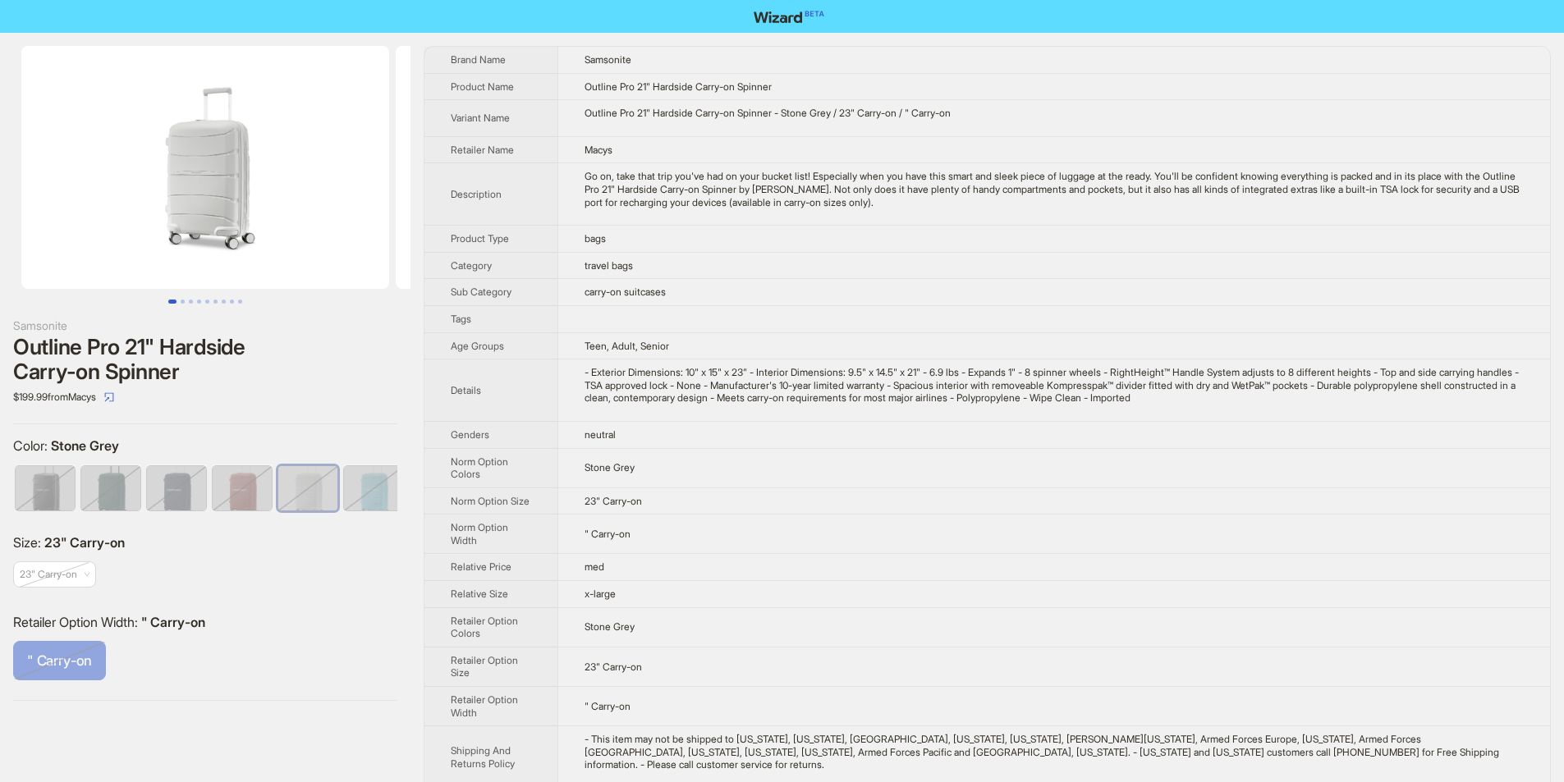
scroll to position [0, 10]
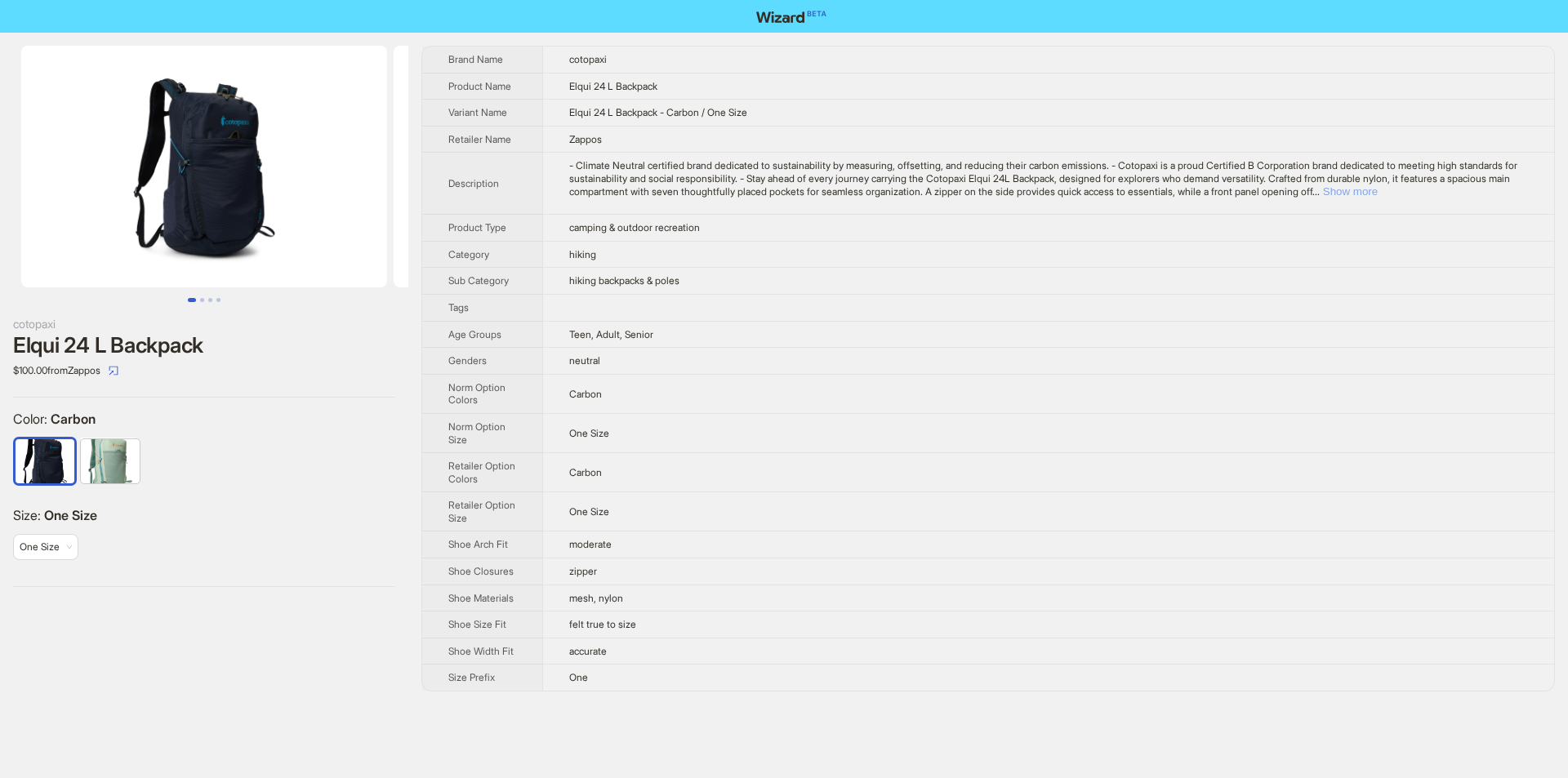
click at [1378, 189] on button "Show more" at bounding box center [1350, 191] width 55 height 12
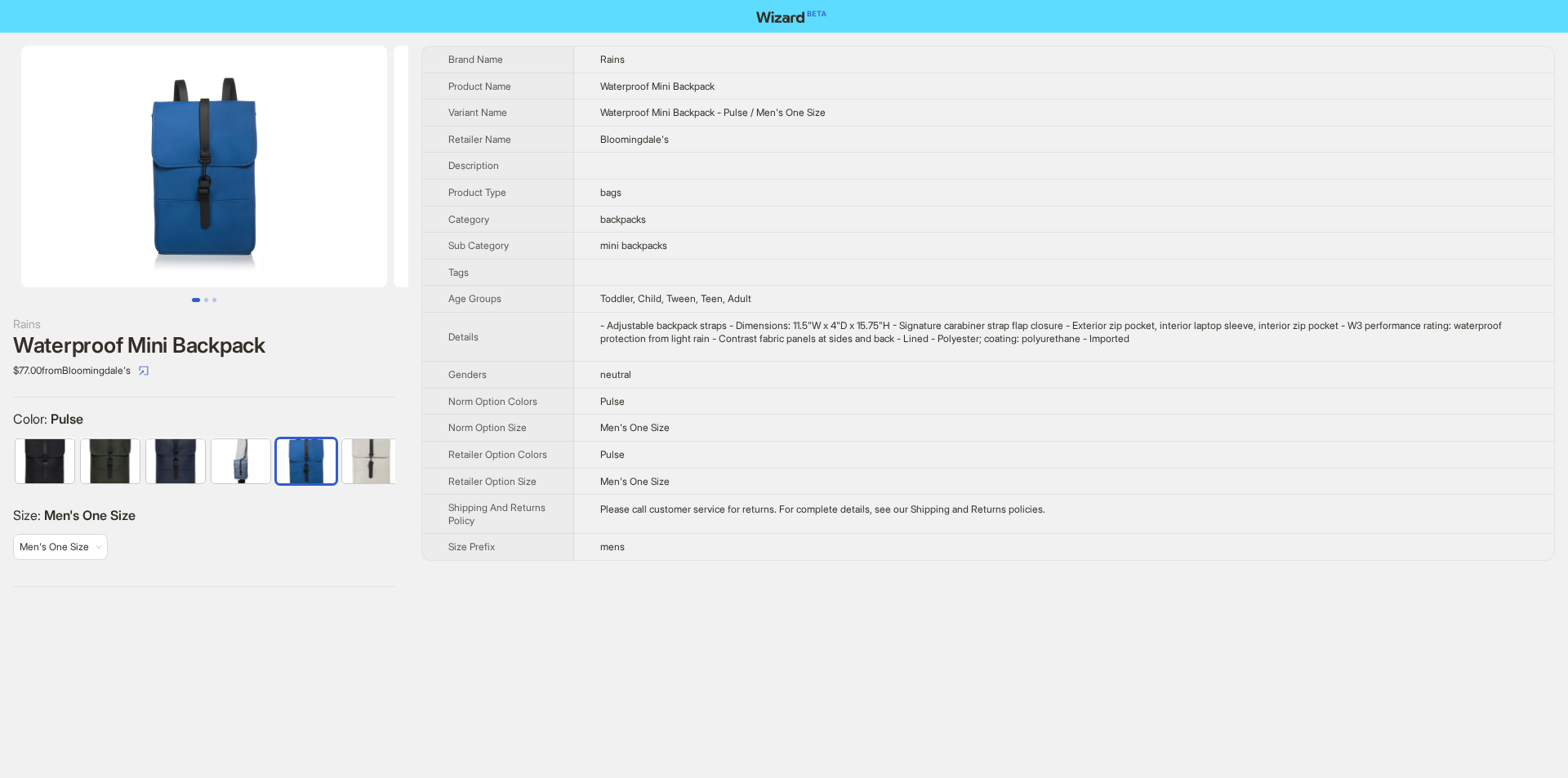
scroll to position [0, 10]
click at [500, 153] on th "Description" at bounding box center [497, 166] width 152 height 27
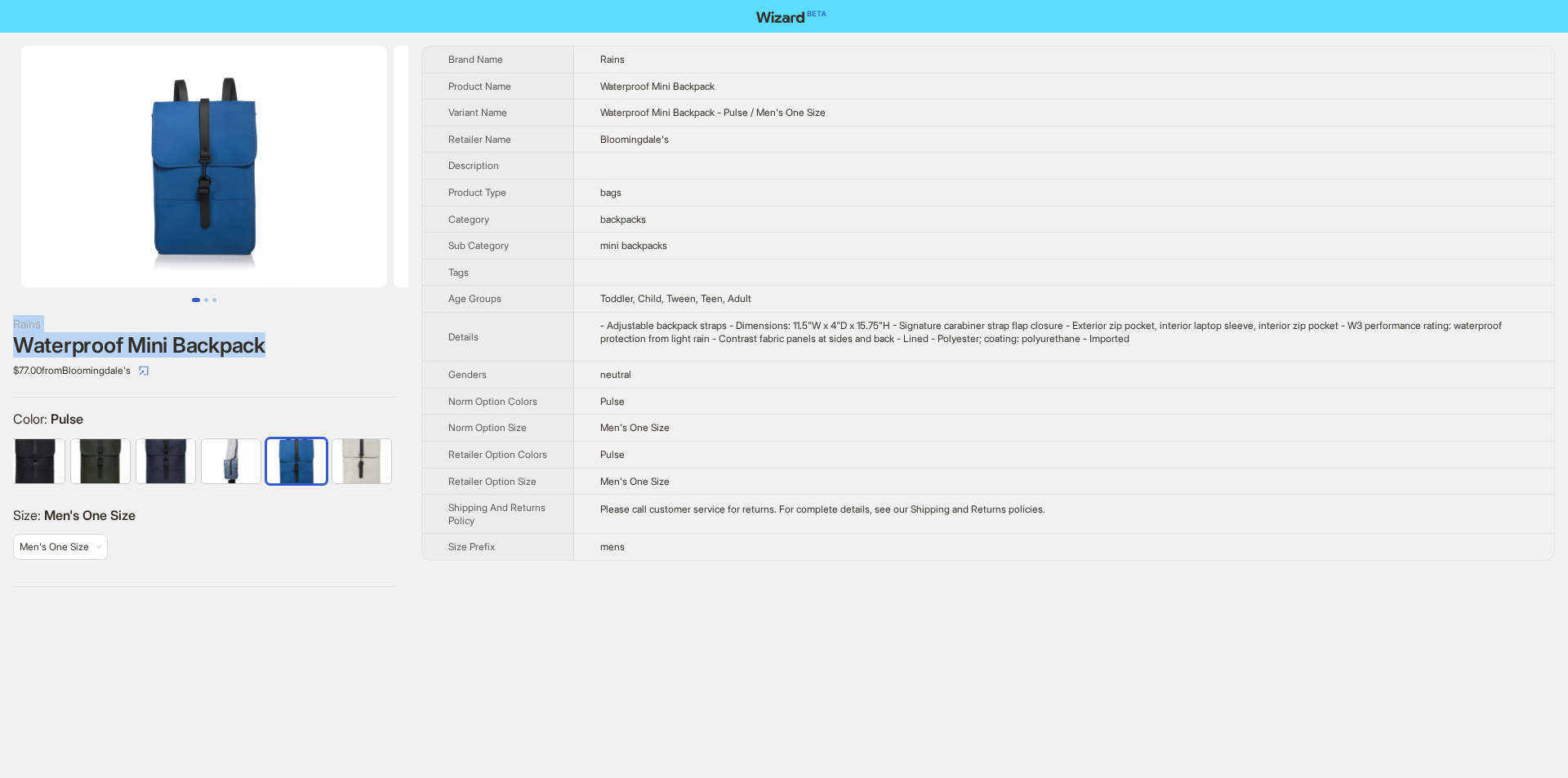
drag, startPoint x: 5, startPoint y: 317, endPoint x: 258, endPoint y: 343, distance: 254.3
click at [264, 344] on div "Rains Waterproof Mini Backpack $77.00 from Bloomingdale's Color : Pulse Size : …" at bounding box center [204, 316] width 409 height 568
copy div "Rains Waterproof Mini Backpack"
drag, startPoint x: 303, startPoint y: 359, endPoint x: 448, endPoint y: 57, distance: 335.0
click at [304, 358] on div "$77.00 from Bloomingdale's" at bounding box center [204, 371] width 382 height 26
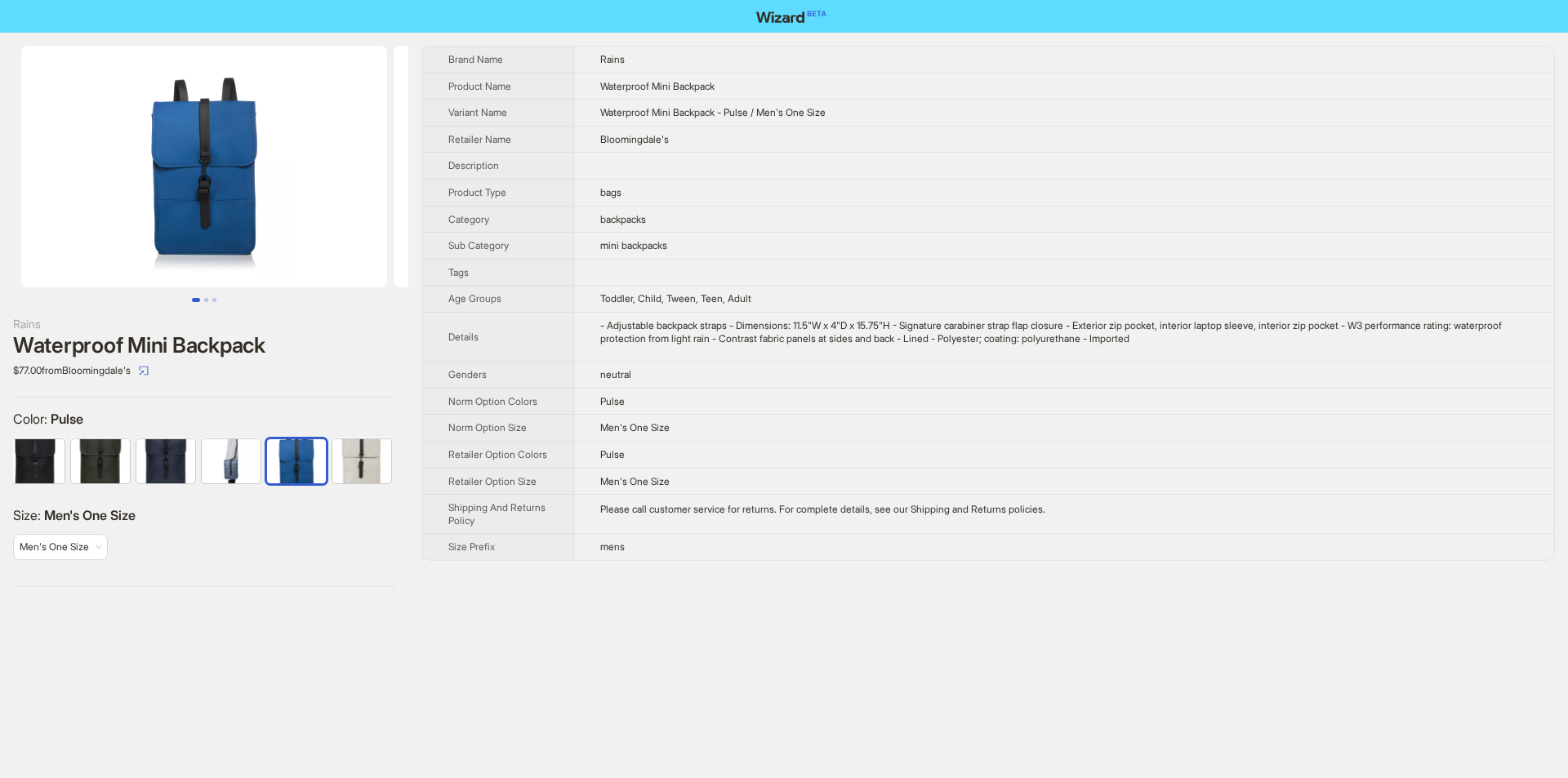
click at [76, 204] on img at bounding box center [204, 166] width 366 height 242
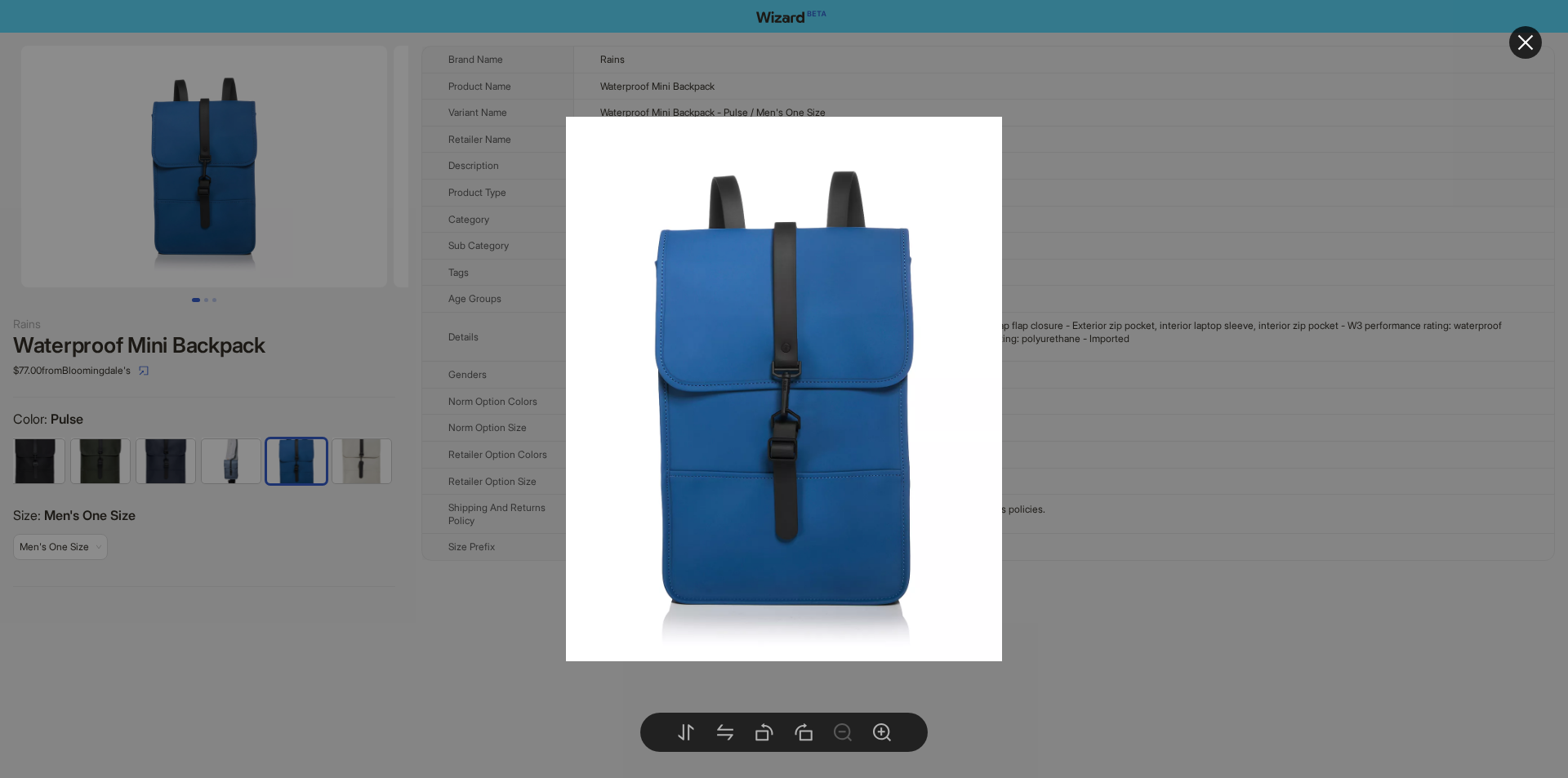
click at [1525, 56] on button at bounding box center [1525, 42] width 33 height 33
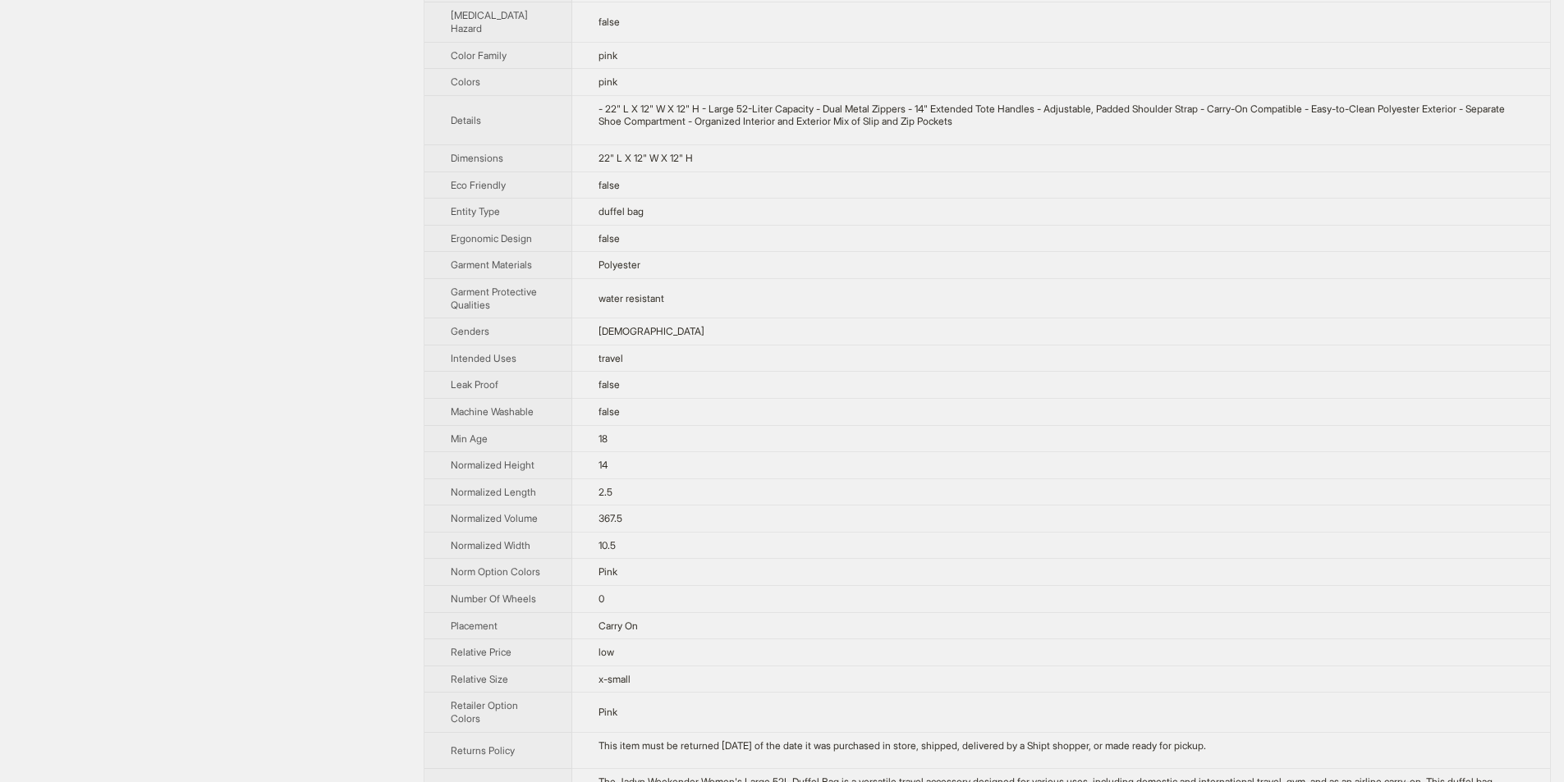
scroll to position [582, 0]
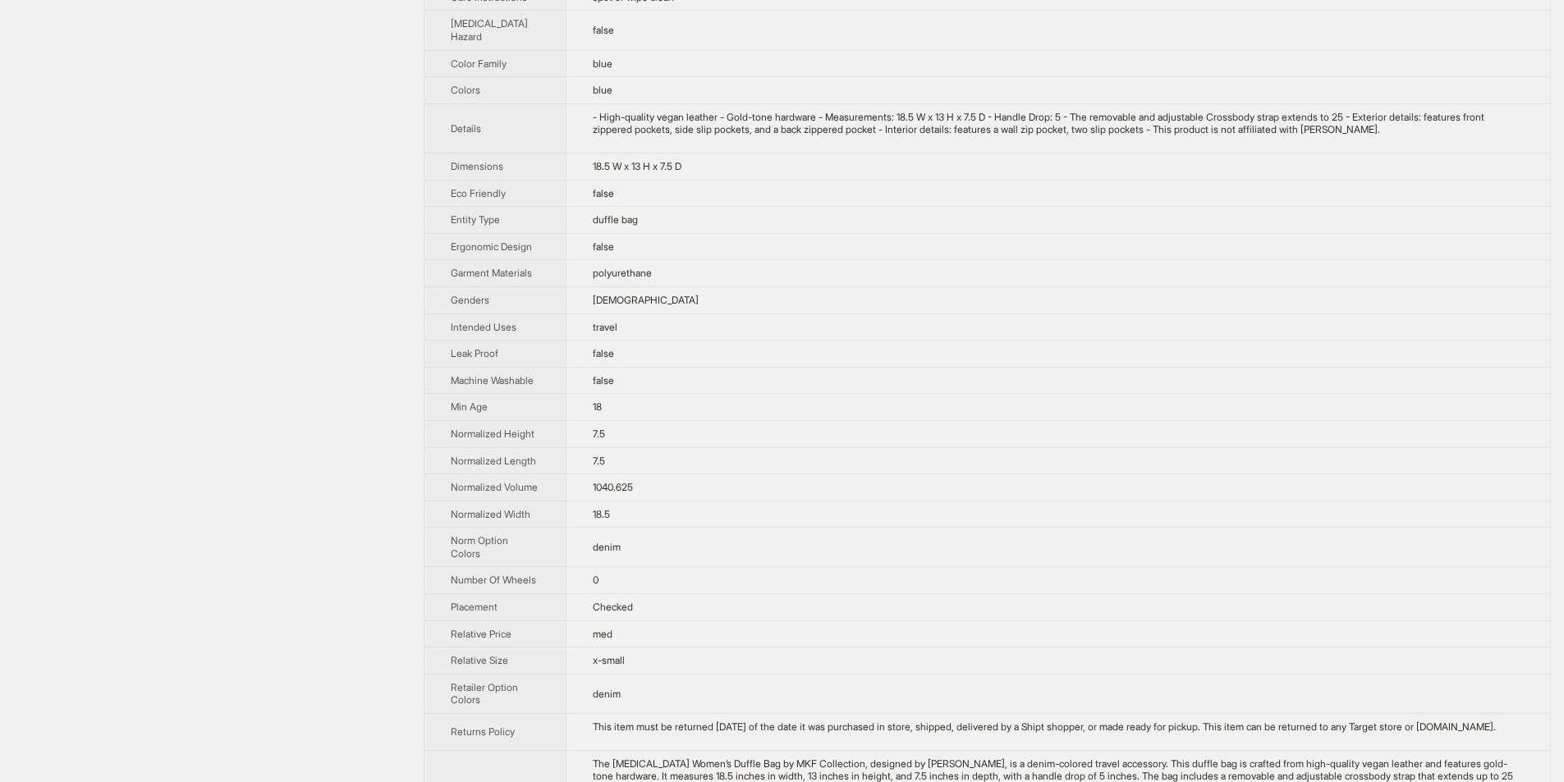
scroll to position [821, 0]
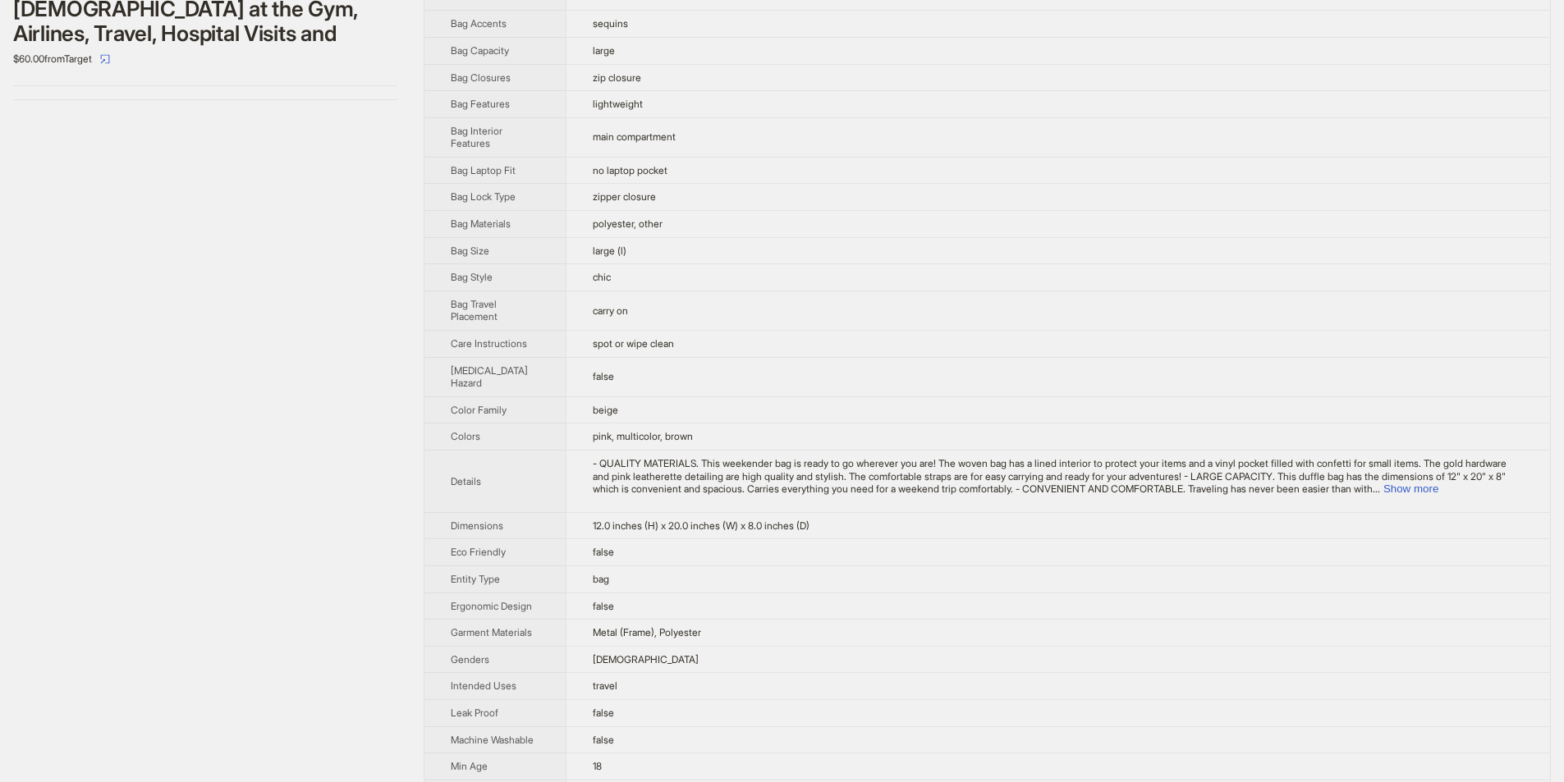
scroll to position [246, 0]
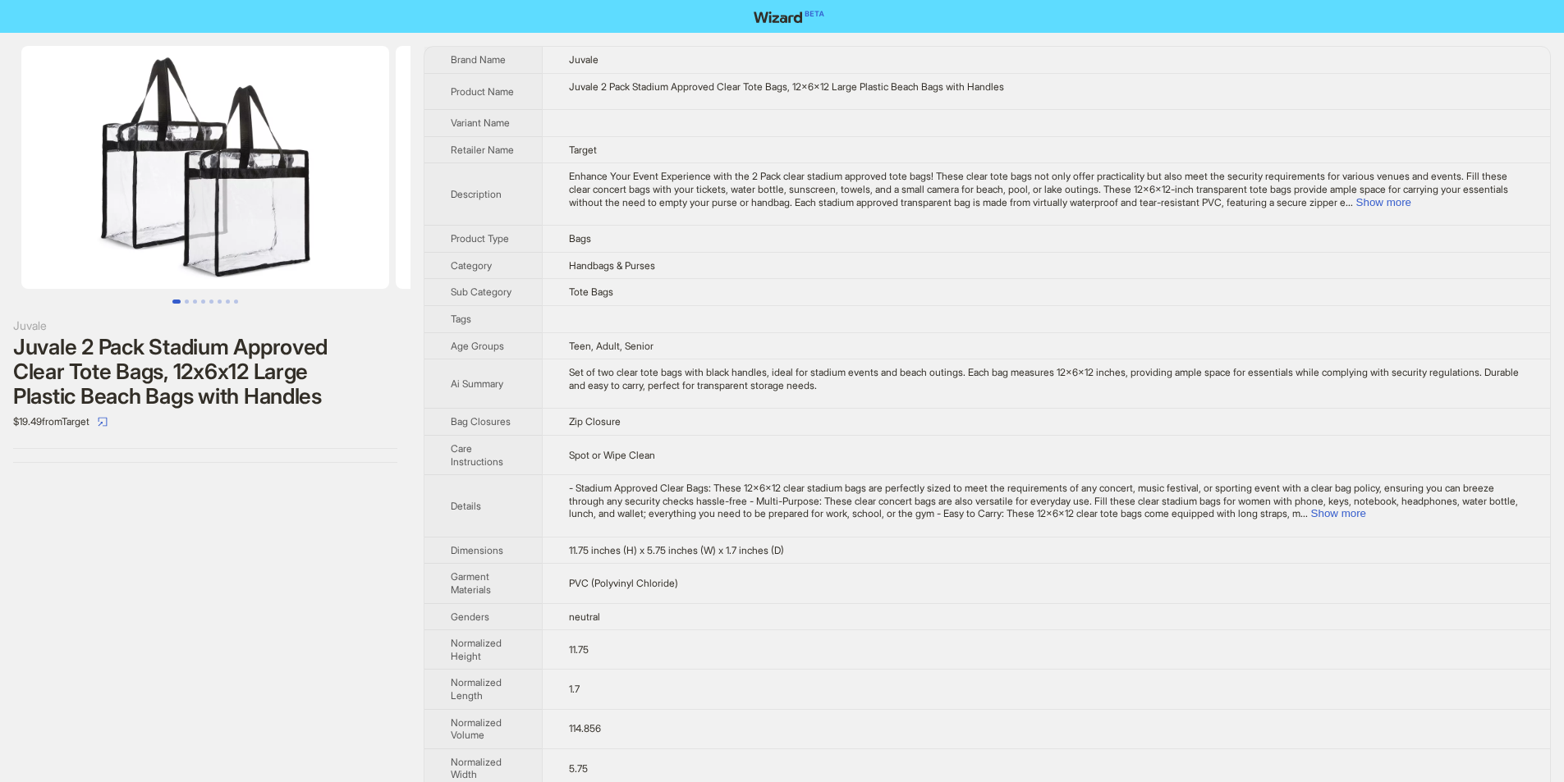
click at [769, 311] on td at bounding box center [1046, 318] width 1008 height 27
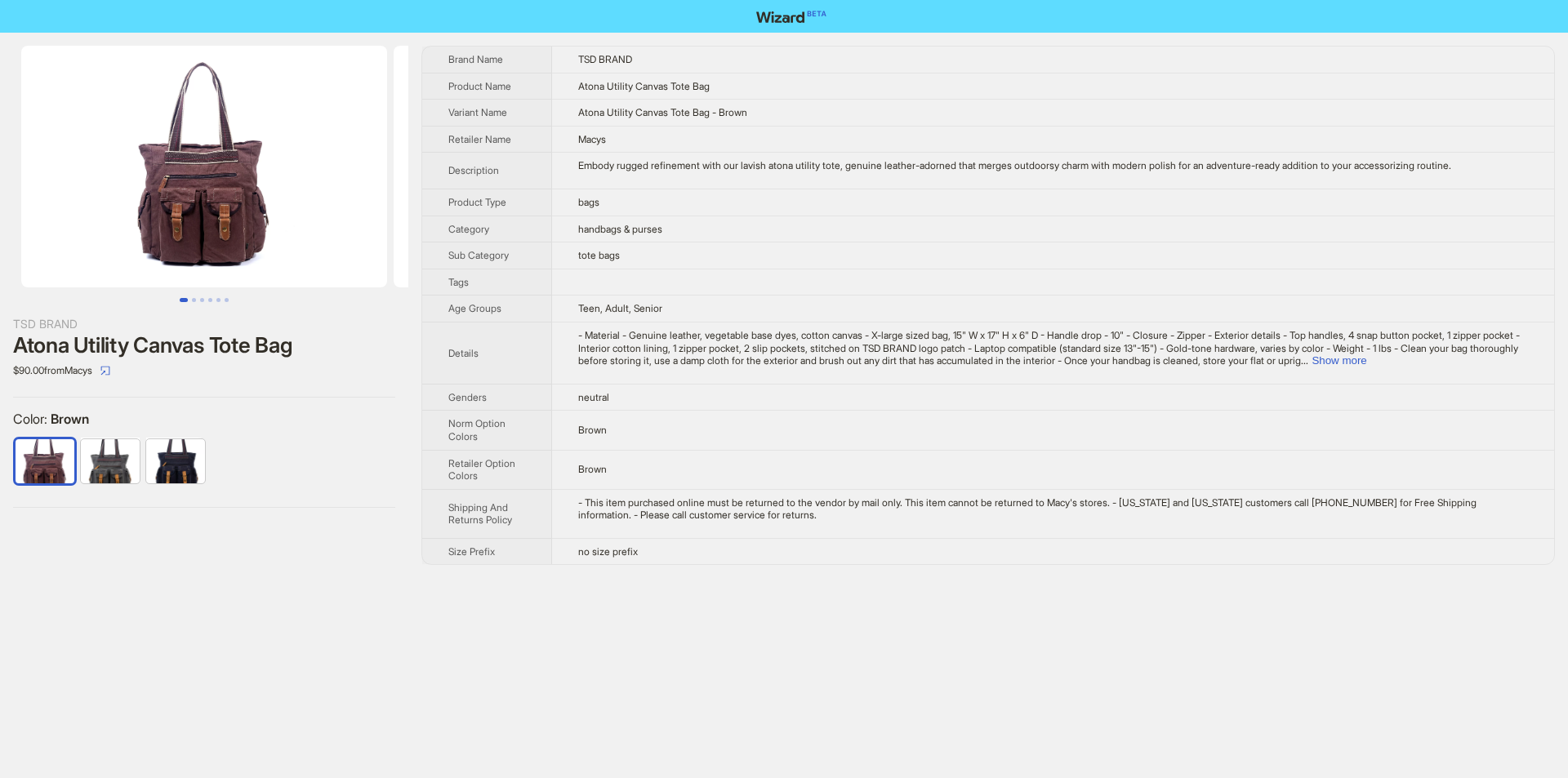
click at [191, 134] on img at bounding box center [204, 166] width 366 height 242
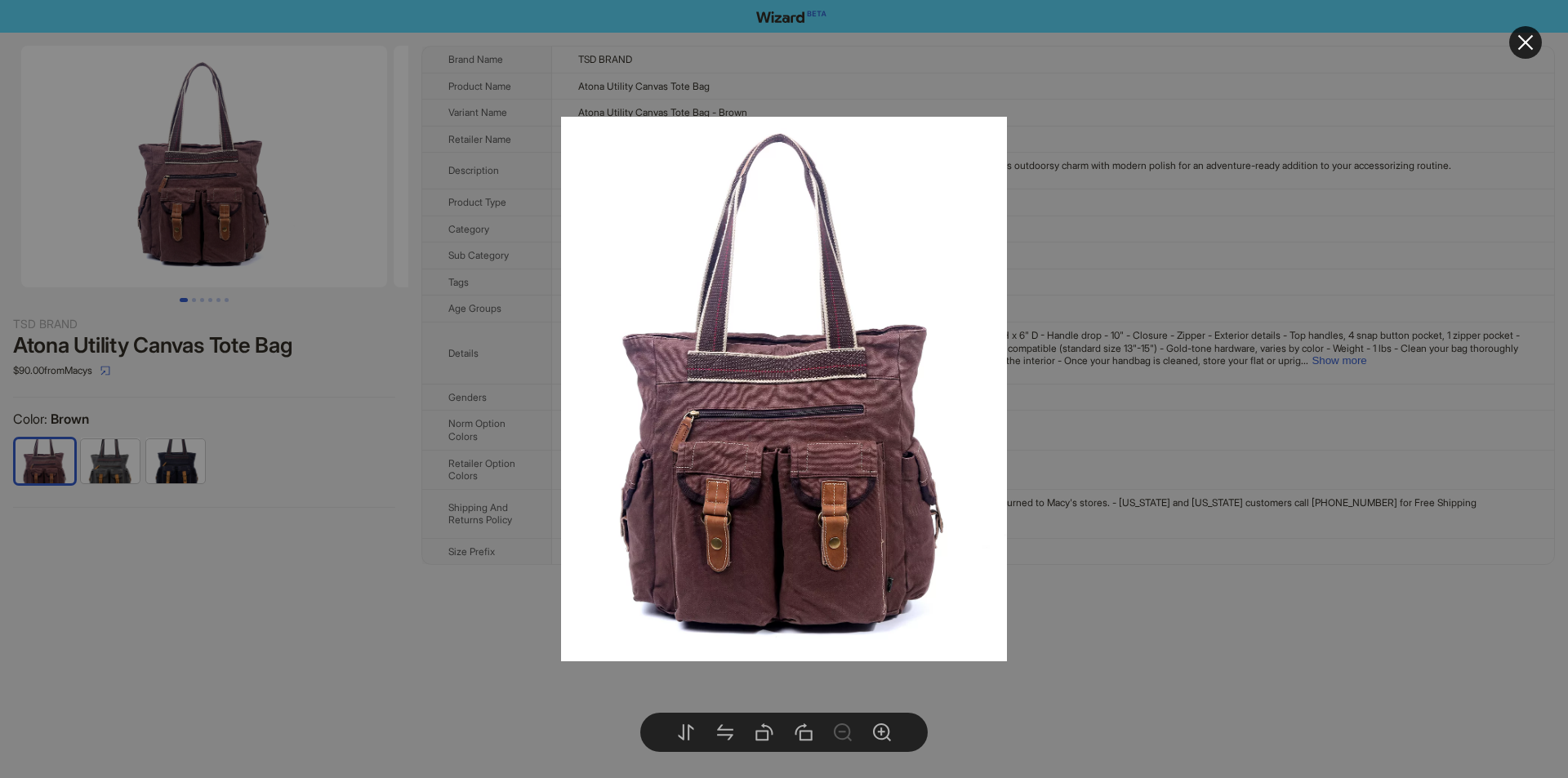
click at [191, 134] on div at bounding box center [784, 389] width 1568 height 778
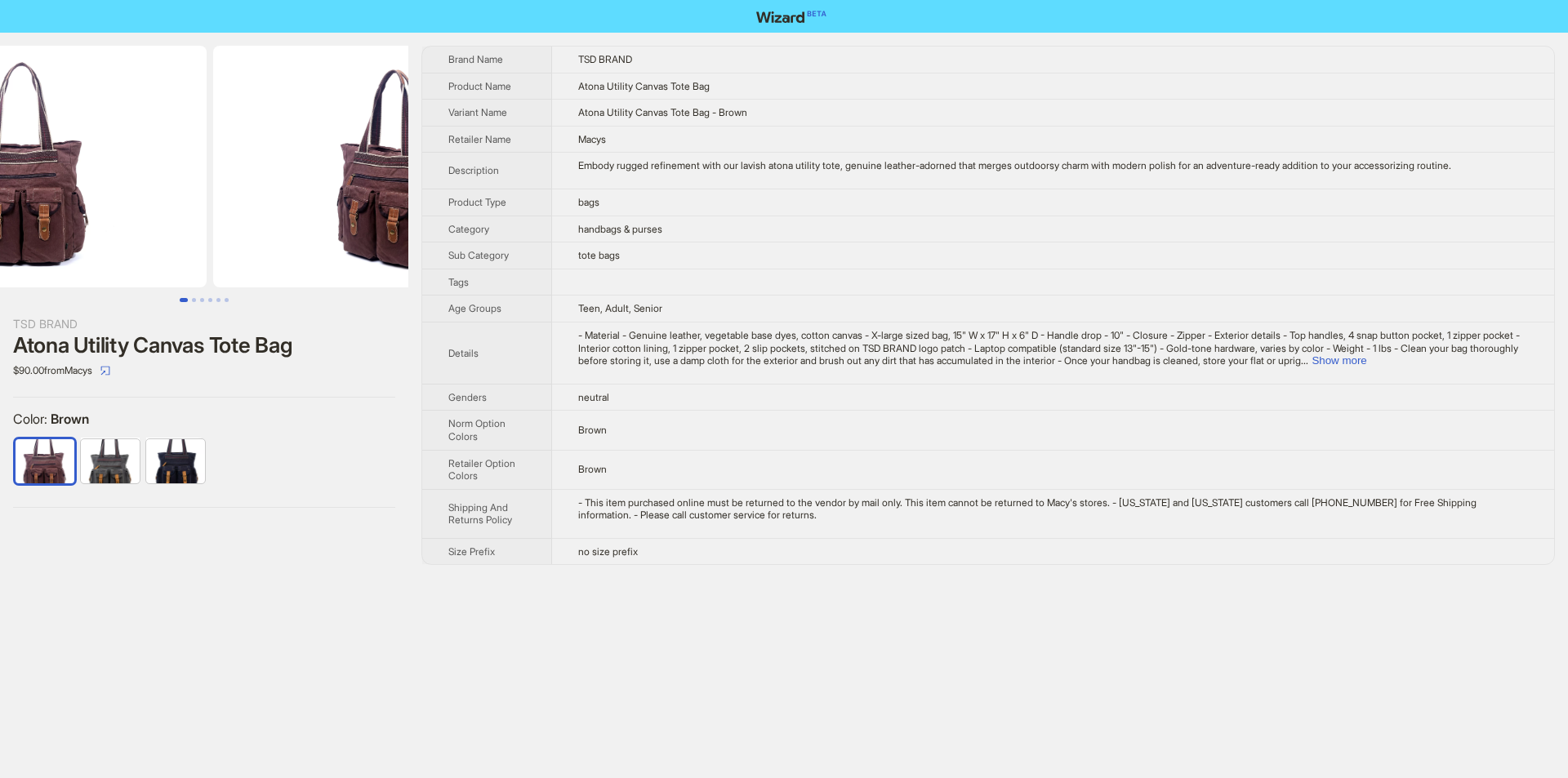
drag, startPoint x: 242, startPoint y: 263, endPoint x: 176, endPoint y: 256, distance: 66.4
click at [108, 263] on img at bounding box center [24, 166] width 366 height 242
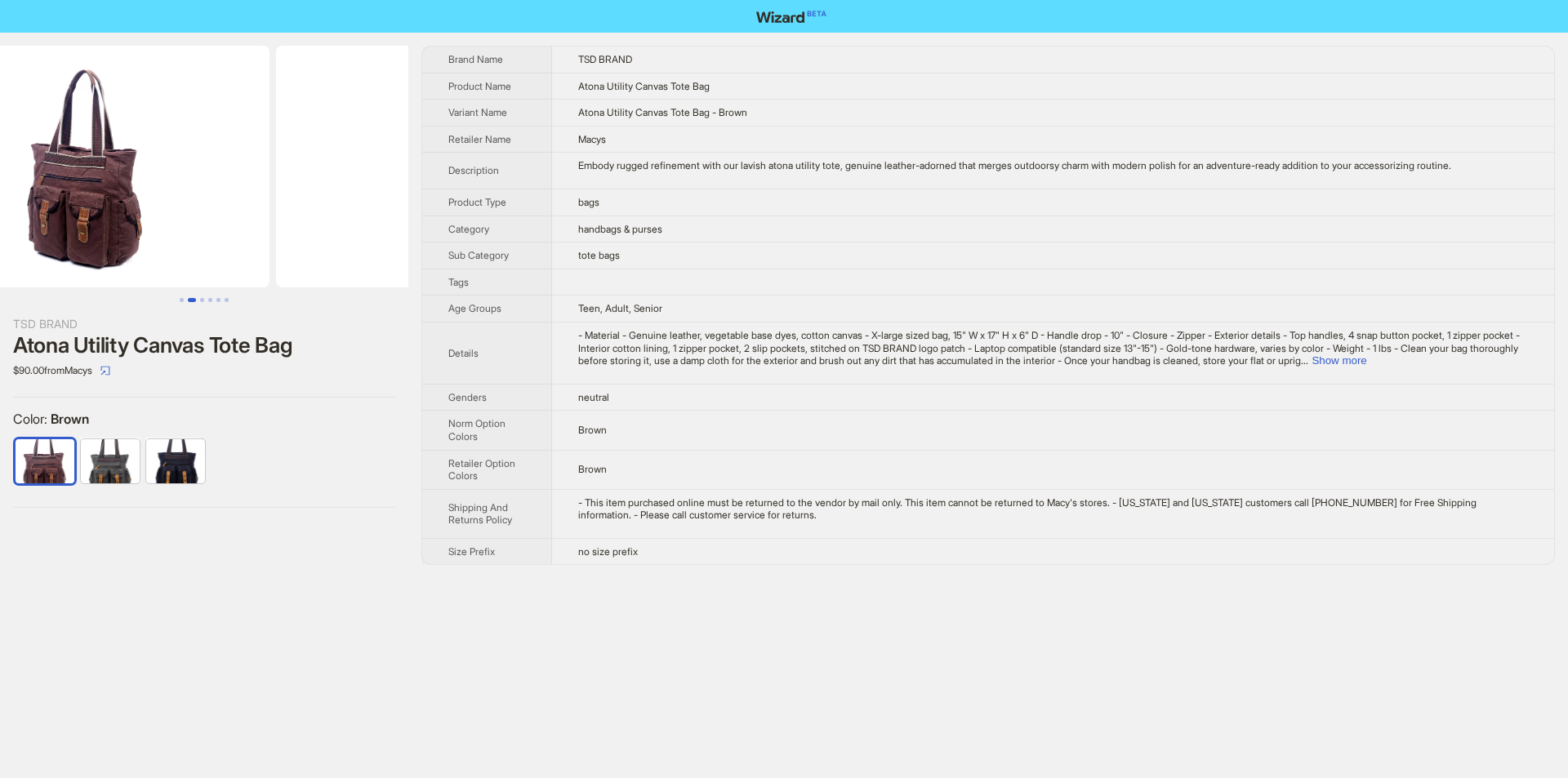
drag, startPoint x: 291, startPoint y: 237, endPoint x: 135, endPoint y: 253, distance: 156.8
click at [137, 253] on img at bounding box center [87, 166] width 366 height 242
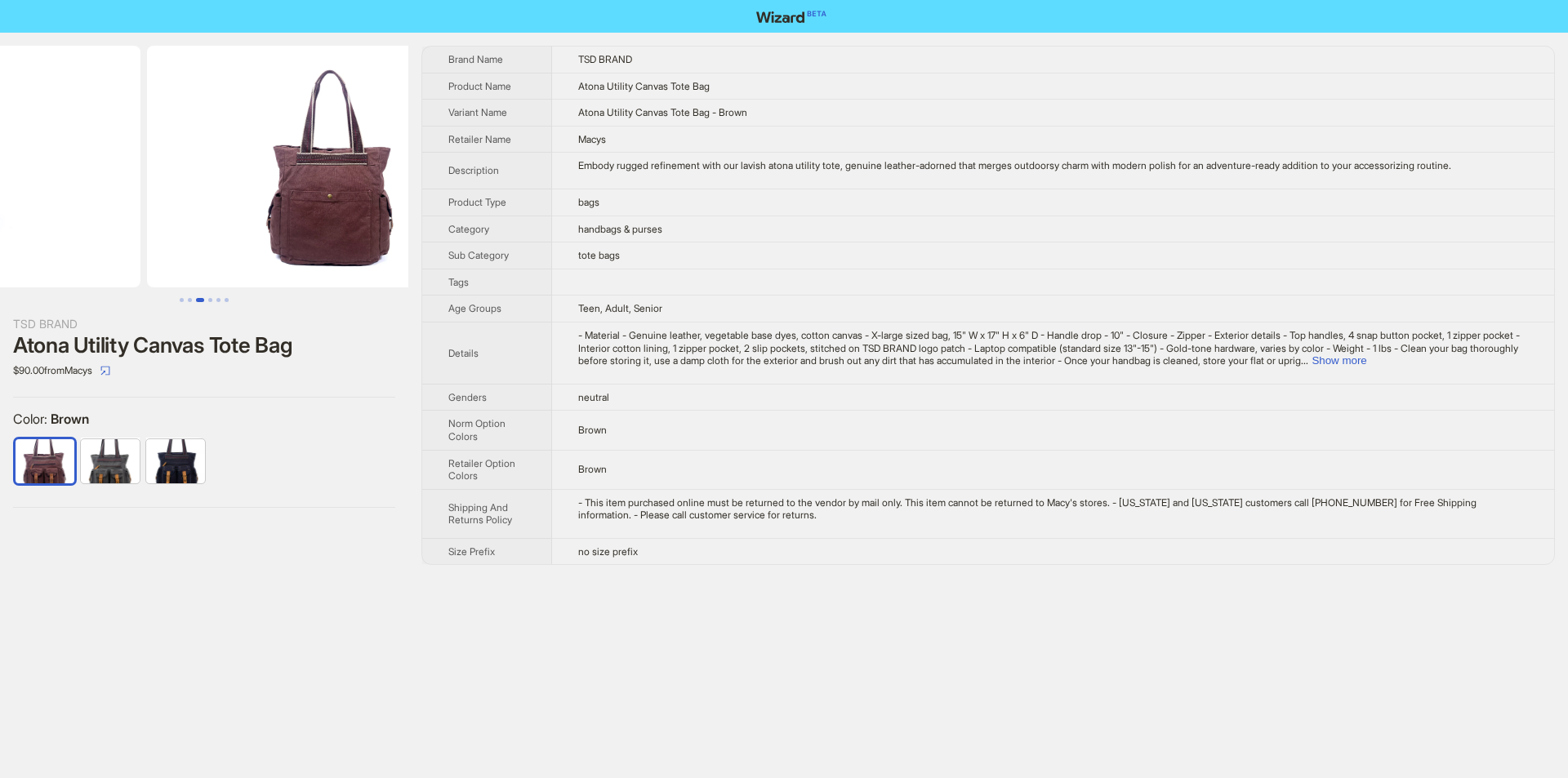
drag, startPoint x: 333, startPoint y: 229, endPoint x: 160, endPoint y: 228, distance: 173.0
click at [162, 228] on ul at bounding box center [204, 166] width 409 height 242
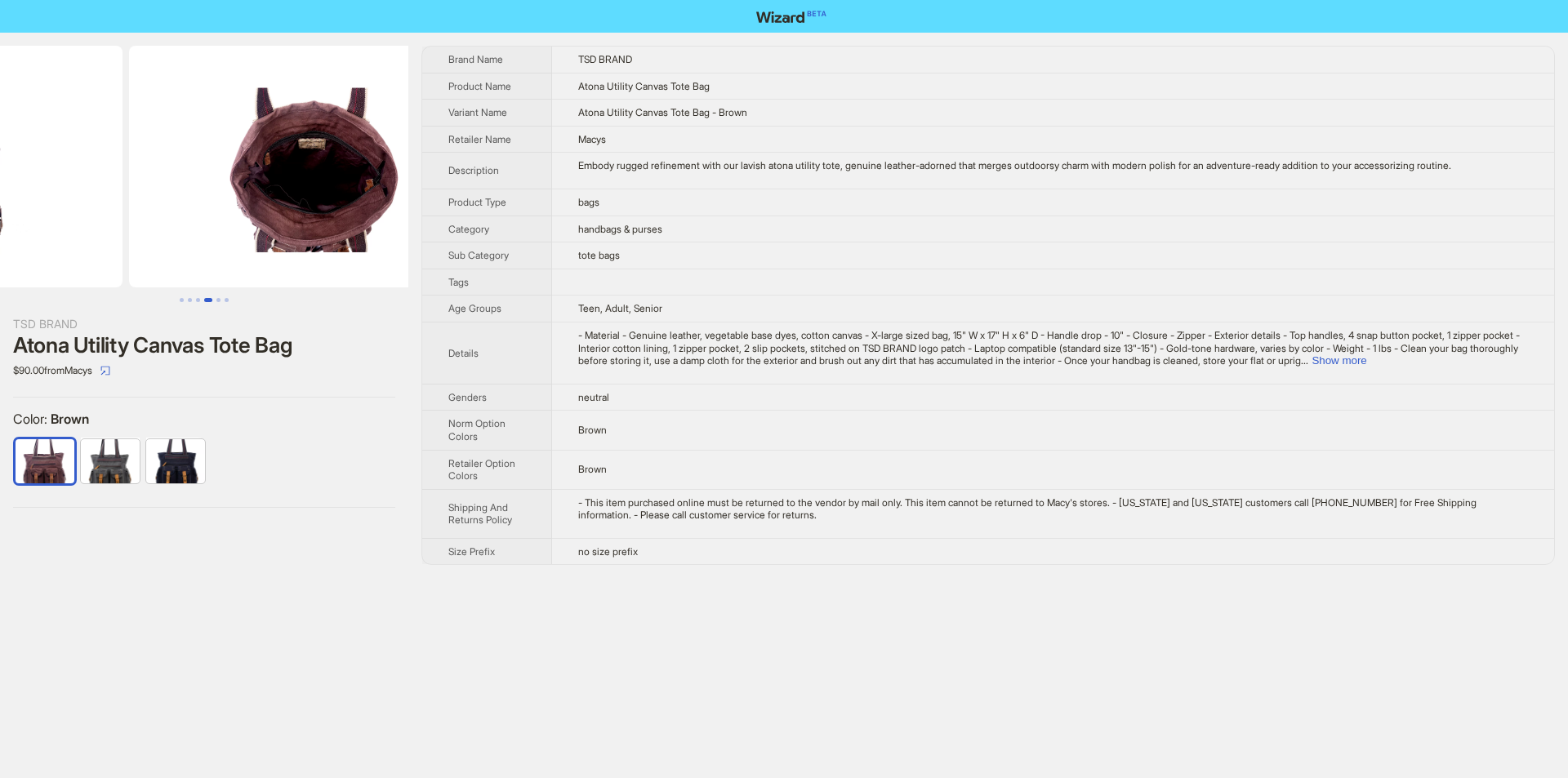
drag, startPoint x: 177, startPoint y: 198, endPoint x: 109, endPoint y: 202, distance: 68.1
click at [109, 202] on ul at bounding box center [204, 166] width 409 height 242
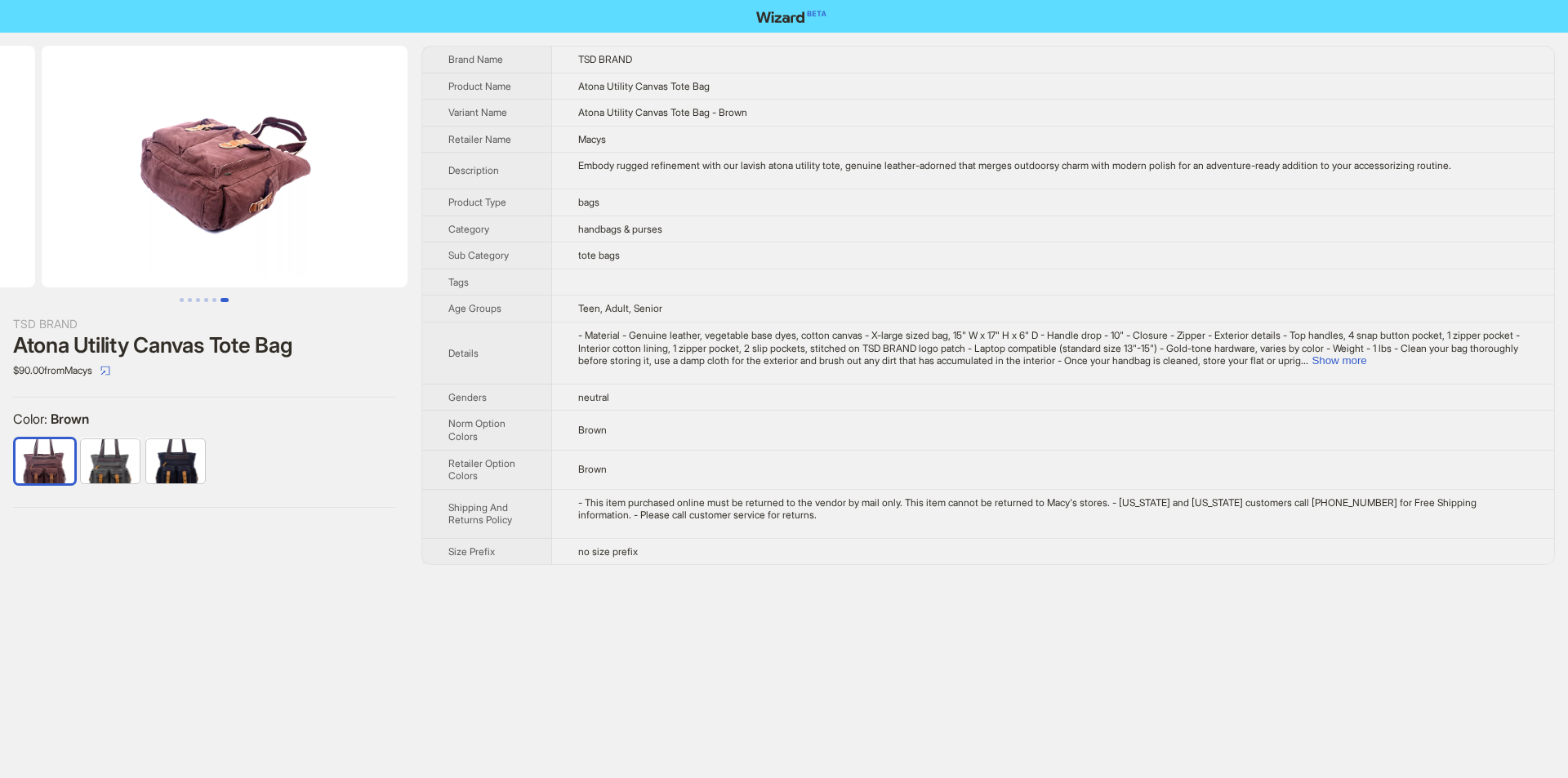
drag, startPoint x: 167, startPoint y: 204, endPoint x: 48, endPoint y: 212, distance: 119.3
click at [48, 212] on ul at bounding box center [204, 166] width 409 height 242
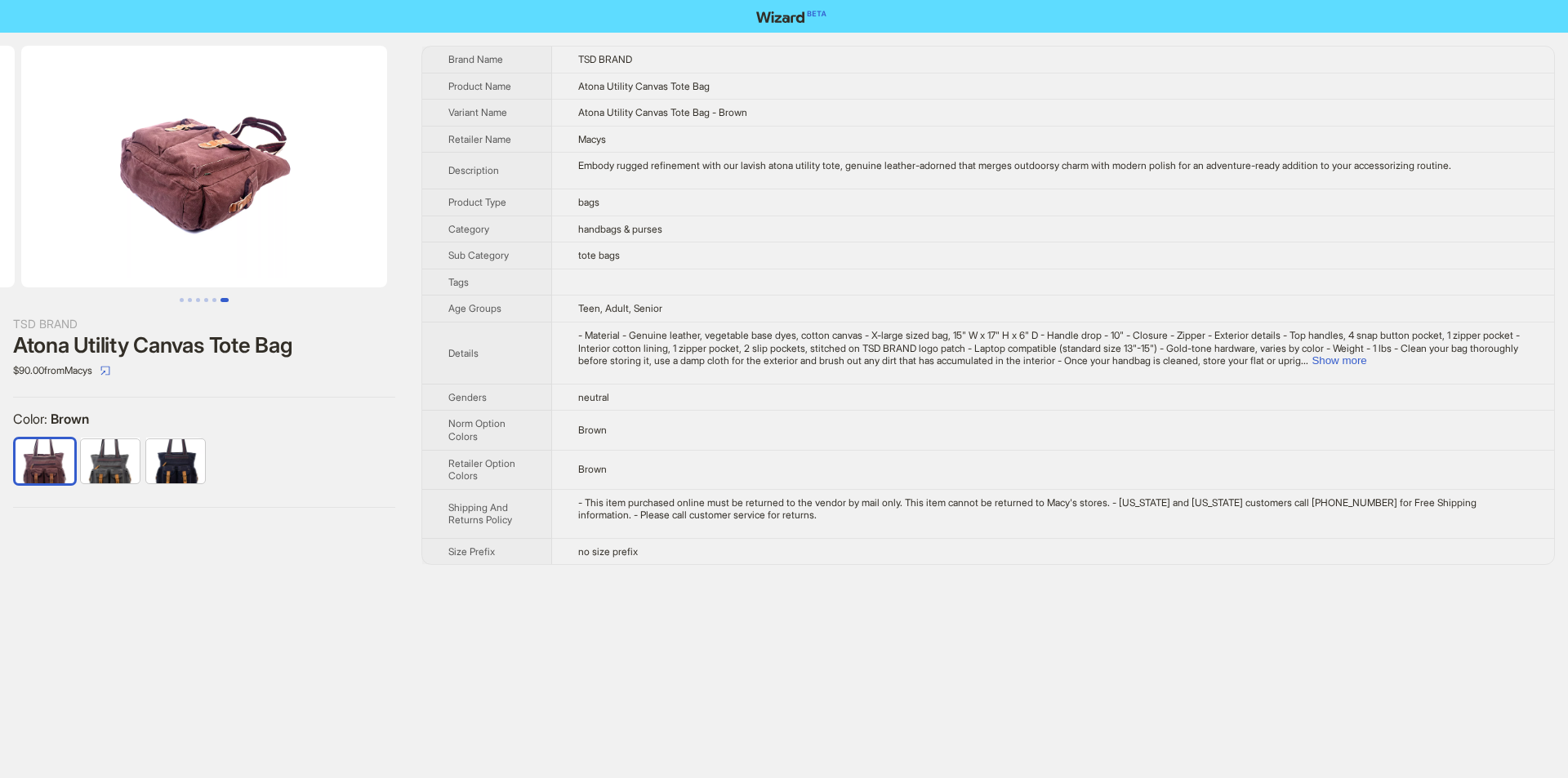
drag, startPoint x: 308, startPoint y: 194, endPoint x: 78, endPoint y: 197, distance: 230.0
click at [75, 197] on img at bounding box center [204, 166] width 366 height 242
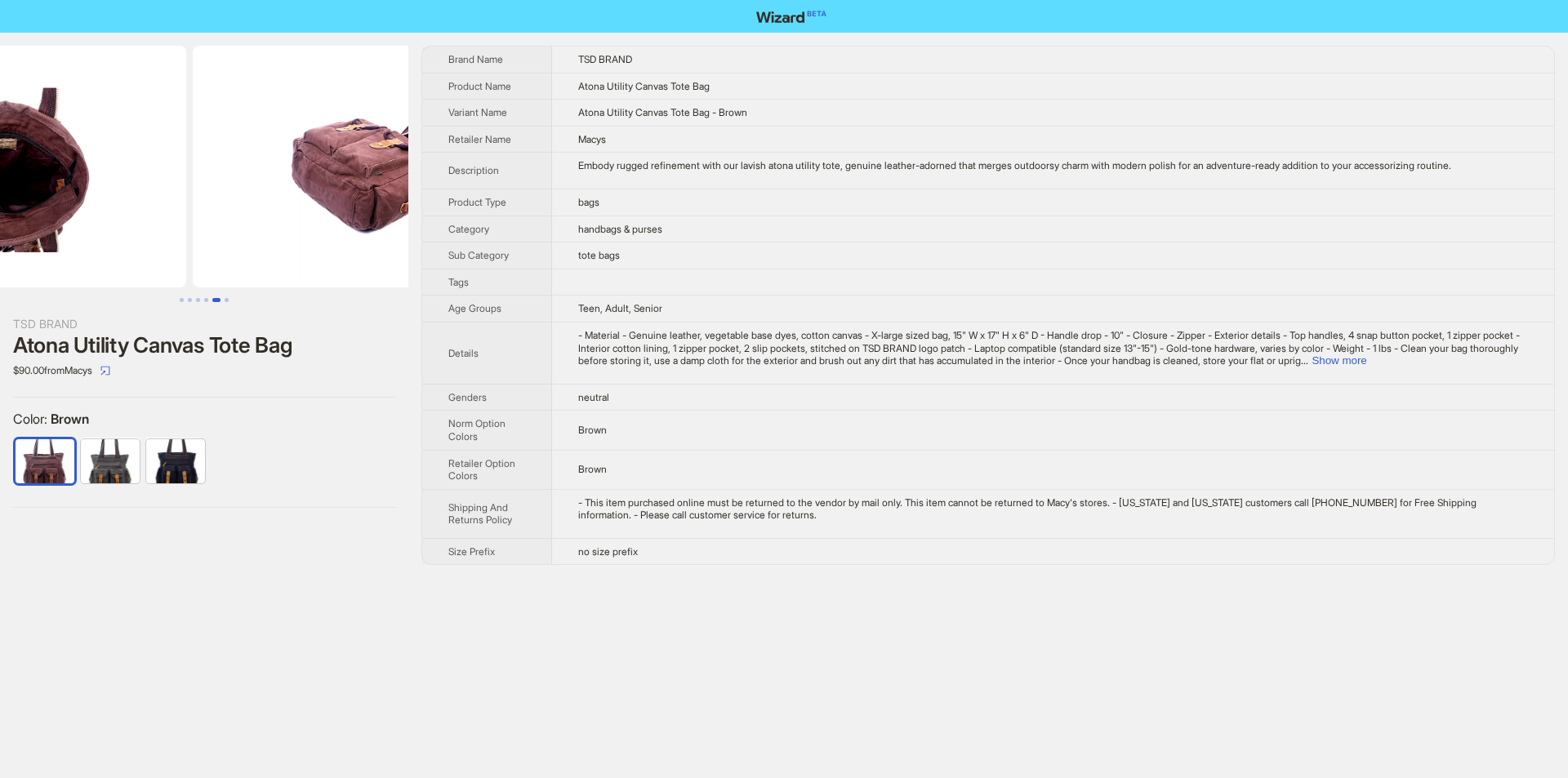
drag, startPoint x: 144, startPoint y: 190, endPoint x: 330, endPoint y: 194, distance: 186.0
click at [299, 193] on img at bounding box center [376, 166] width 366 height 242
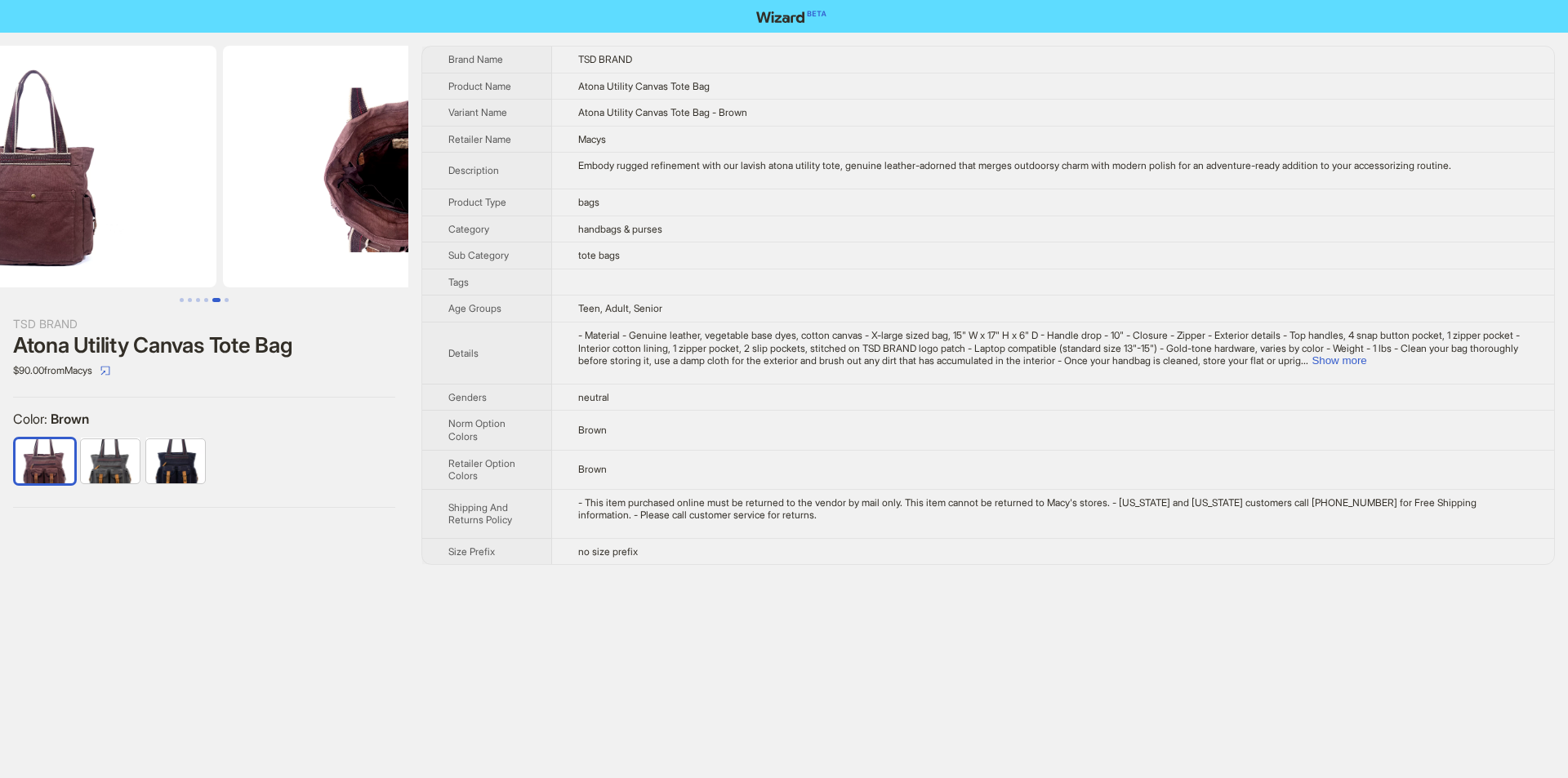
drag, startPoint x: 79, startPoint y: 203, endPoint x: 276, endPoint y: 203, distance: 197.0
click at [272, 203] on ul at bounding box center [204, 166] width 409 height 242
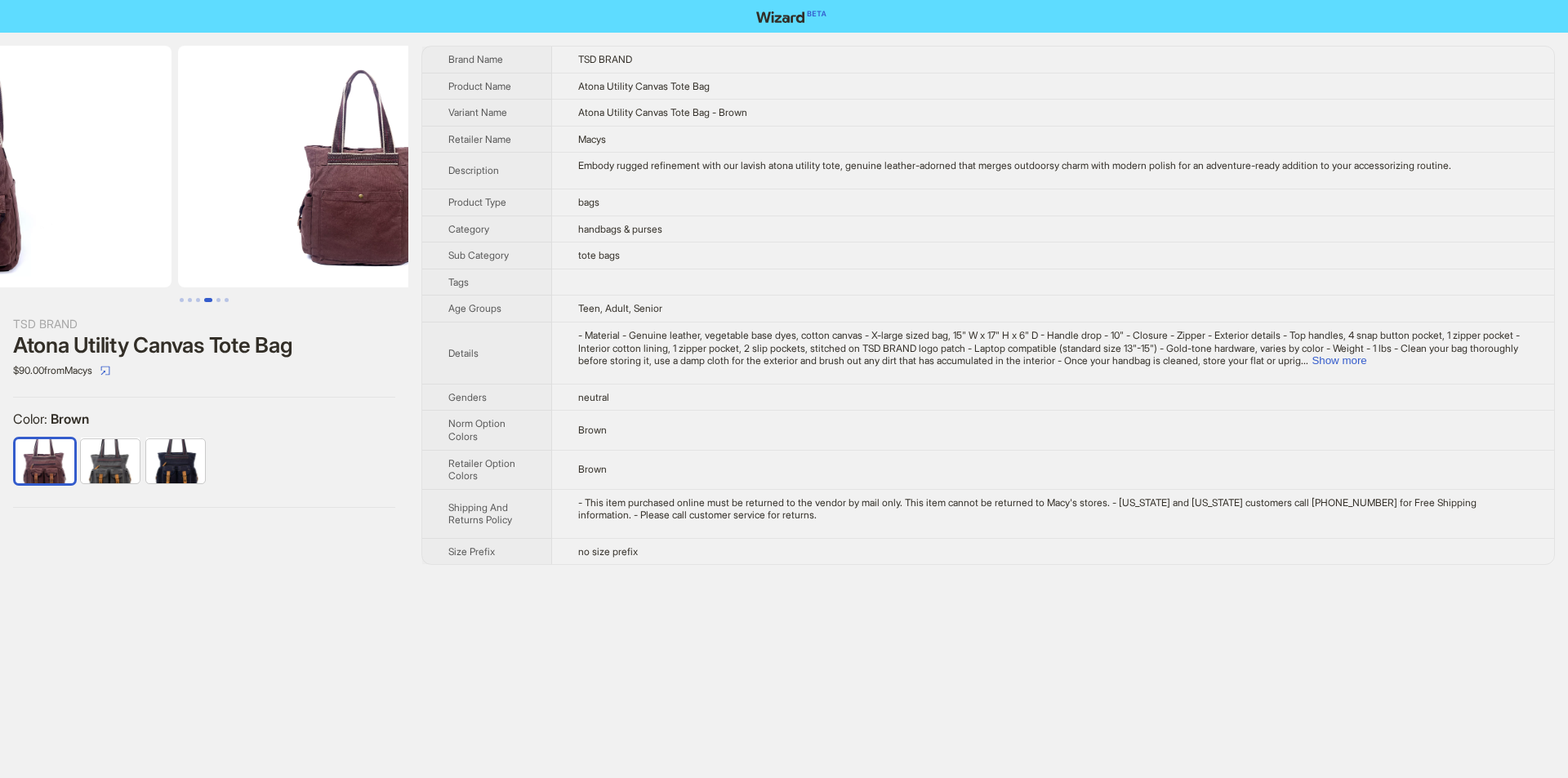
drag, startPoint x: 127, startPoint y: 211, endPoint x: 319, endPoint y: 212, distance: 192.0
click at [302, 212] on img at bounding box center [361, 166] width 366 height 242
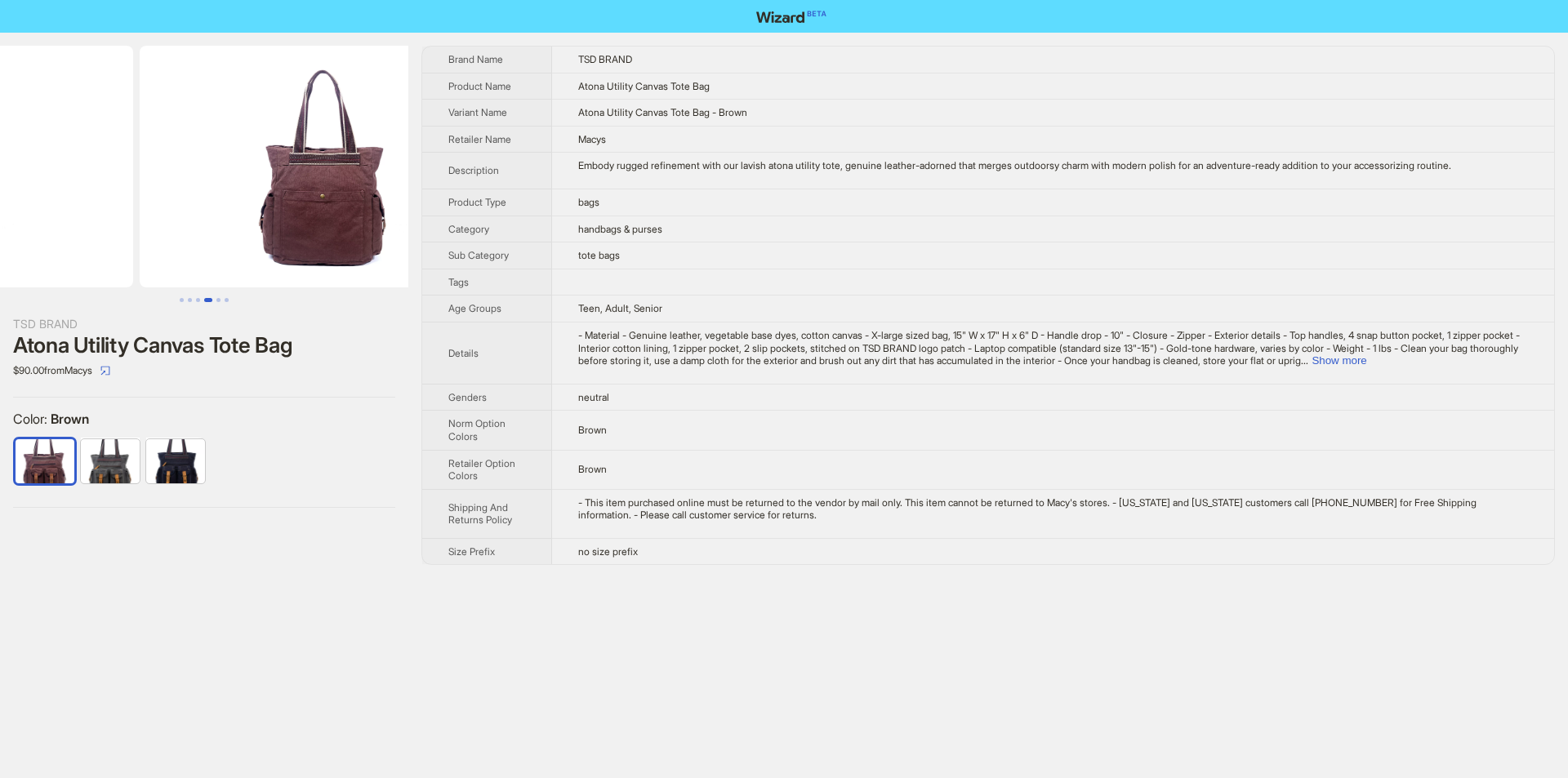
drag, startPoint x: 226, startPoint y: 213, endPoint x: 70, endPoint y: 205, distance: 156.2
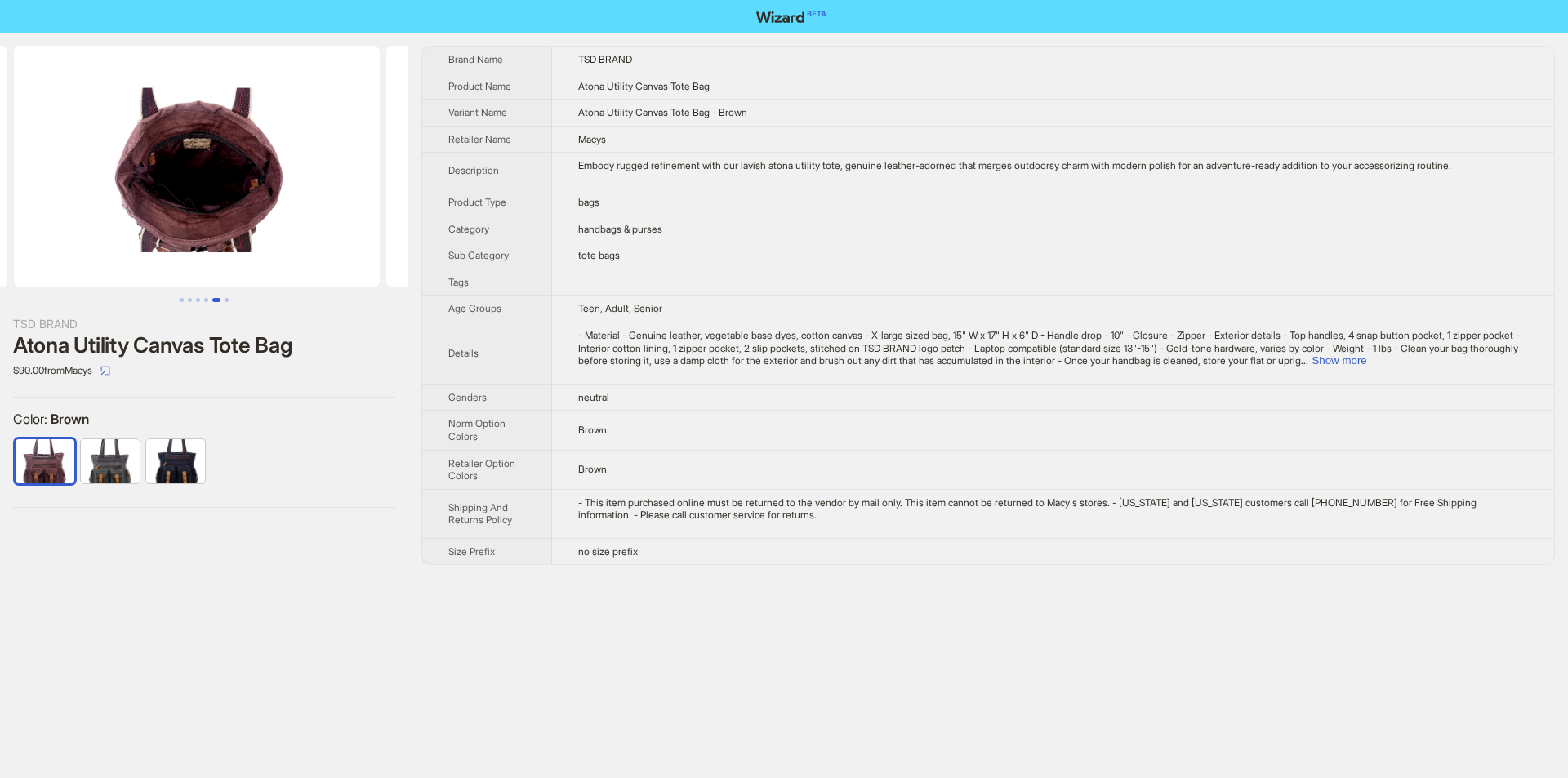
drag, startPoint x: 304, startPoint y: 197, endPoint x: 50, endPoint y: 219, distance: 255.0
click at [50, 219] on ul at bounding box center [204, 166] width 409 height 242
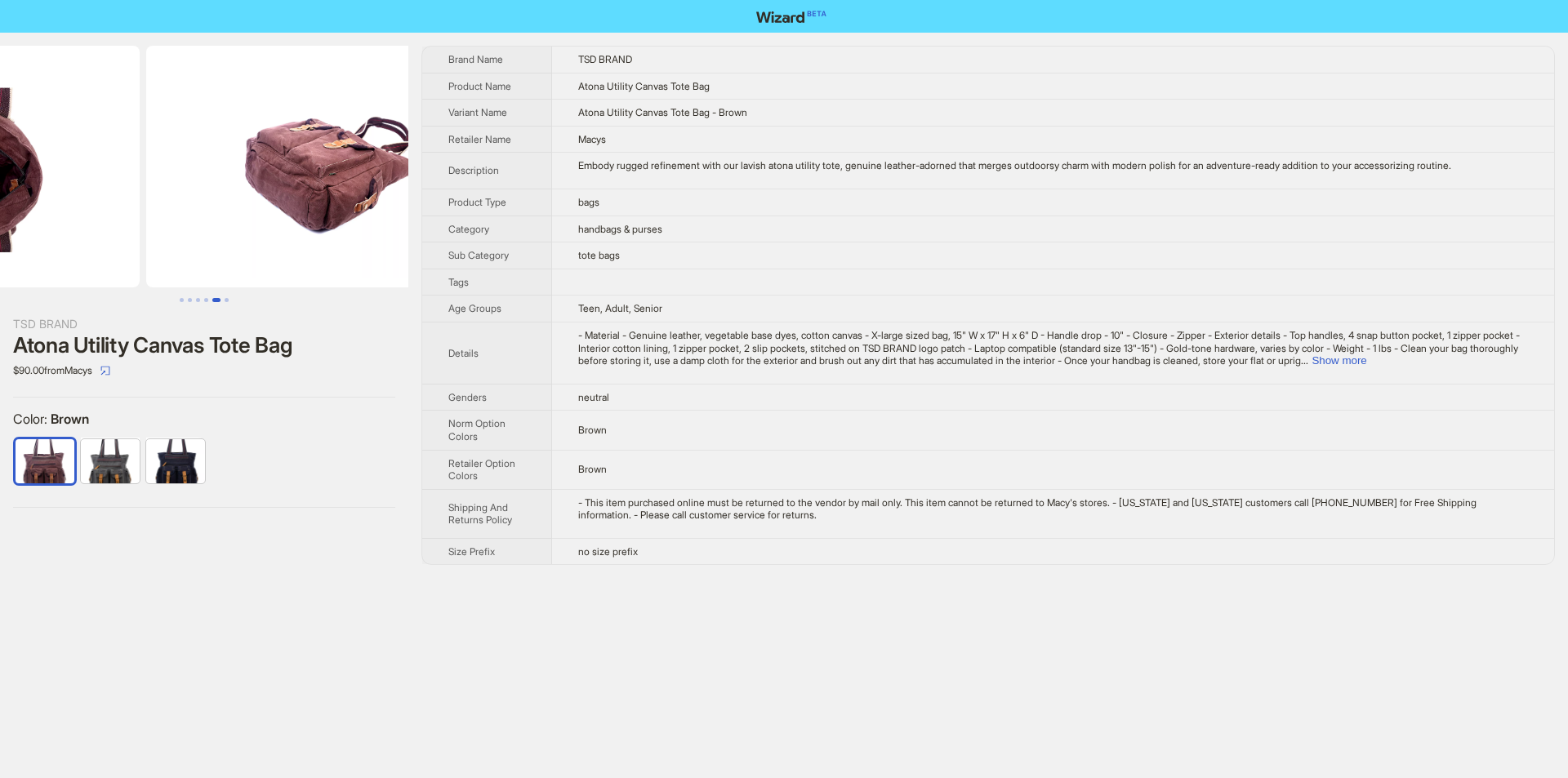
drag, startPoint x: 247, startPoint y: 217, endPoint x: 89, endPoint y: 241, distance: 159.8
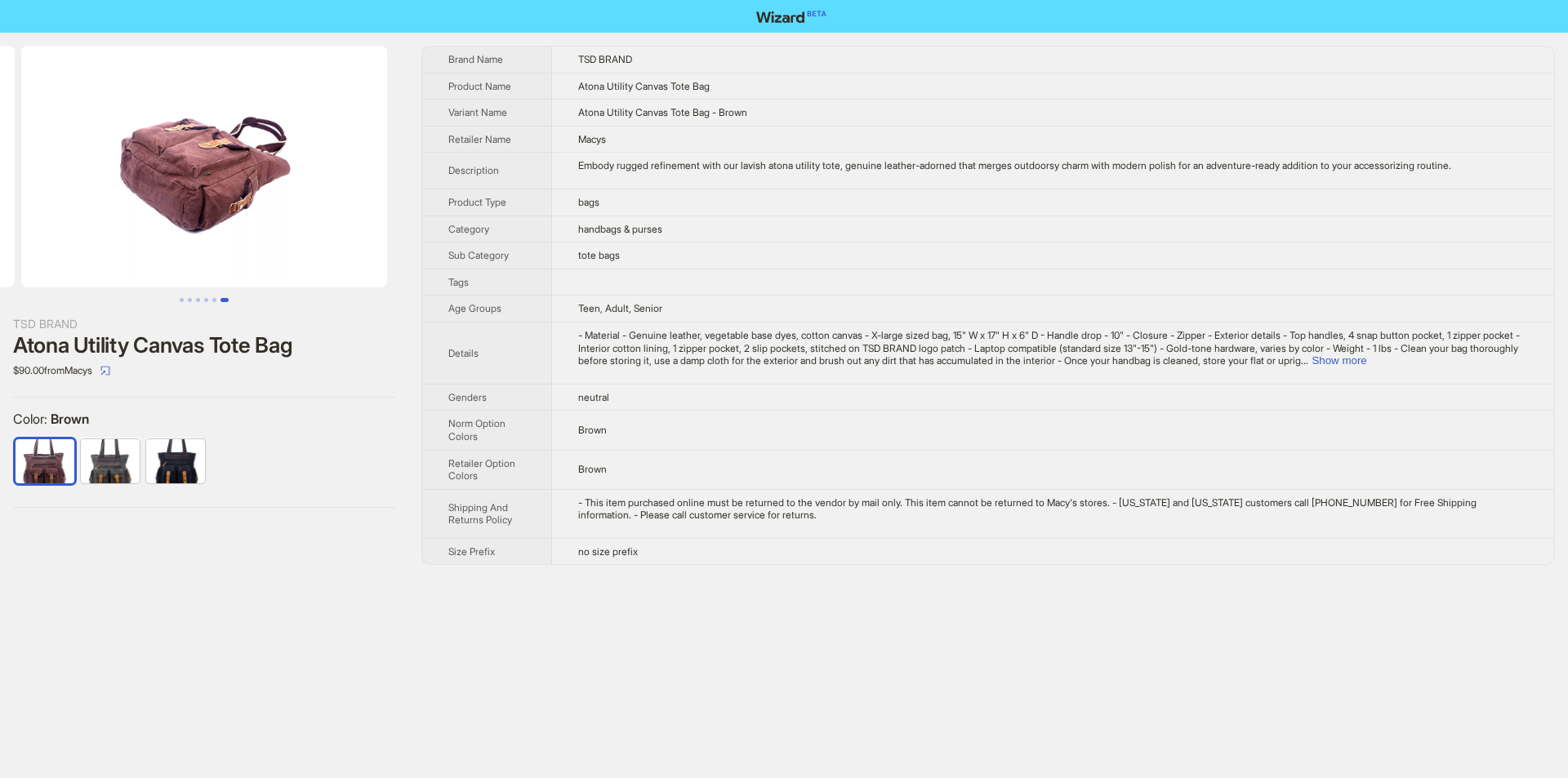
drag, startPoint x: 260, startPoint y: 239, endPoint x: 91, endPoint y: 247, distance: 169.2
click at [91, 247] on img at bounding box center [204, 166] width 366 height 242
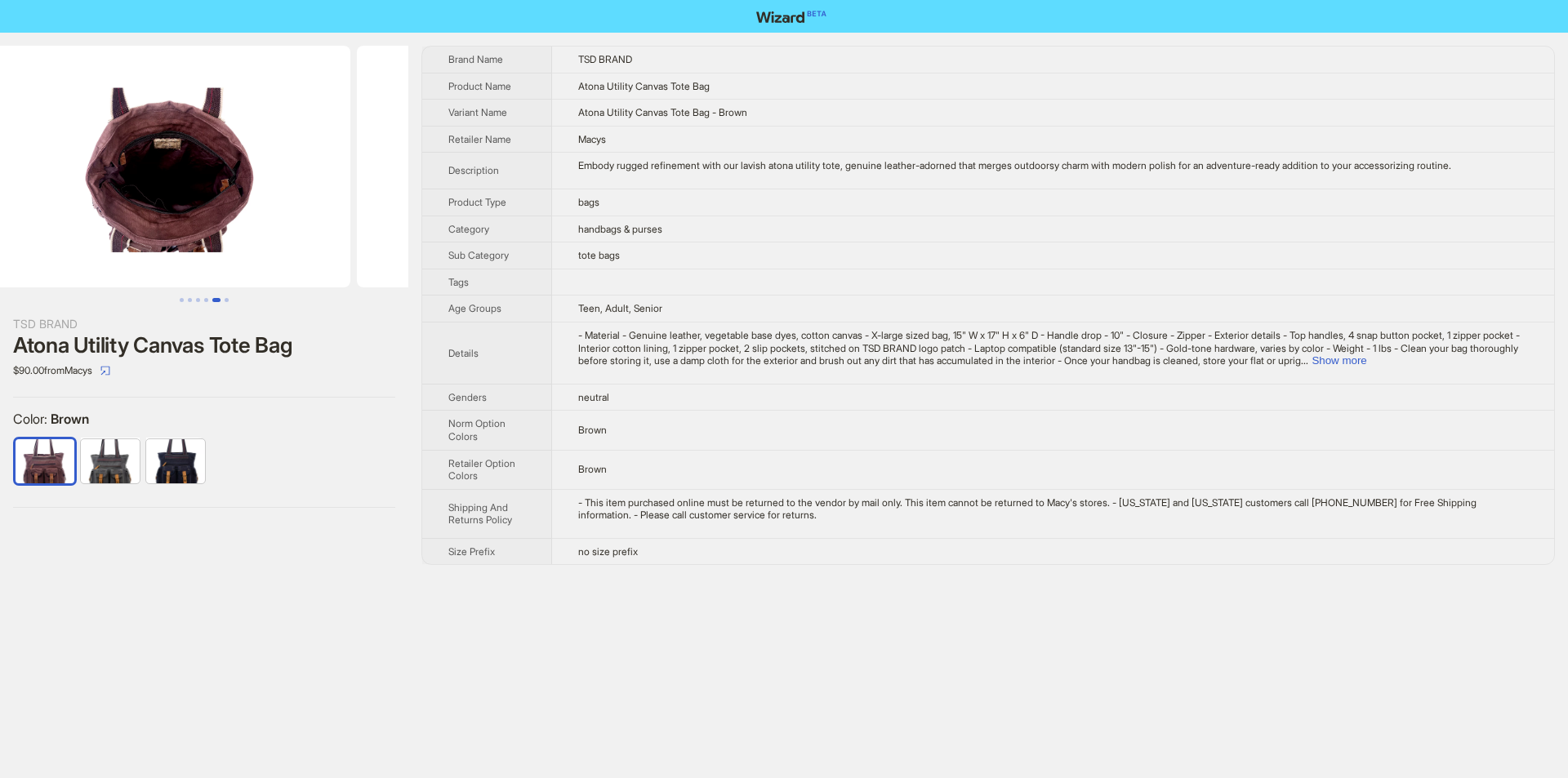
drag, startPoint x: 139, startPoint y: 240, endPoint x: 348, endPoint y: 234, distance: 209.1
click at [321, 236] on ul at bounding box center [204, 166] width 409 height 242
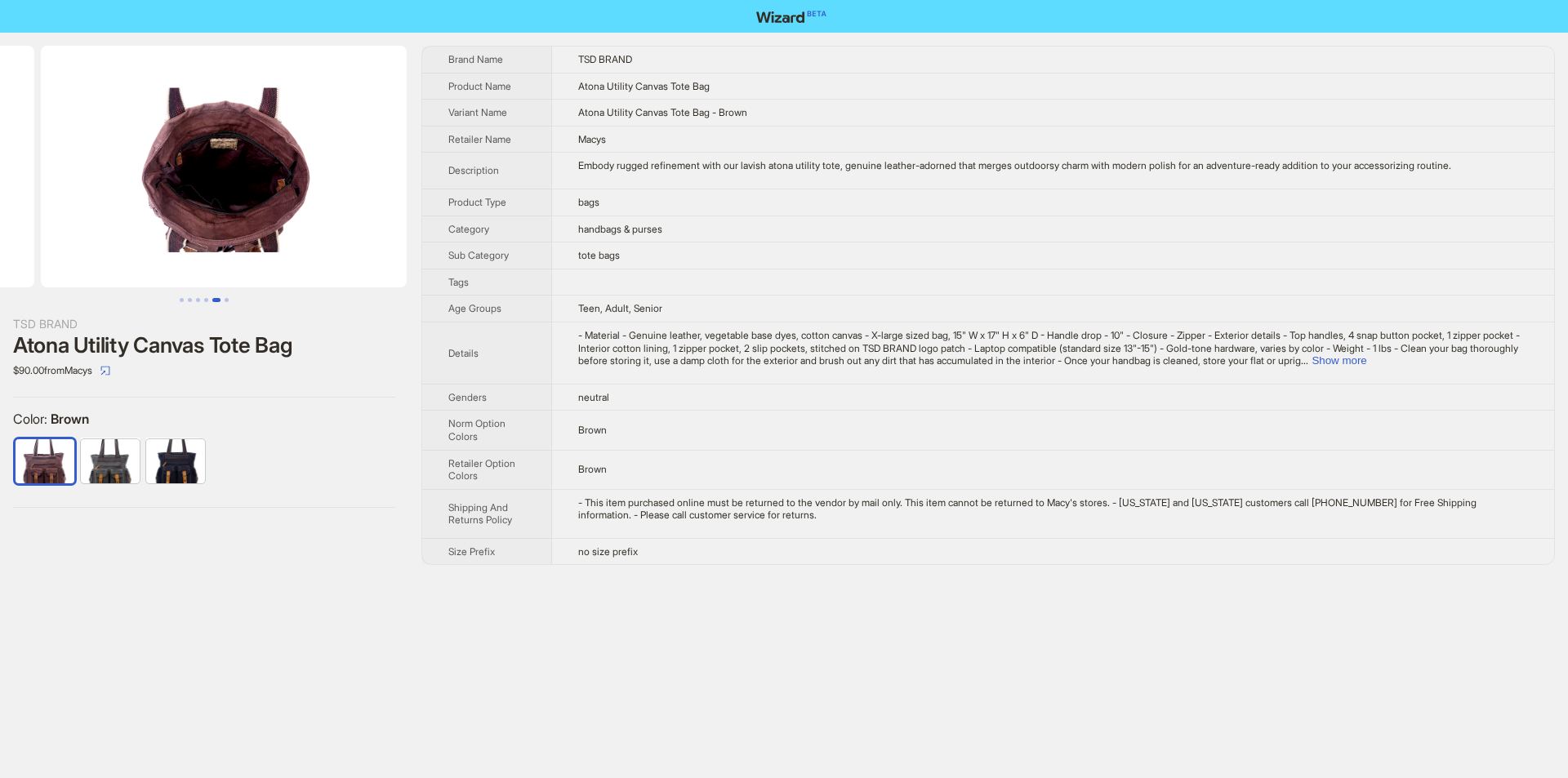
drag, startPoint x: 244, startPoint y: 211, endPoint x: 326, endPoint y: 210, distance: 82.0
click at [319, 210] on img at bounding box center [224, 166] width 366 height 242
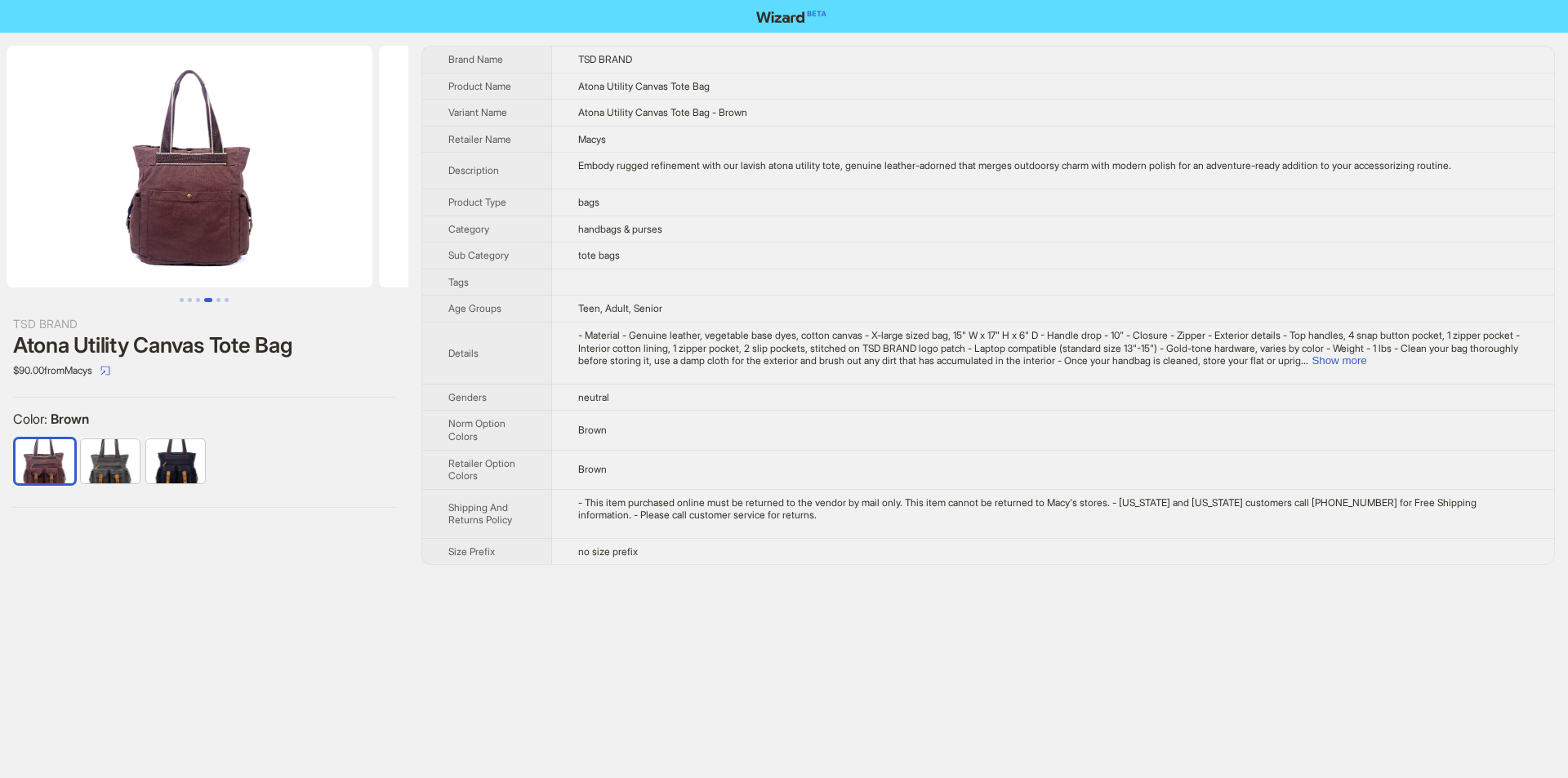
drag, startPoint x: 139, startPoint y: 226, endPoint x: 423, endPoint y: 232, distance: 284.1
click at [419, 232] on div "TSD BRAND Atona Utility Canvas Tote Bag $90.00 from Macys Color : Brown Brand N…" at bounding box center [784, 305] width 1568 height 545
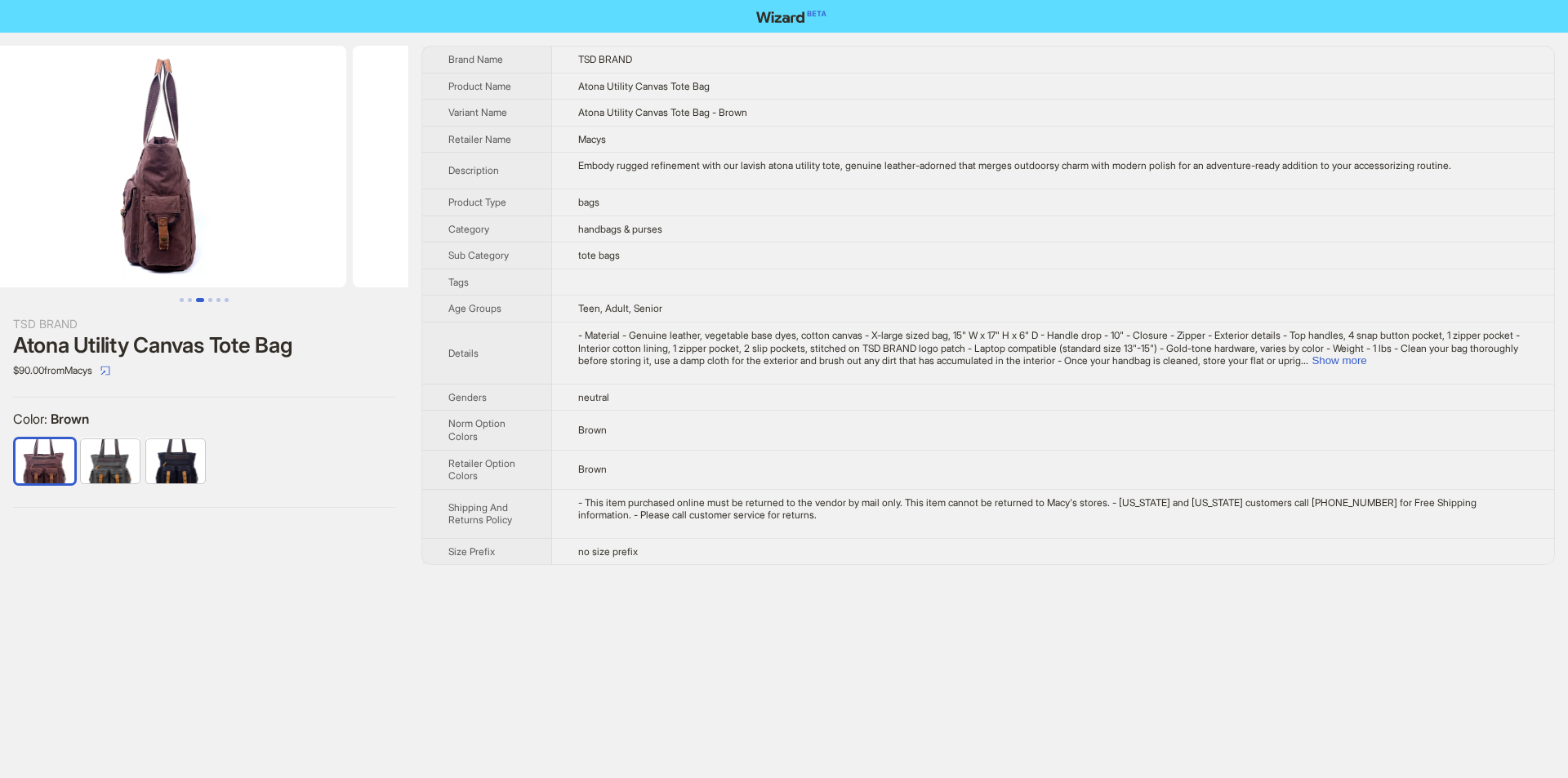
drag, startPoint x: 89, startPoint y: 226, endPoint x: 278, endPoint y: 210, distance: 189.7
click at [278, 210] on ul at bounding box center [204, 166] width 409 height 242
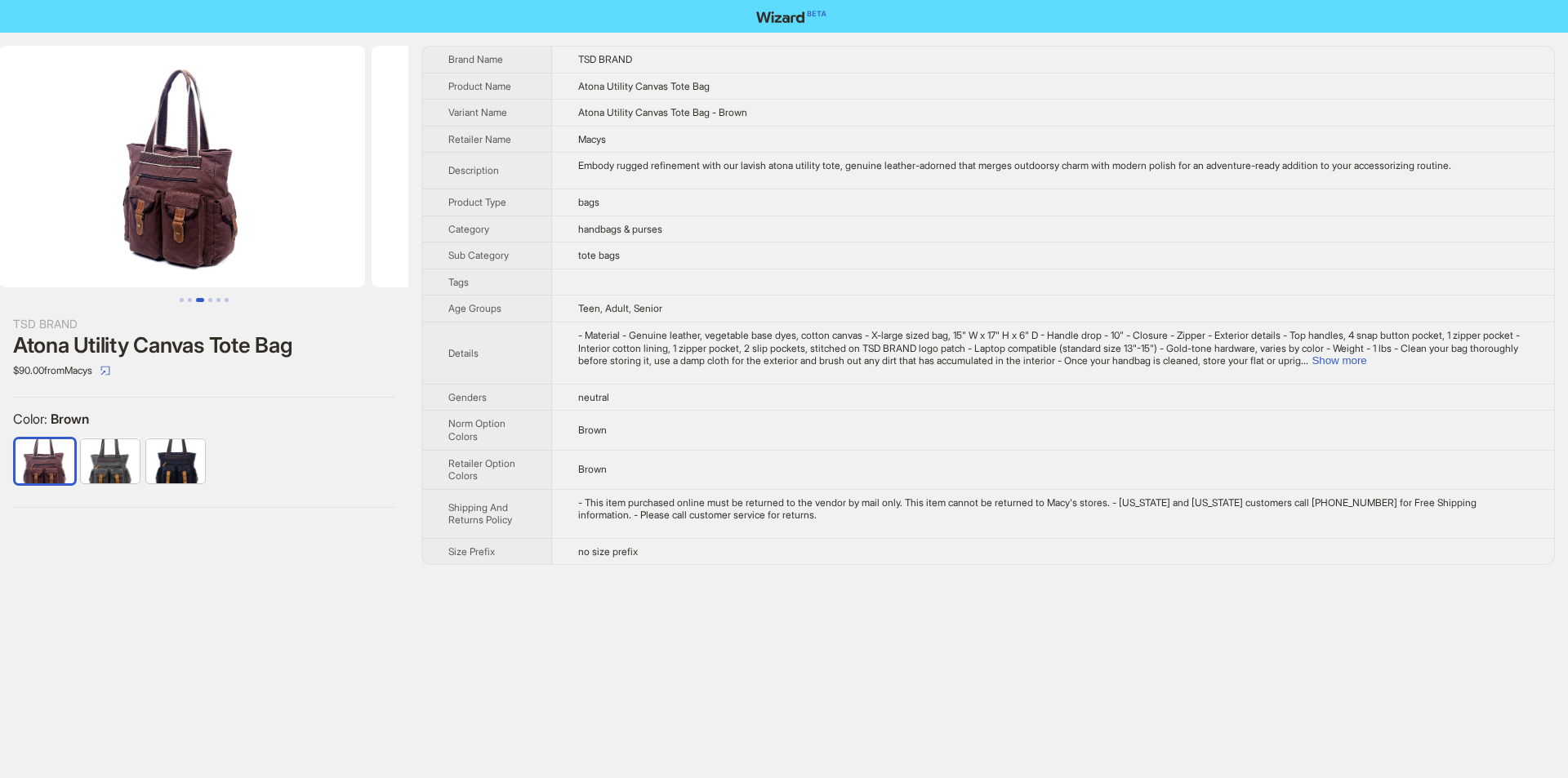
drag, startPoint x: 136, startPoint y: 210, endPoint x: 371, endPoint y: 210, distance: 235.0
click at [371, 210] on li at bounding box center [554, 166] width 372 height 242
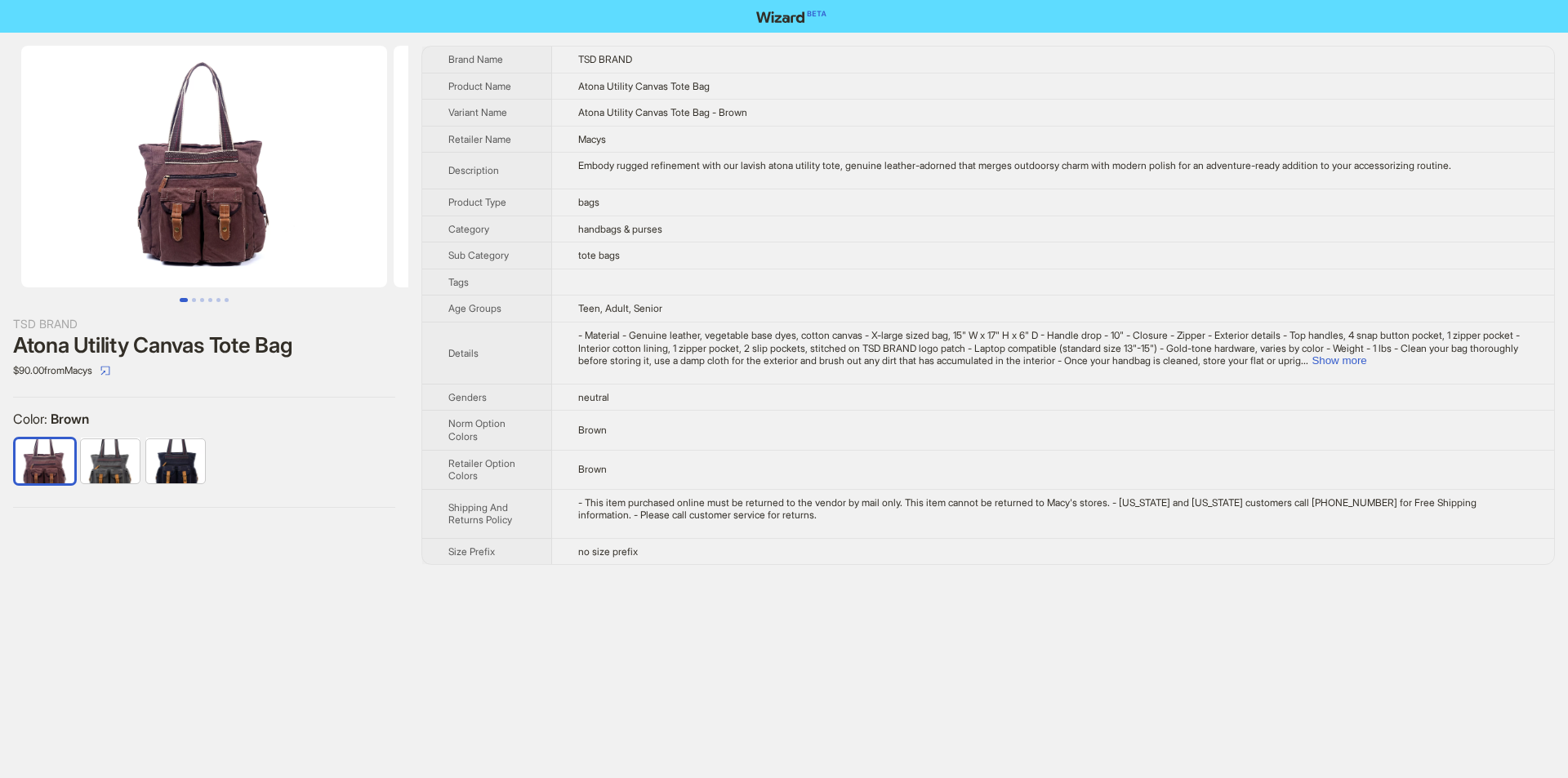
drag, startPoint x: 156, startPoint y: 219, endPoint x: 529, endPoint y: 219, distance: 373.0
click at [479, 219] on div "TSD BRAND Atona Utility Canvas Tote Bag $90.00 from Macys Color : Brown Brand N…" at bounding box center [784, 305] width 1568 height 545
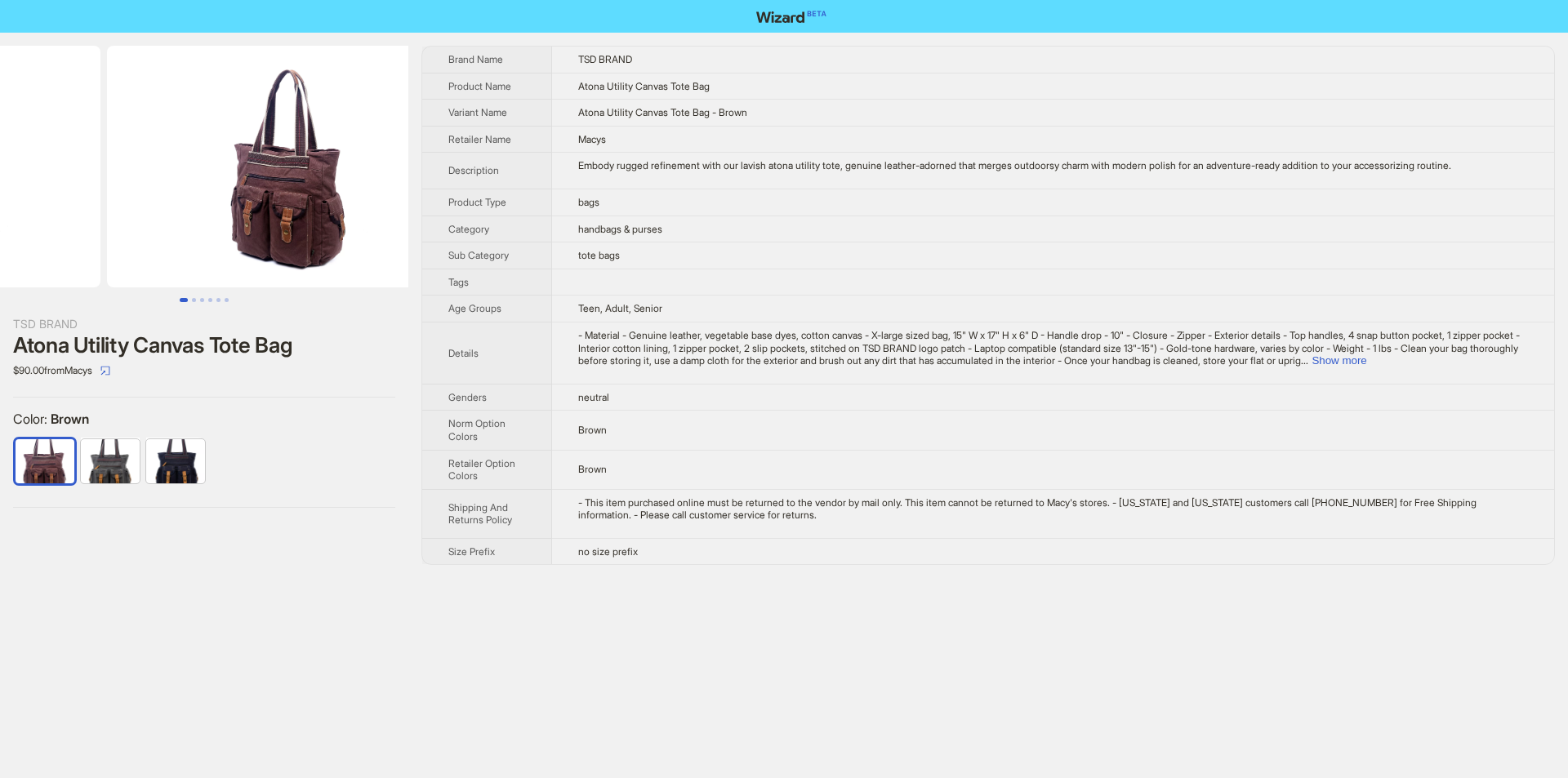
drag, startPoint x: 272, startPoint y: 243, endPoint x: 112, endPoint y: 264, distance: 161.4
click at [116, 264] on ul at bounding box center [204, 166] width 409 height 242
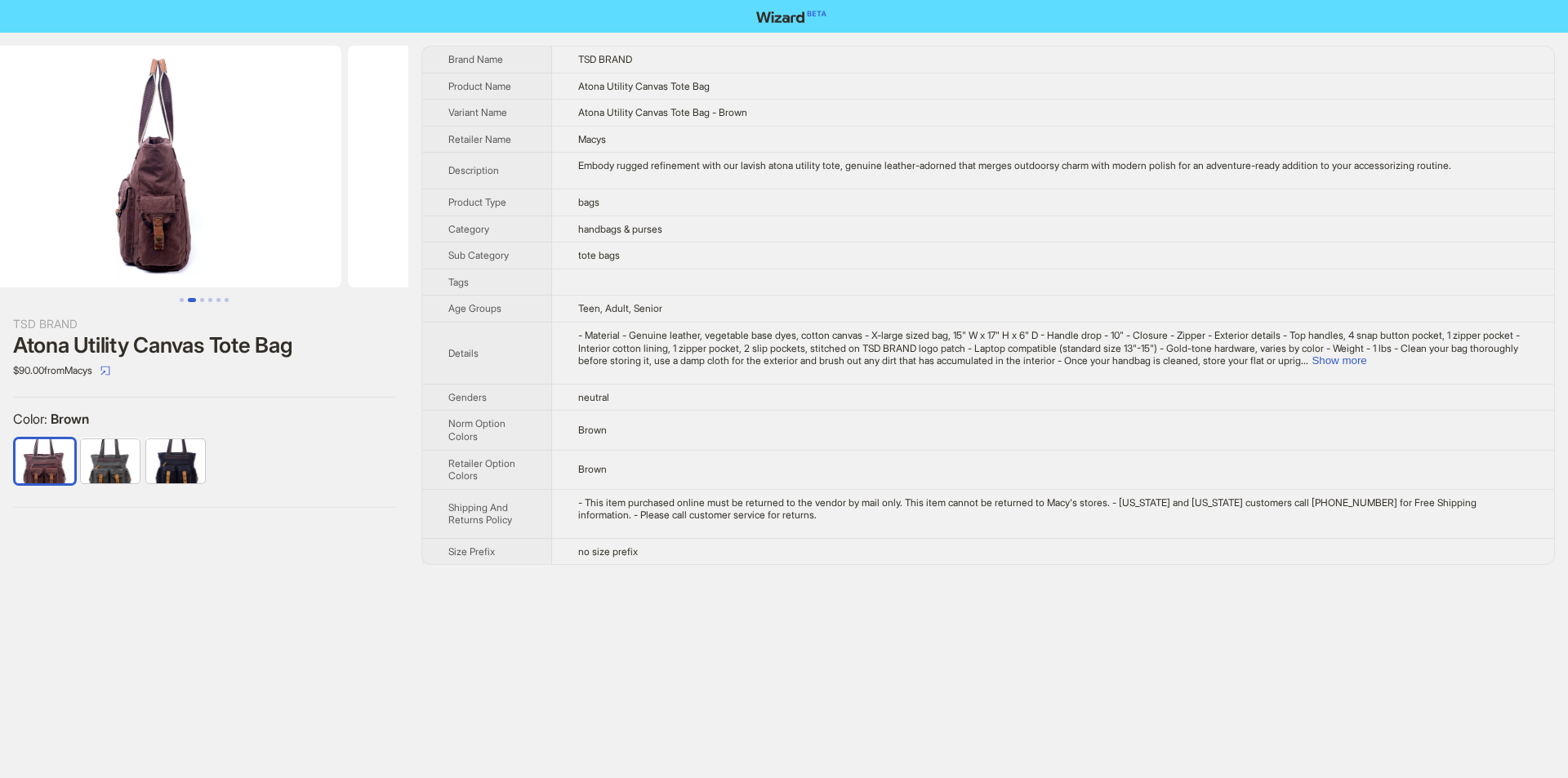
drag, startPoint x: 272, startPoint y: 225, endPoint x: 0, endPoint y: 225, distance: 272.0
click at [0, 225] on ul at bounding box center [204, 166] width 409 height 242
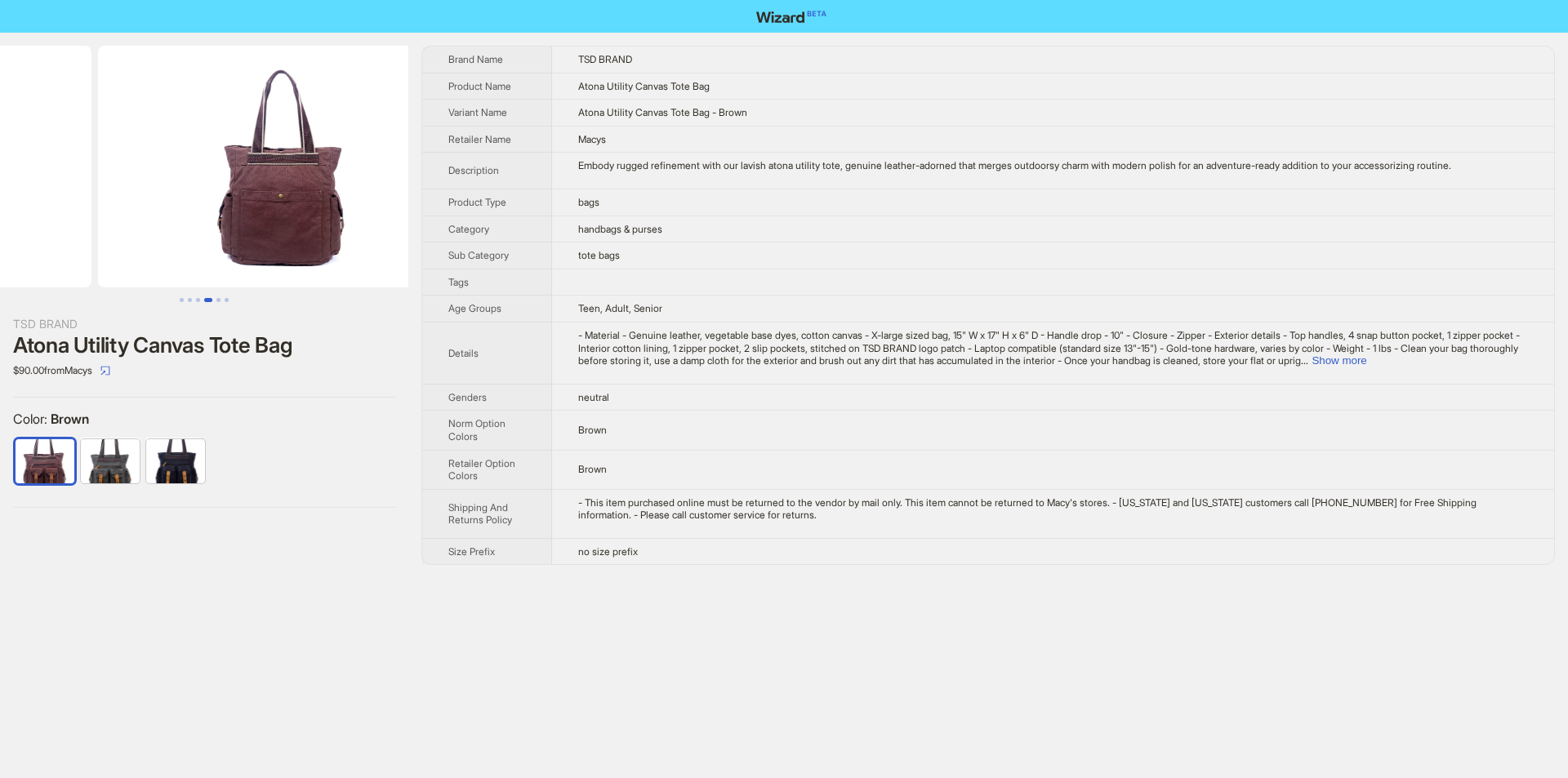
drag, startPoint x: 197, startPoint y: 206, endPoint x: 0, endPoint y: 206, distance: 197.0
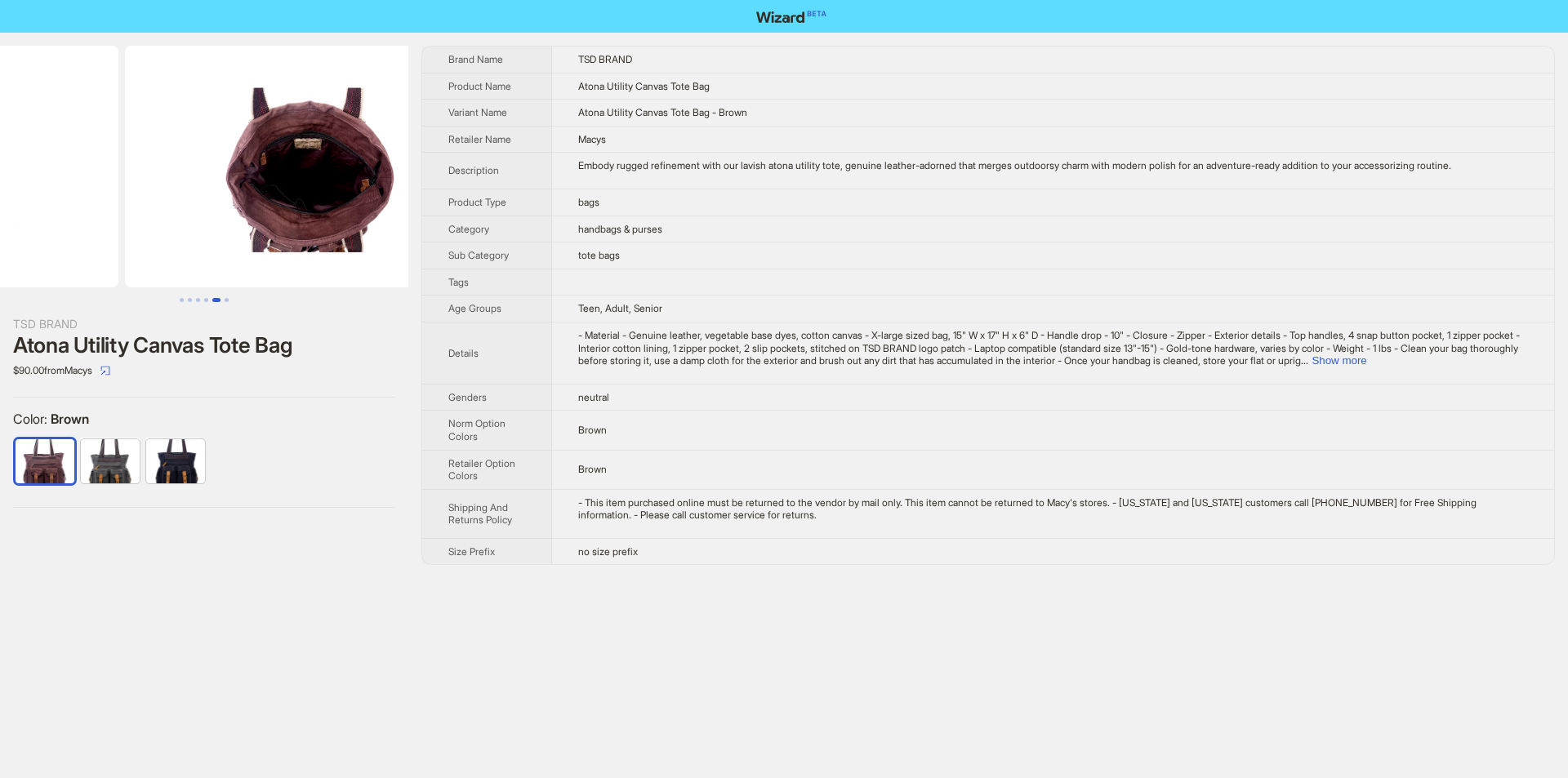
drag, startPoint x: 308, startPoint y: 212, endPoint x: 192, endPoint y: 210, distance: 116.0
click at [201, 226] on ul at bounding box center [204, 166] width 409 height 242
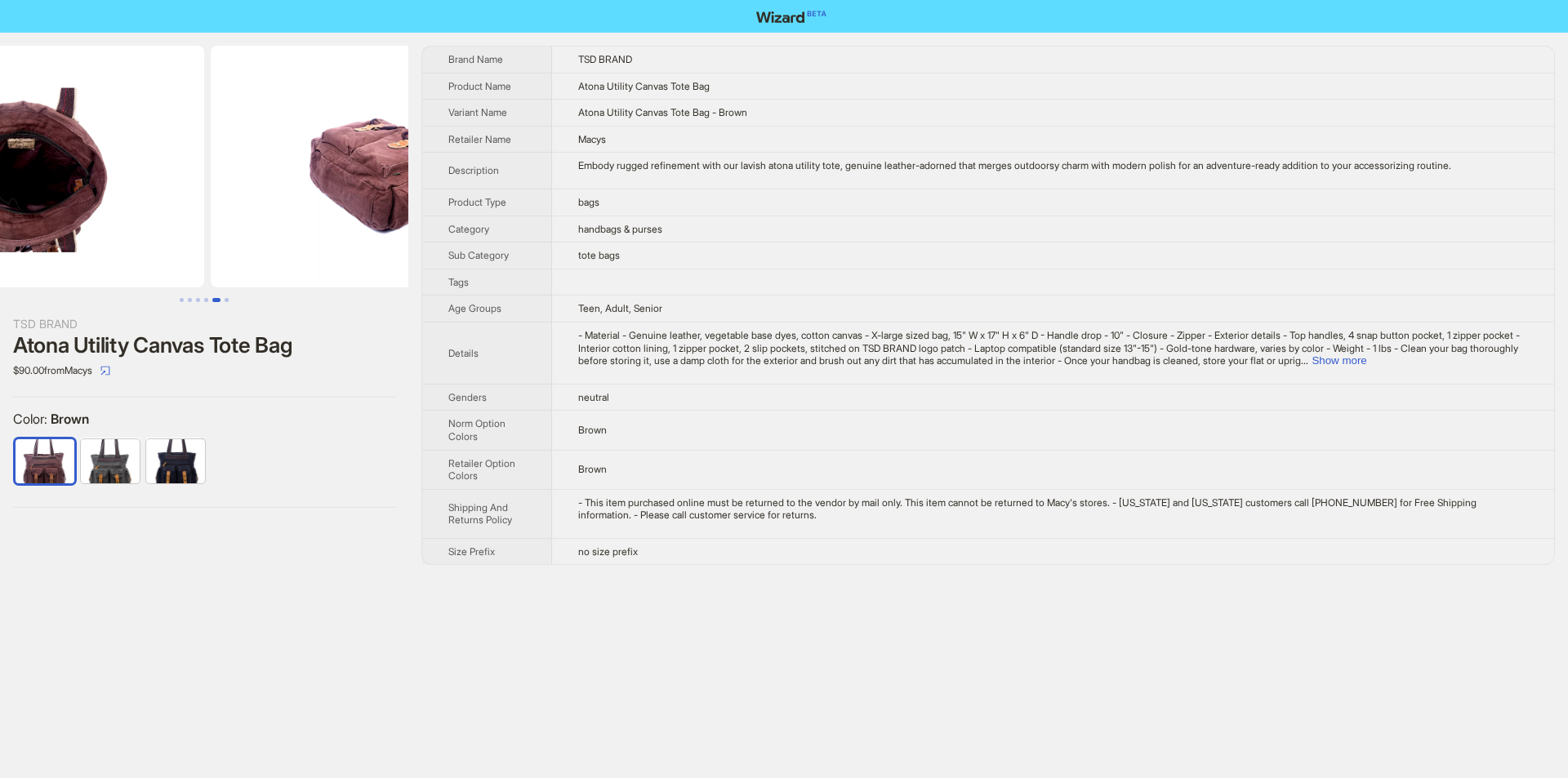
drag, startPoint x: 212, startPoint y: 199, endPoint x: 76, endPoint y: 215, distance: 136.9
click at [76, 215] on img at bounding box center [21, 166] width 366 height 242
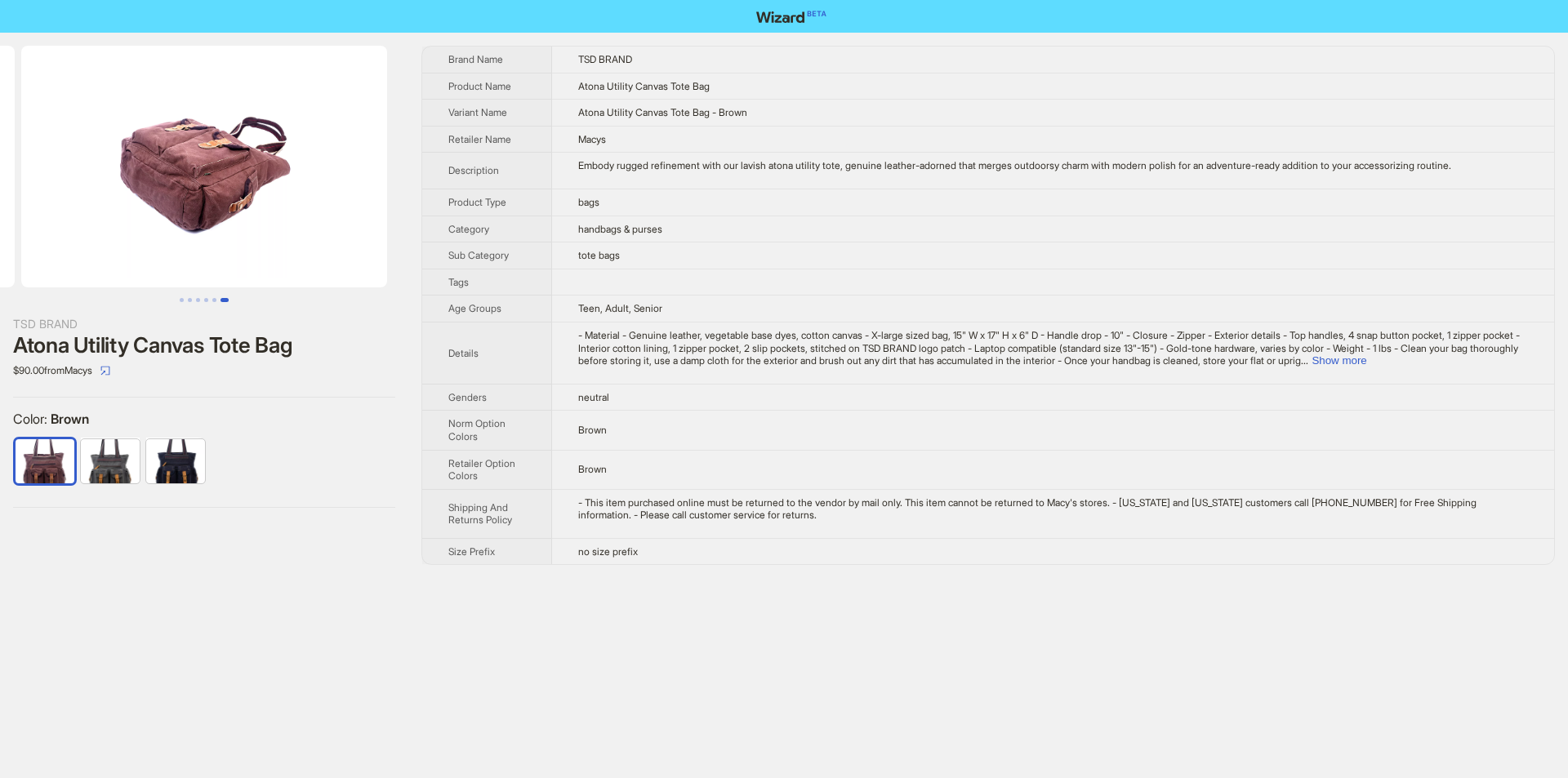
drag, startPoint x: 178, startPoint y: 203, endPoint x: 39, endPoint y: 222, distance: 140.3
click at [39, 222] on img at bounding box center [204, 166] width 366 height 242
drag, startPoint x: 256, startPoint y: 205, endPoint x: 149, endPoint y: 219, distance: 107.9
click at [149, 219] on img at bounding box center [204, 166] width 366 height 242
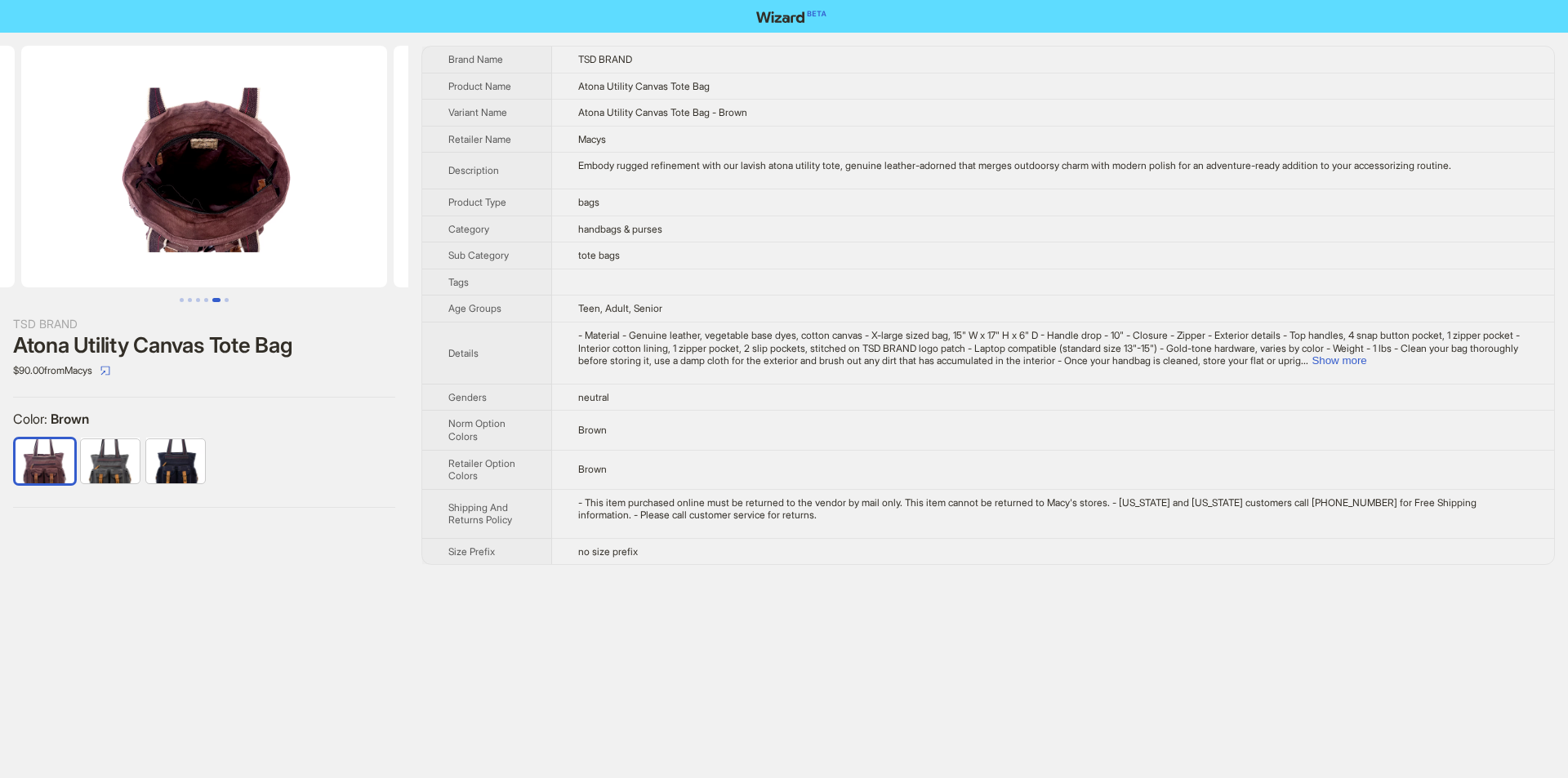
drag, startPoint x: 149, startPoint y: 219, endPoint x: 434, endPoint y: 220, distance: 285.0
click at [423, 220] on div "TSD BRAND Atona Utility Canvas Tote Bag $90.00 from Macys Color : Brown Brand N…" at bounding box center [784, 305] width 1568 height 545
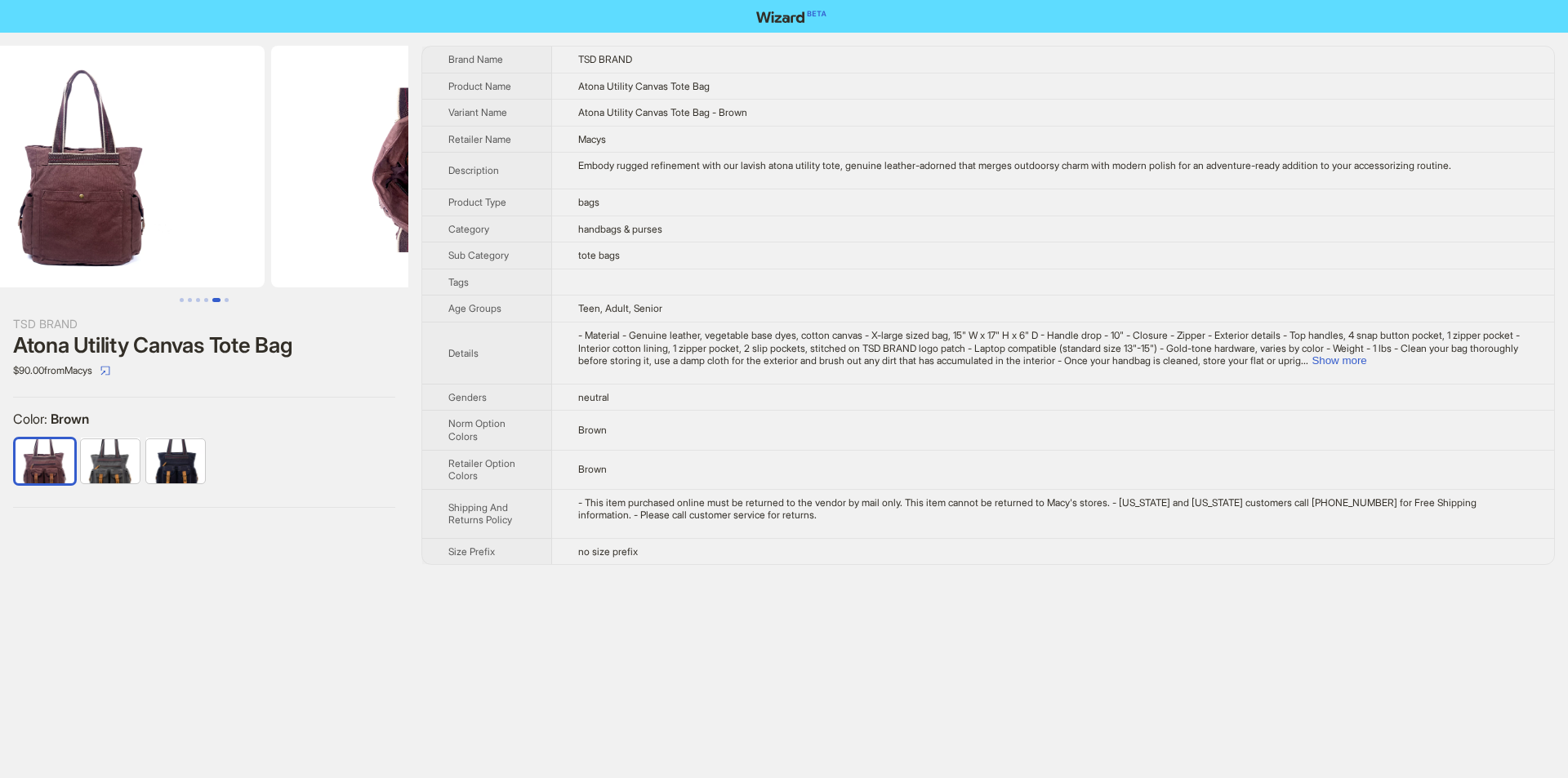
drag, startPoint x: 271, startPoint y: 220, endPoint x: 445, endPoint y: 239, distance: 175.0
click at [403, 237] on img at bounding box center [455, 166] width 366 height 242
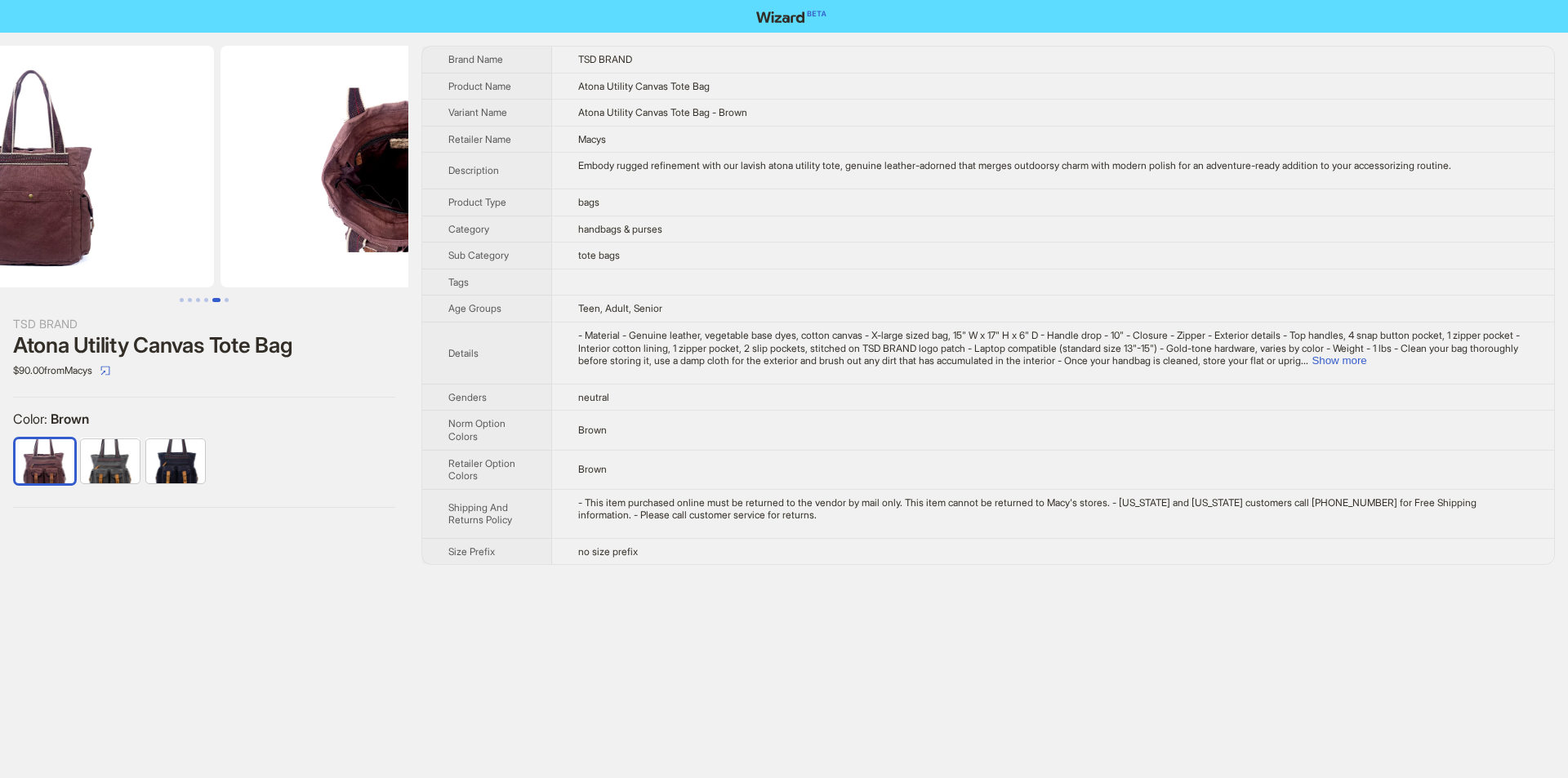
drag, startPoint x: 187, startPoint y: 226, endPoint x: 10, endPoint y: 230, distance: 177.0
click at [13, 231] on img at bounding box center [31, 166] width 366 height 242
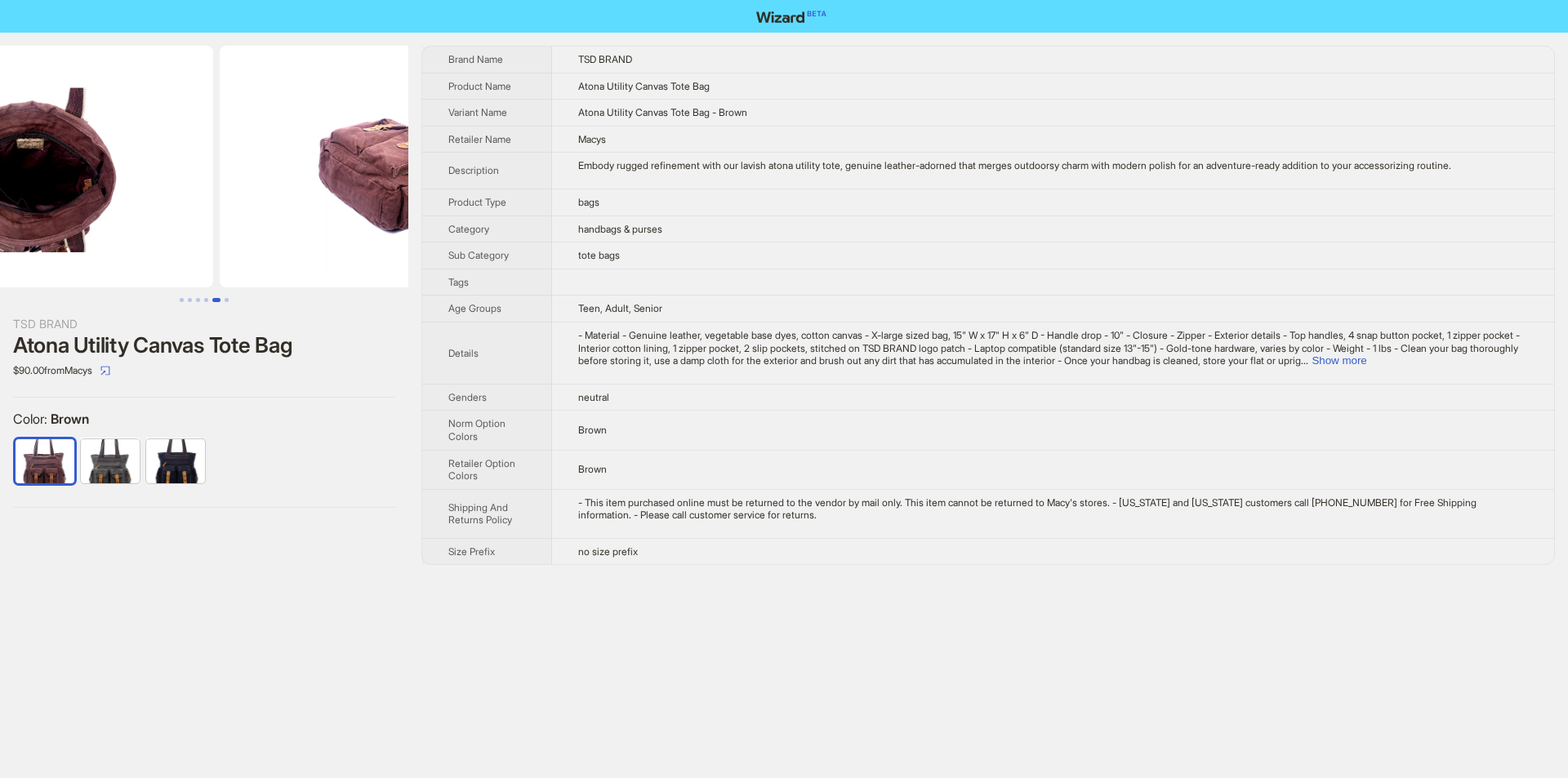
drag, startPoint x: 245, startPoint y: 214, endPoint x: 62, endPoint y: 217, distance: 183.0
click at [64, 217] on ul at bounding box center [204, 166] width 409 height 242
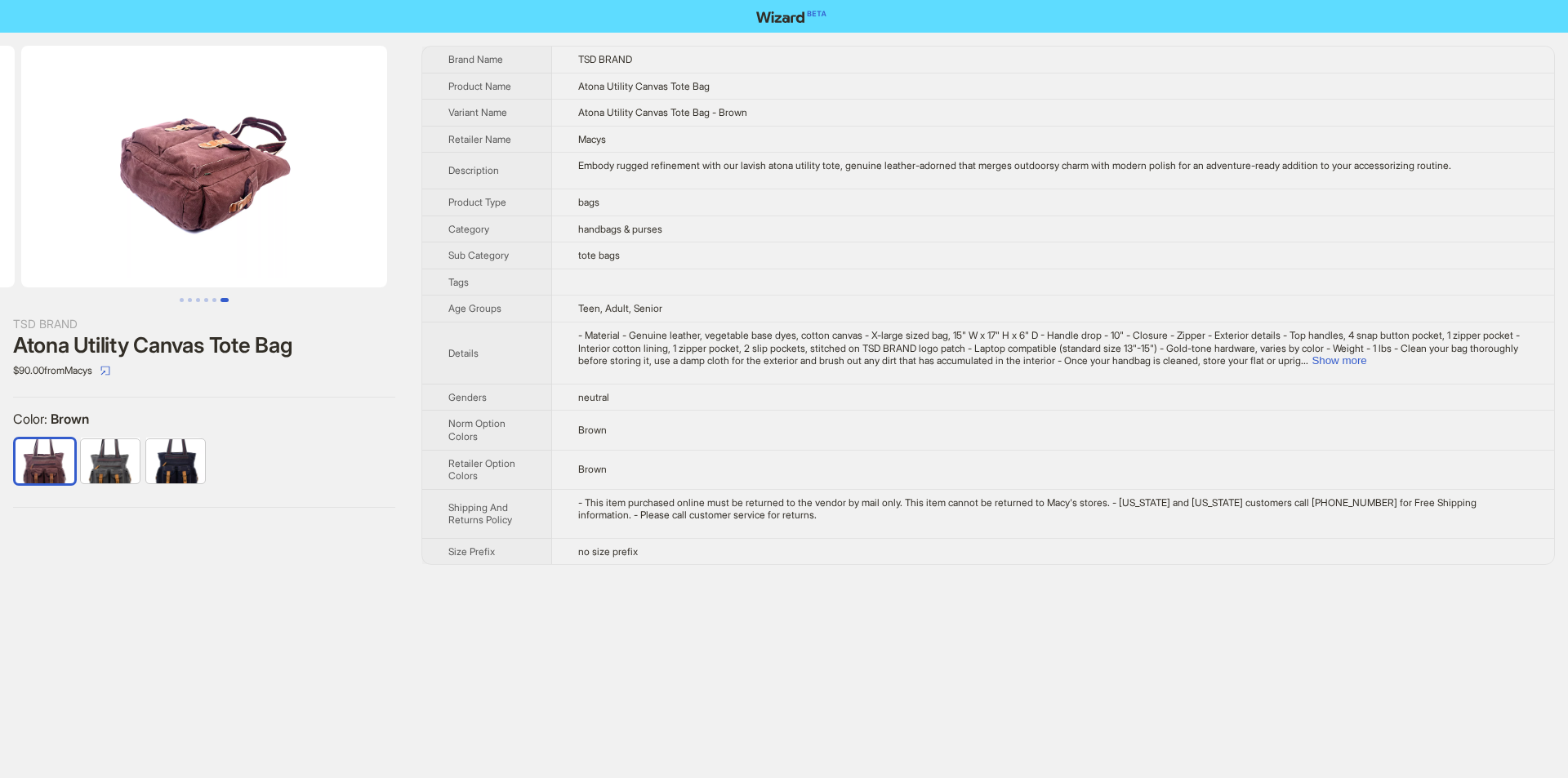
drag, startPoint x: 171, startPoint y: 213, endPoint x: 95, endPoint y: 213, distance: 76.0
click at [101, 213] on img at bounding box center [204, 166] width 366 height 242
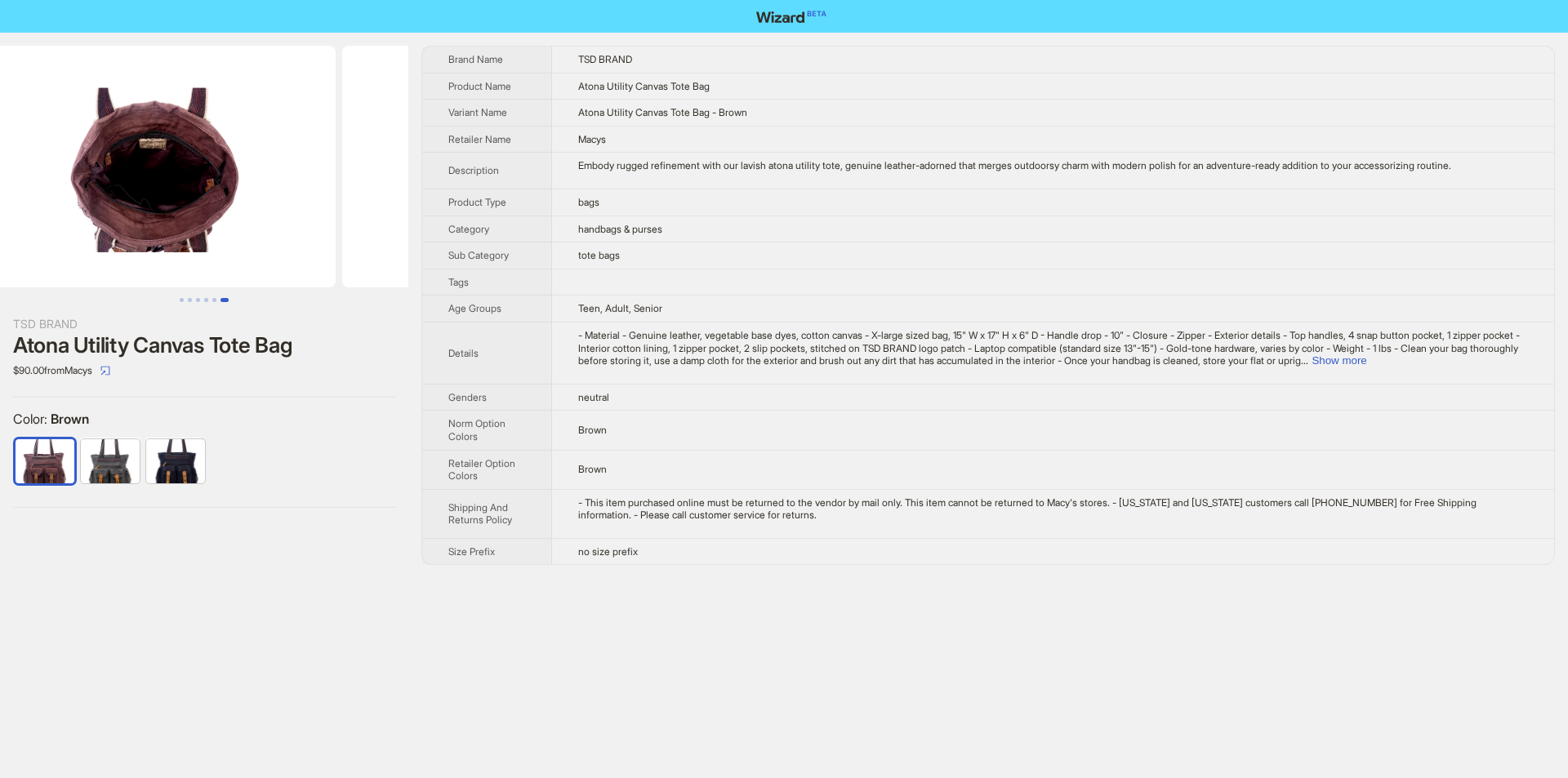
drag, startPoint x: 208, startPoint y: 203, endPoint x: 468, endPoint y: 230, distance: 261.4
click at [468, 230] on div "TSD BRAND Atona Utility Canvas Tote Bag $90.00 from Macys Color : Brown Brand N…" at bounding box center [784, 305] width 1568 height 545
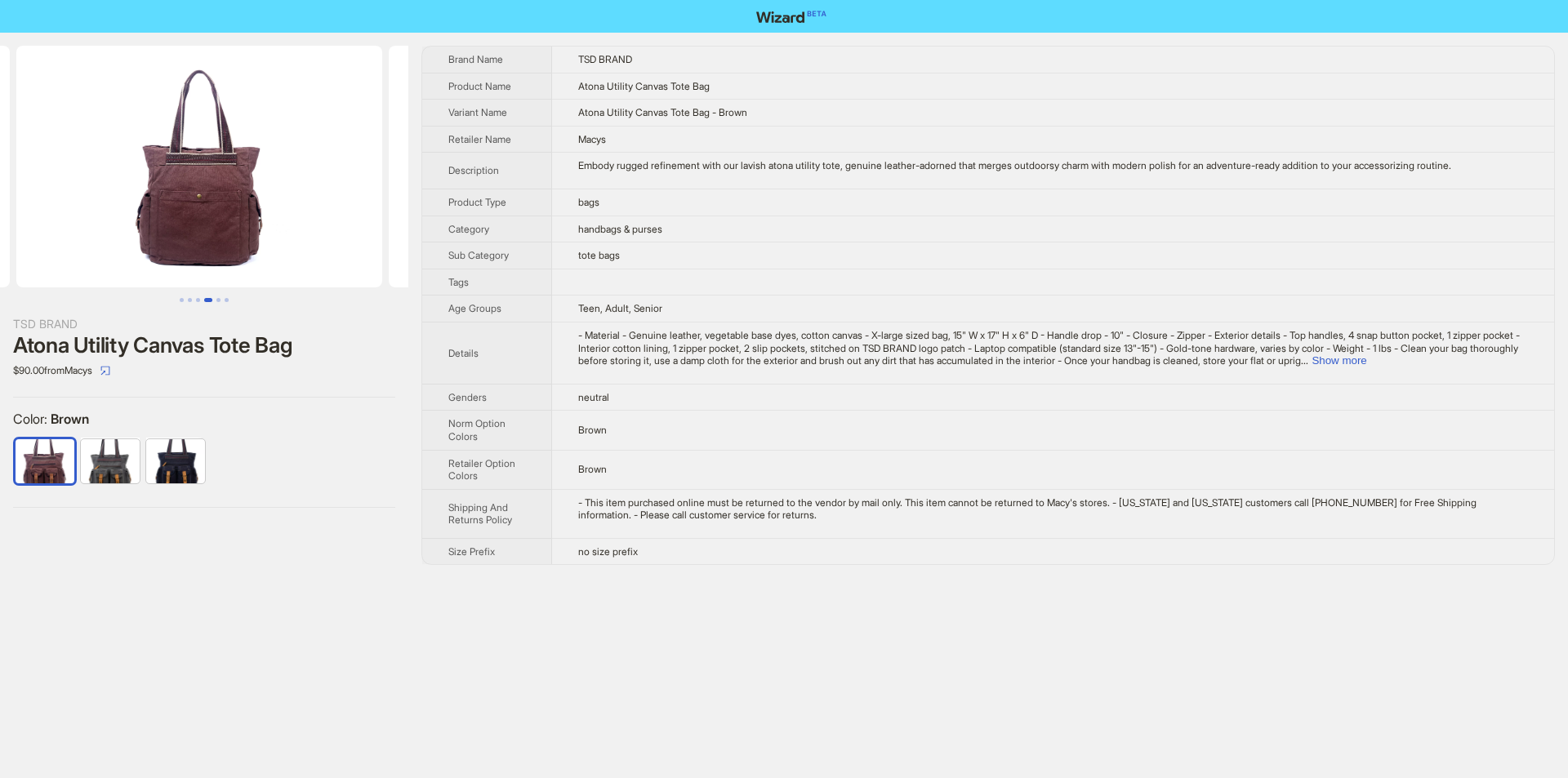
drag, startPoint x: 144, startPoint y: 218, endPoint x: 416, endPoint y: 226, distance: 272.1
click at [412, 226] on div "TSD BRAND Atona Utility Canvas Tote Bag $90.00 from Macys Color : Brown Brand N…" at bounding box center [784, 305] width 1568 height 545
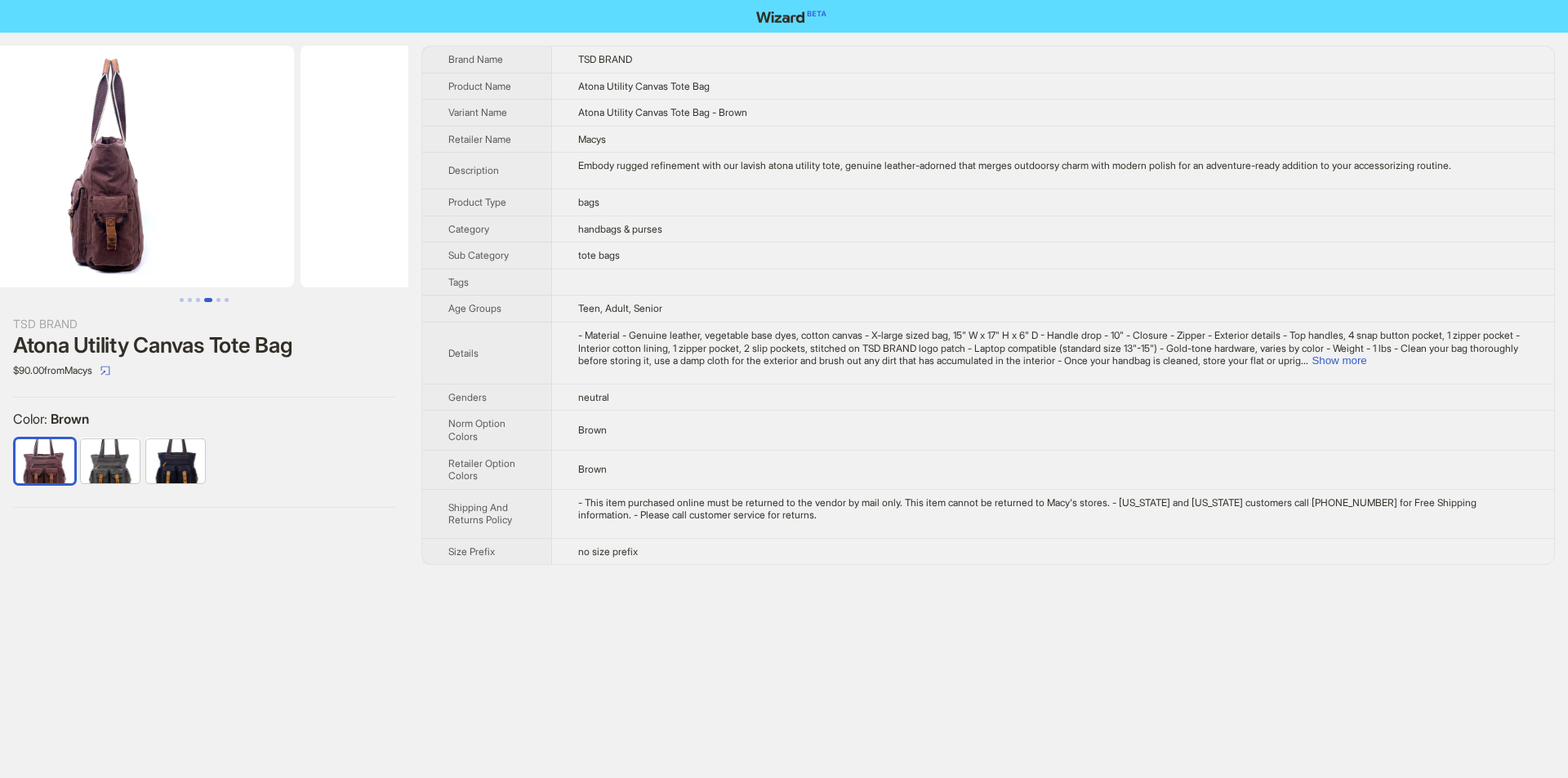
drag, startPoint x: 158, startPoint y: 201, endPoint x: 434, endPoint y: 201, distance: 276.0
click at [395, 201] on img at bounding box center [484, 166] width 366 height 242
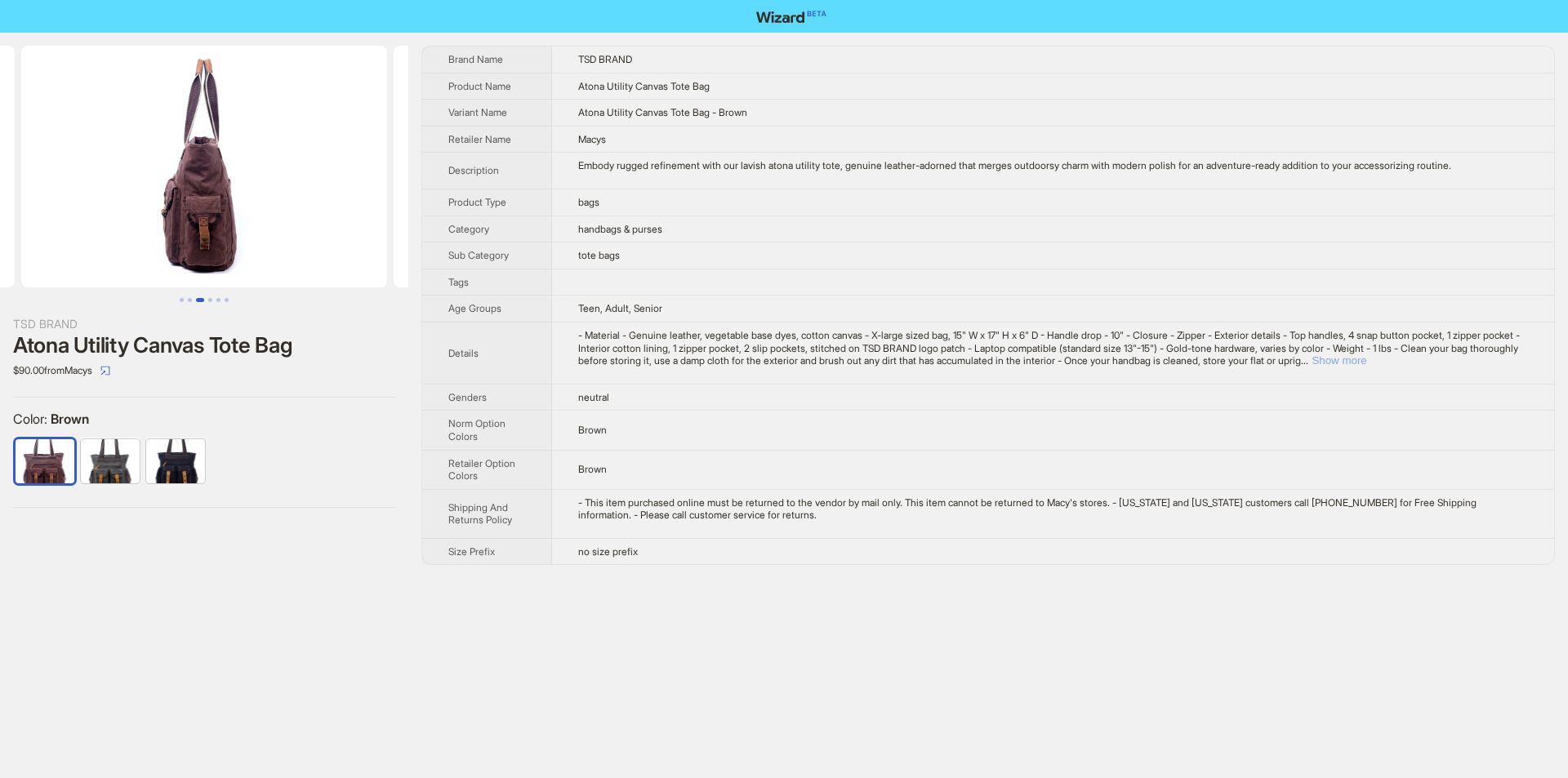
click at [1367, 360] on button "Show more" at bounding box center [1339, 360] width 55 height 12
